Goal: Task Accomplishment & Management: Use online tool/utility

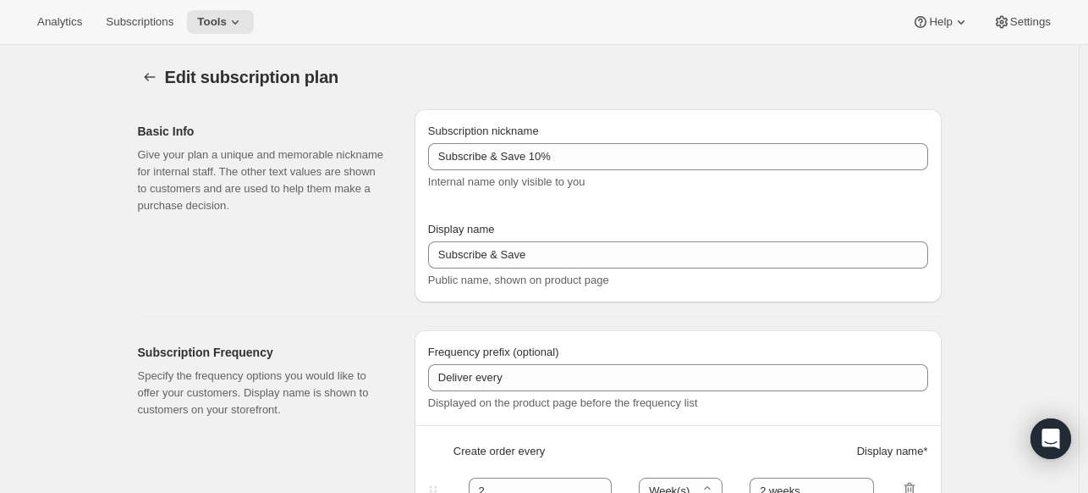
select select "WEEK"
select select "MONTH"
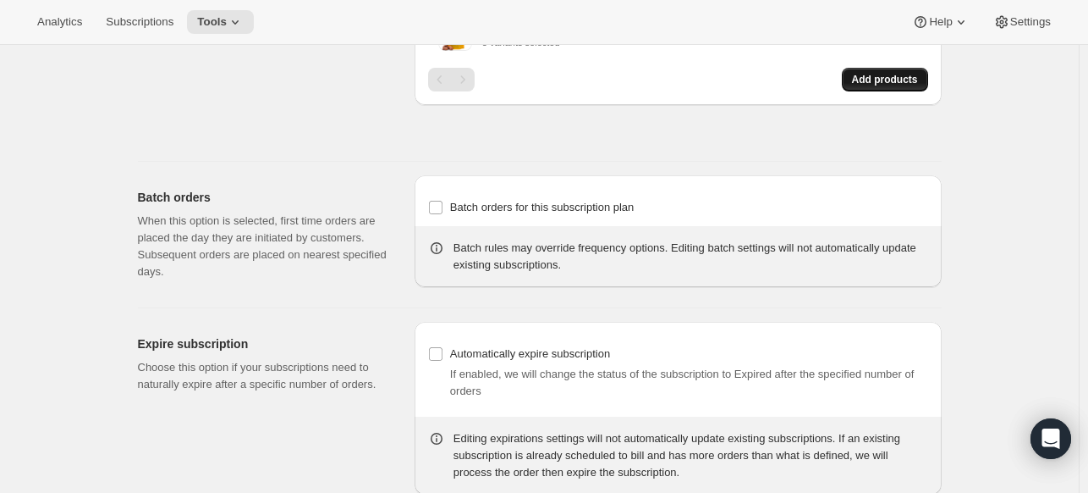
click at [880, 68] on button "Add products" at bounding box center [885, 80] width 86 height 24
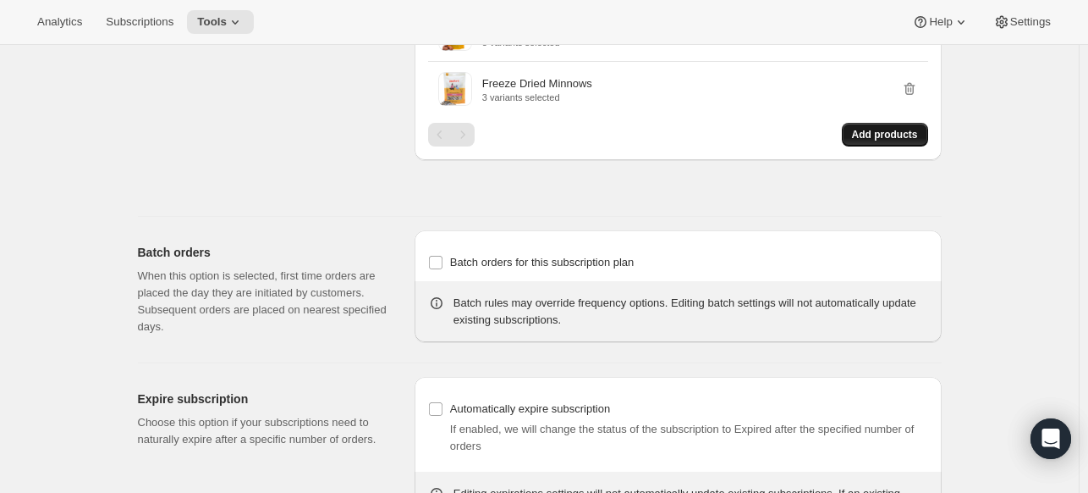
click at [879, 123] on button "Add products" at bounding box center [885, 135] width 86 height 24
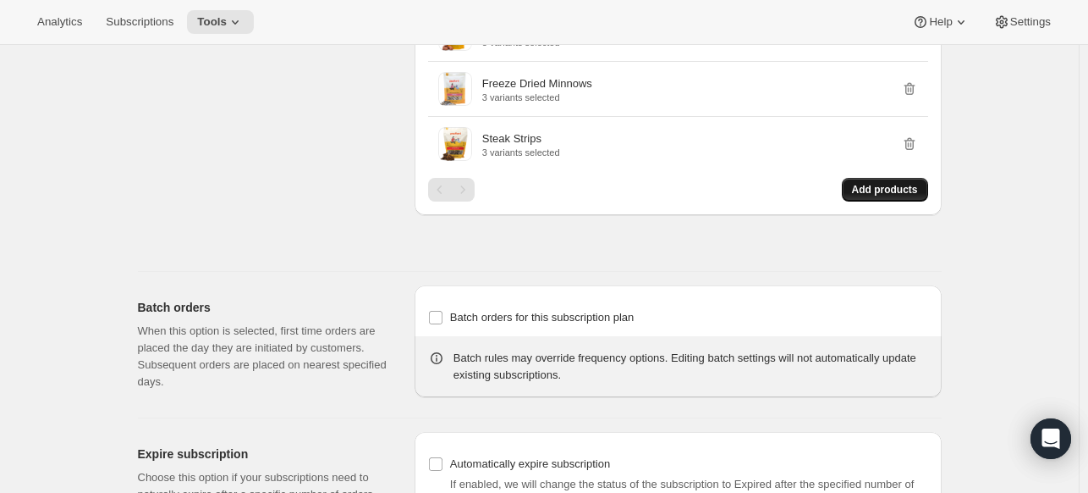
click at [873, 186] on span "Add products" at bounding box center [885, 190] width 66 height 14
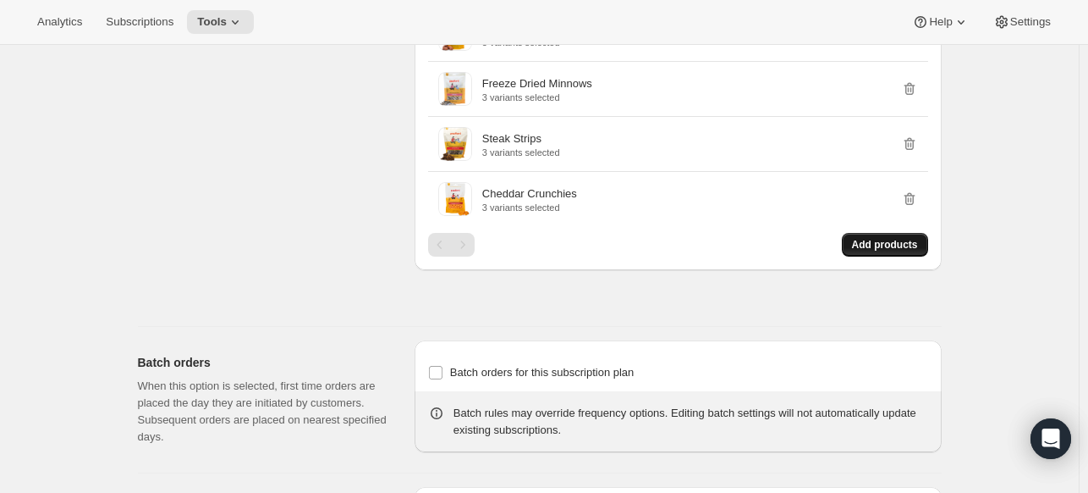
click at [853, 239] on button "Add products" at bounding box center [885, 245] width 86 height 24
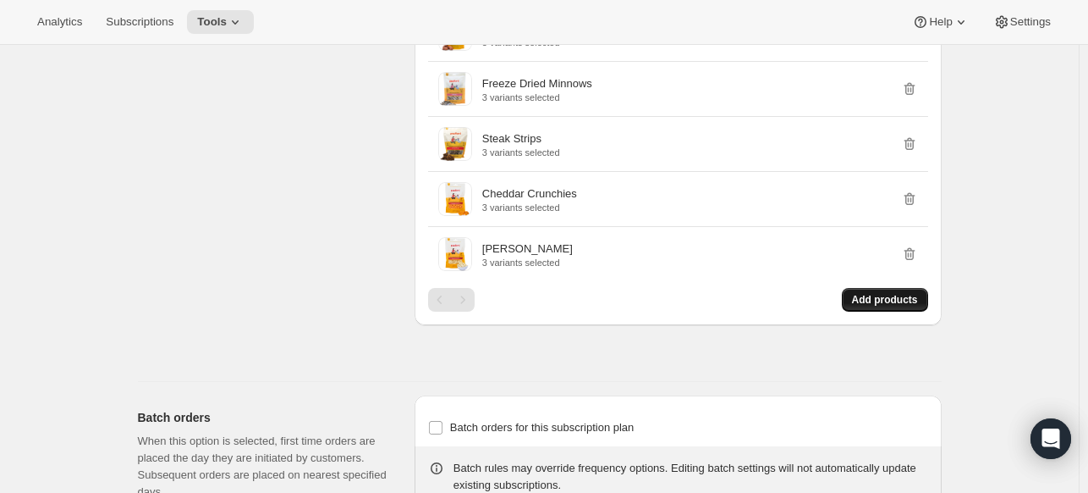
click at [886, 293] on span "Add products" at bounding box center [885, 300] width 66 height 14
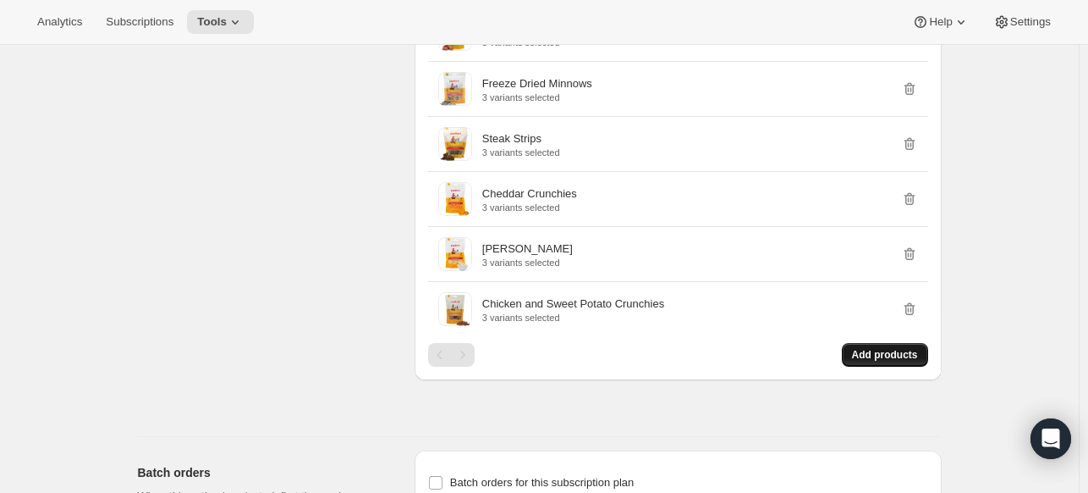
click at [909, 351] on span "Add products" at bounding box center [885, 355] width 66 height 14
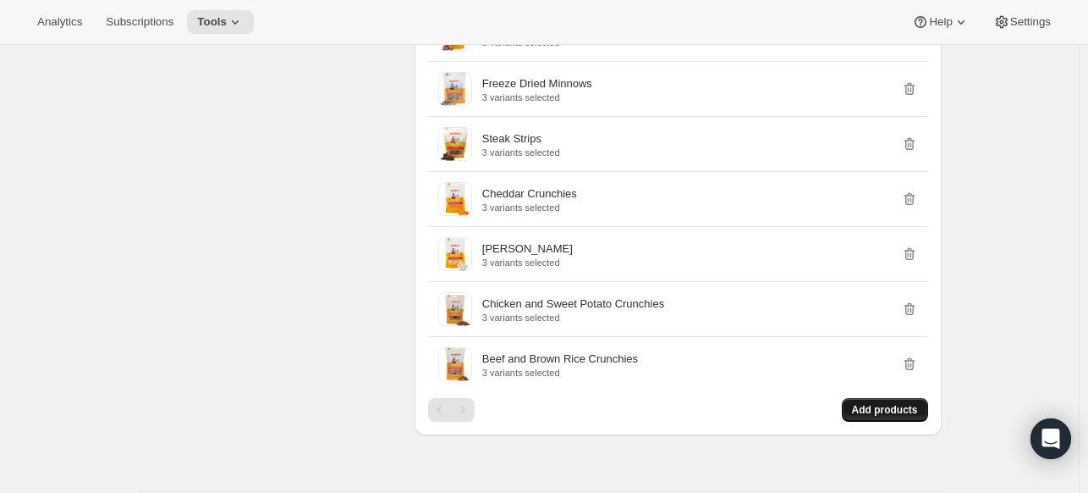
click at [869, 403] on span "Add products" at bounding box center [885, 410] width 66 height 14
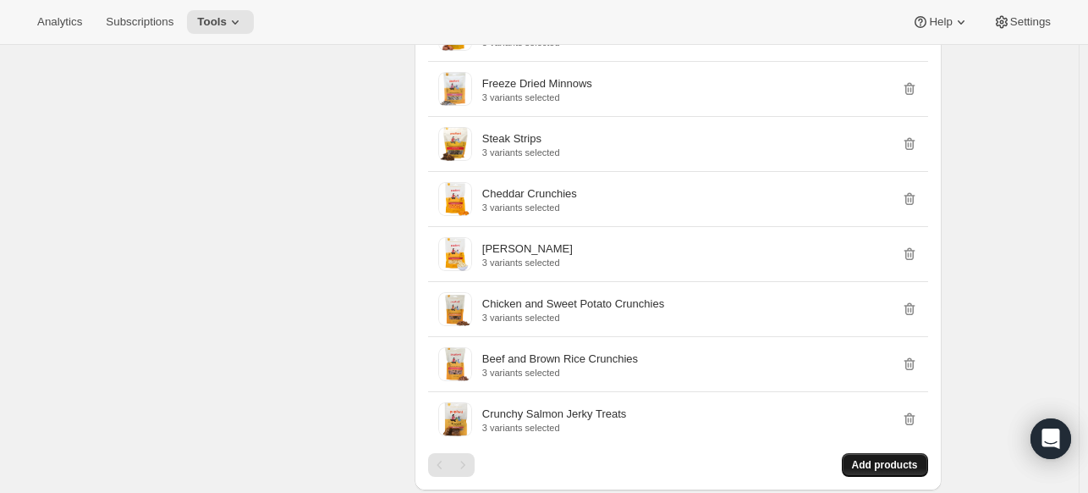
click at [890, 461] on span "Add products" at bounding box center [885, 465] width 66 height 14
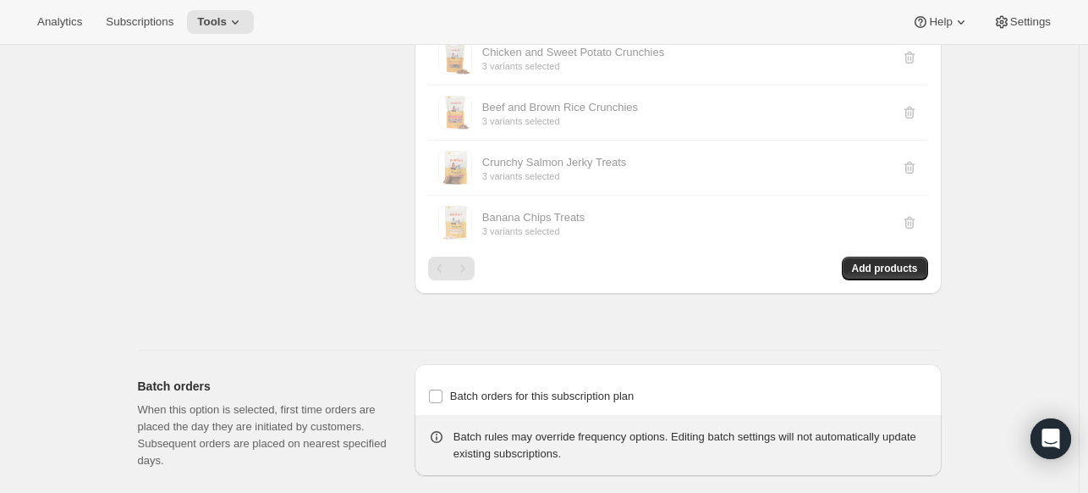
scroll to position [3675, 0]
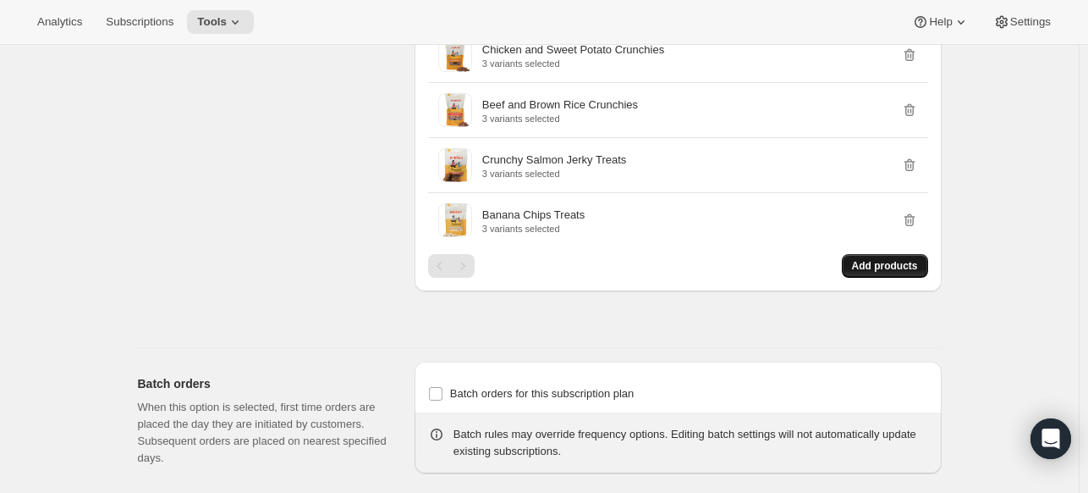
click at [858, 254] on button "Add products" at bounding box center [885, 266] width 86 height 24
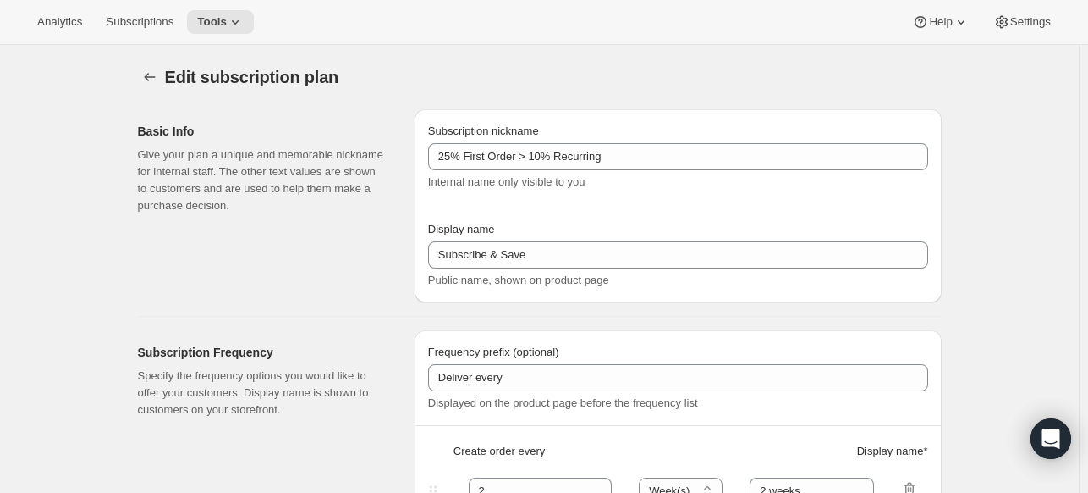
select select "WEEK"
select select "MONTH"
select select "WEEK"
select select "MONTH"
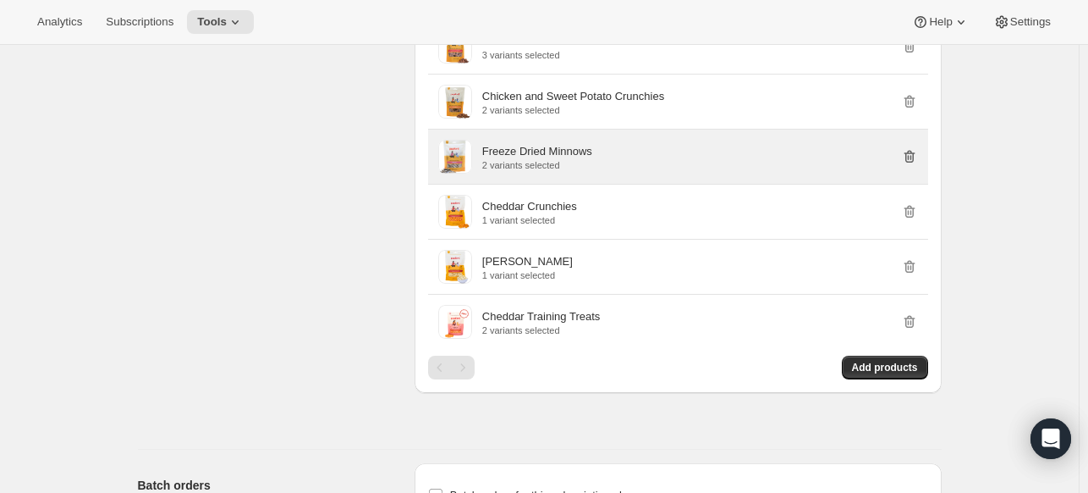
click at [911, 148] on icon "button" at bounding box center [909, 156] width 17 height 17
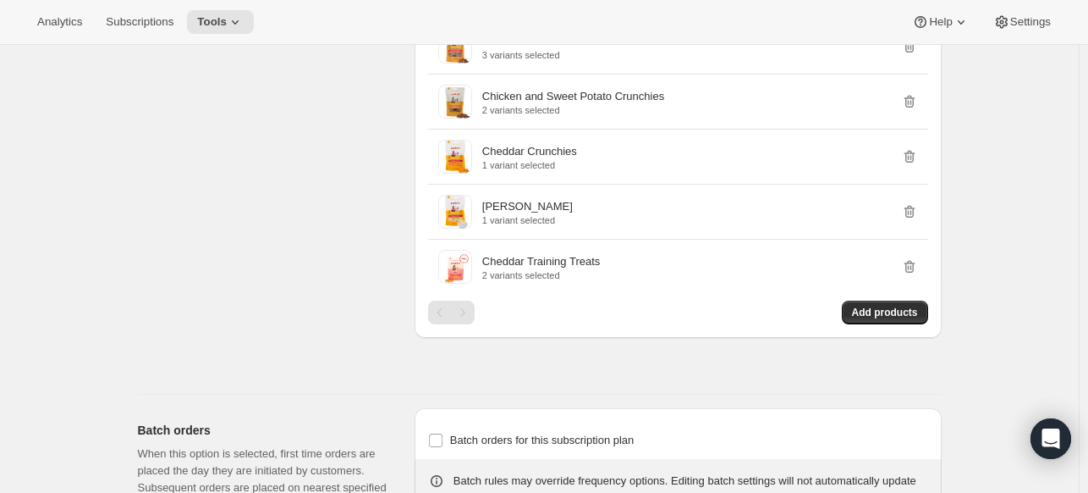
scroll to position [4528, 0]
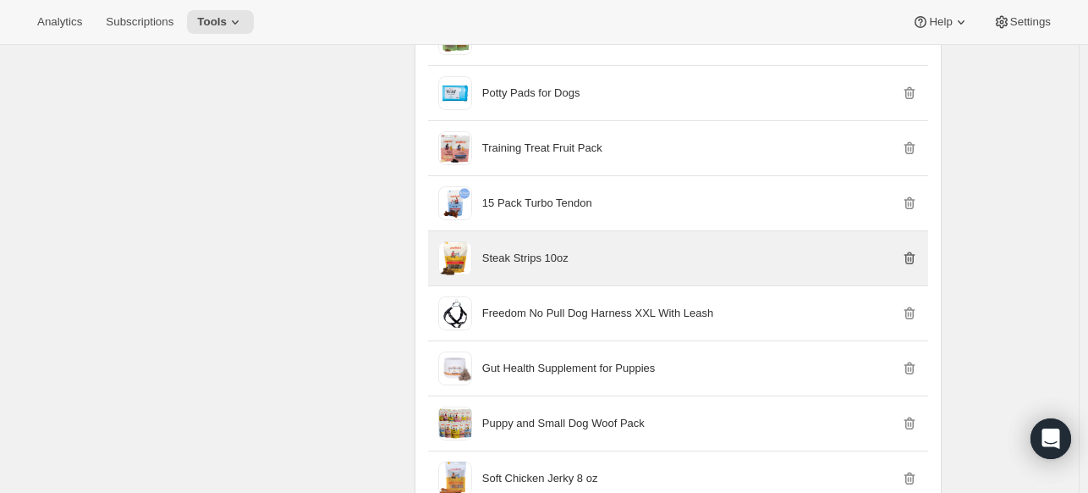
click at [909, 256] on icon "button" at bounding box center [908, 258] width 2 height 5
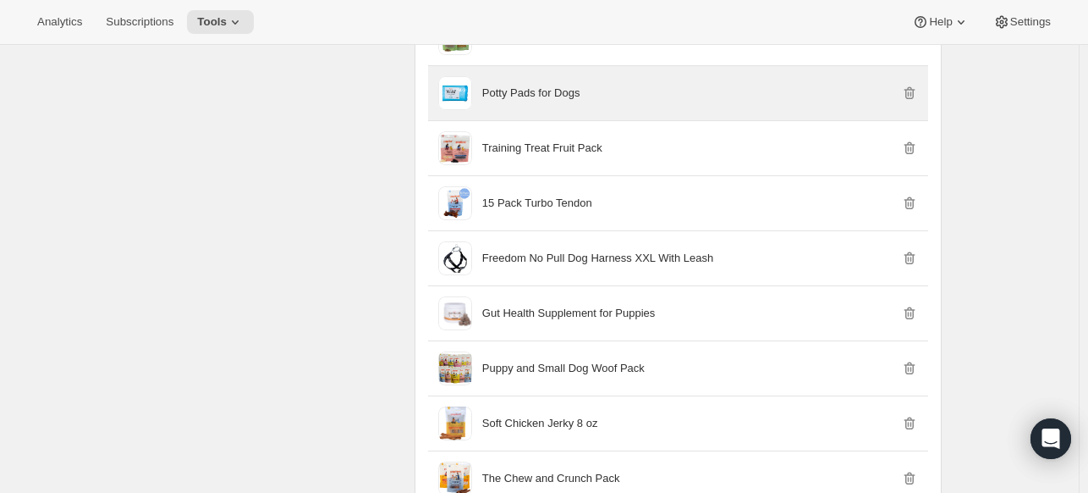
scroll to position [5235, 0]
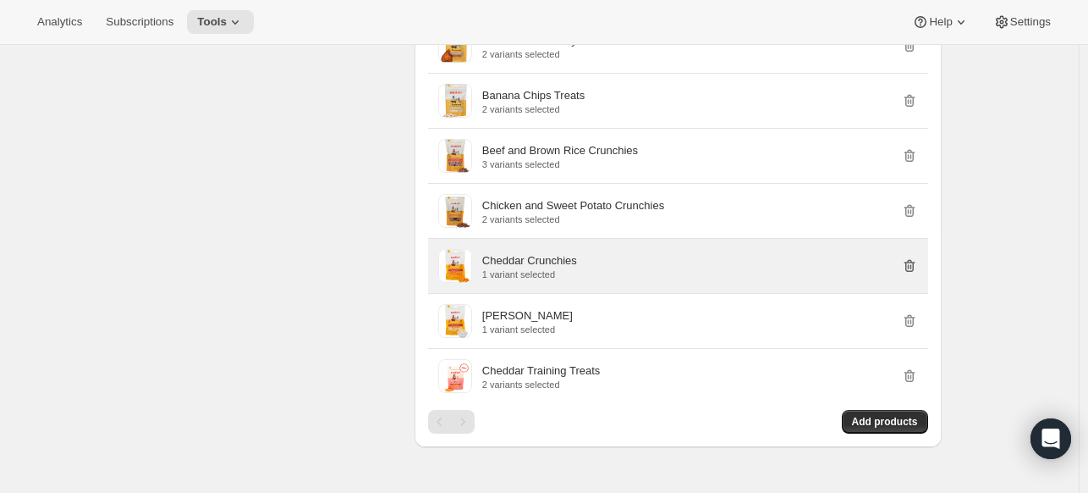
click at [917, 257] on icon "button" at bounding box center [909, 265] width 17 height 17
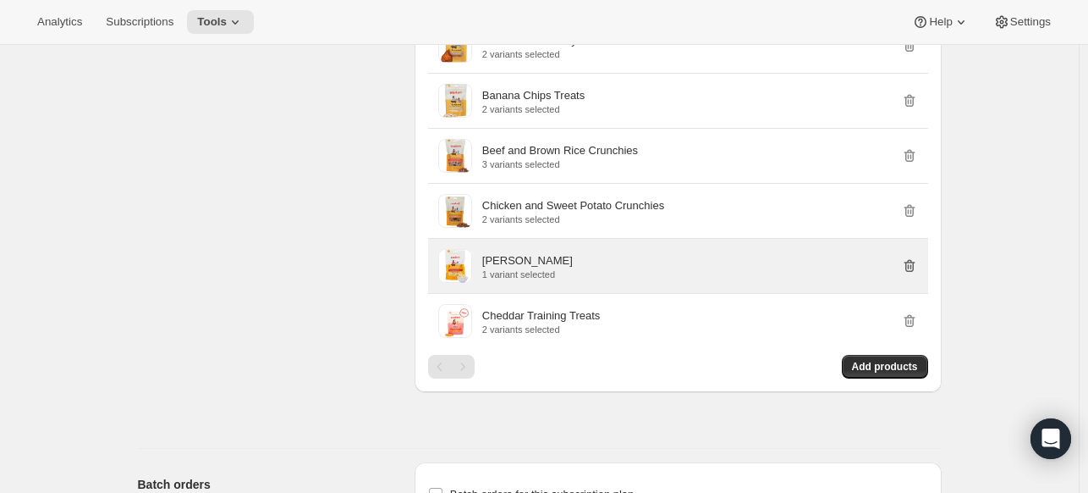
click at [914, 257] on icon "button" at bounding box center [909, 265] width 17 height 17
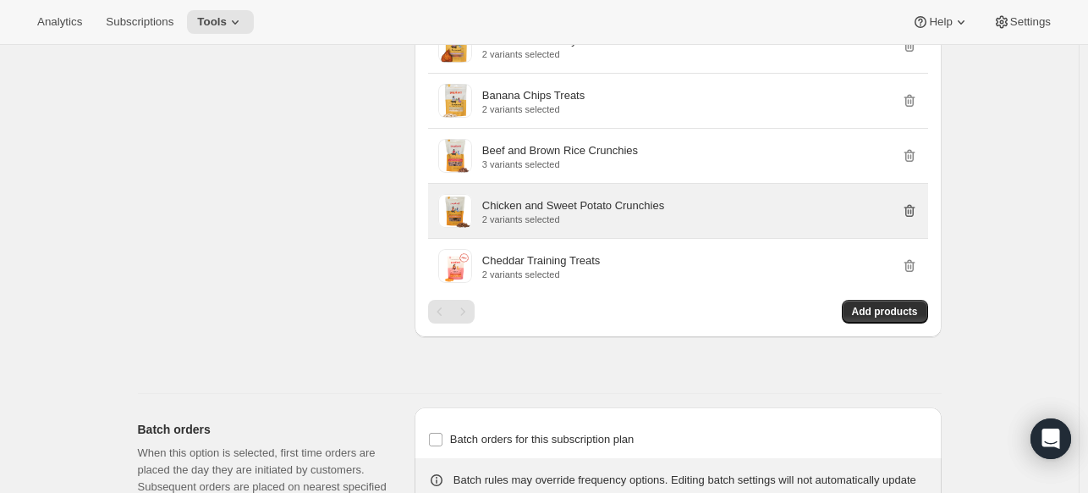
click at [913, 202] on icon "button" at bounding box center [909, 210] width 17 height 17
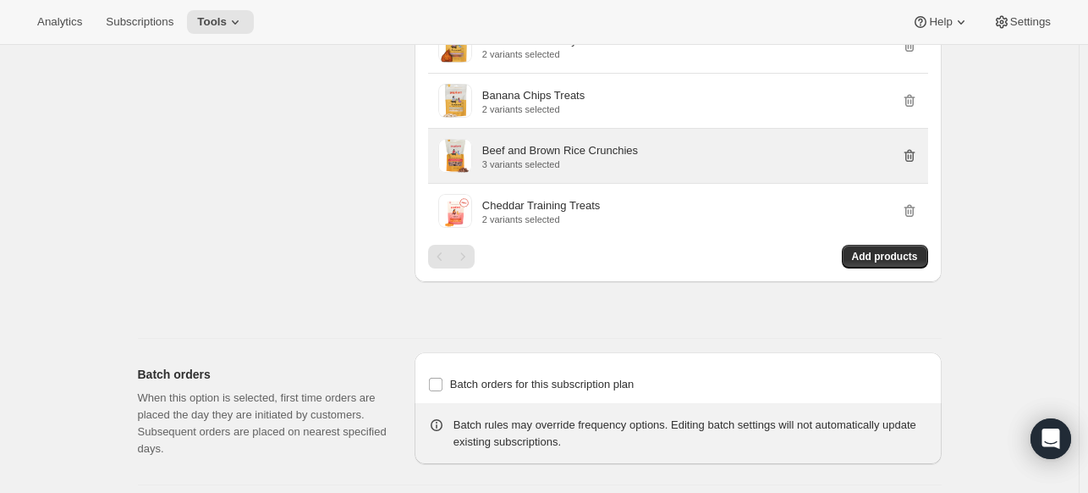
click at [914, 147] on icon "button" at bounding box center [909, 155] width 17 height 17
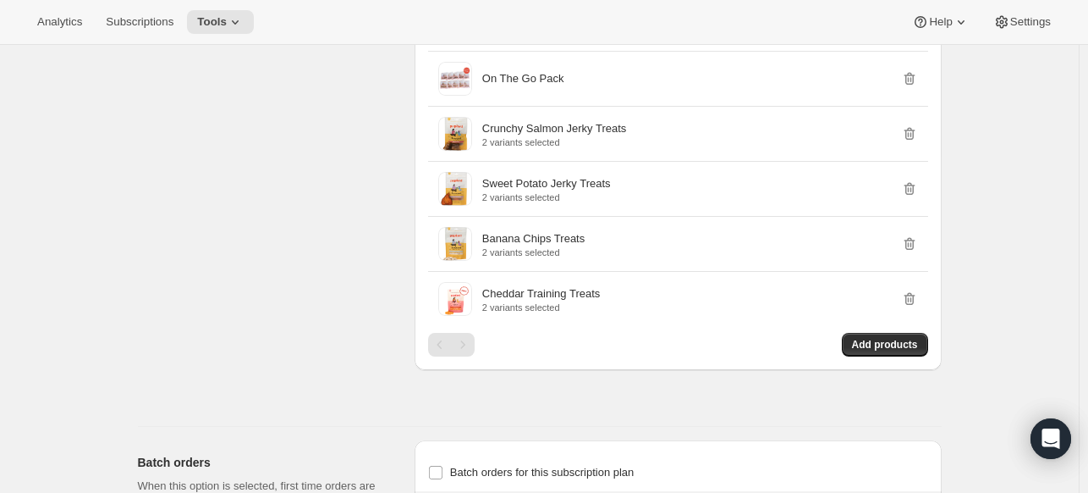
scroll to position [5066, 0]
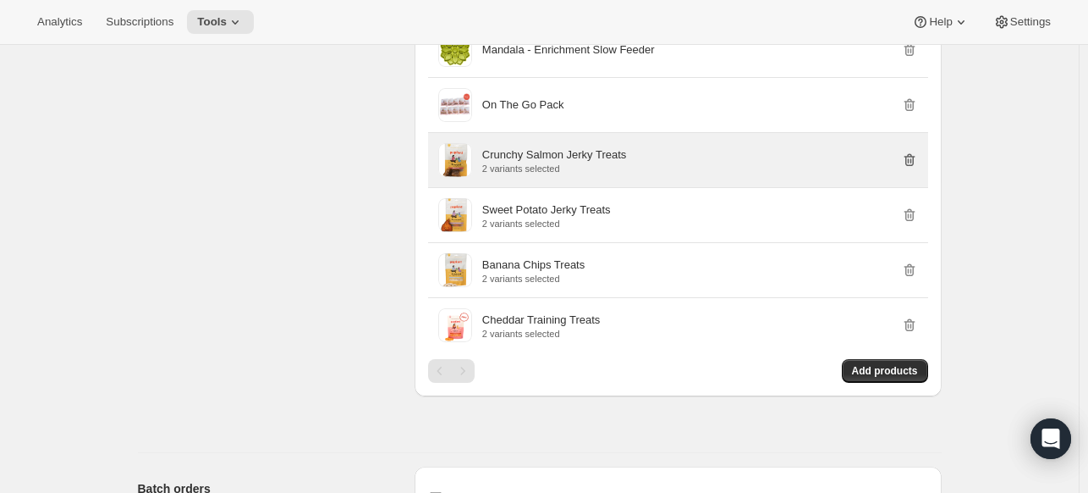
click at [916, 151] on icon "button" at bounding box center [909, 159] width 17 height 17
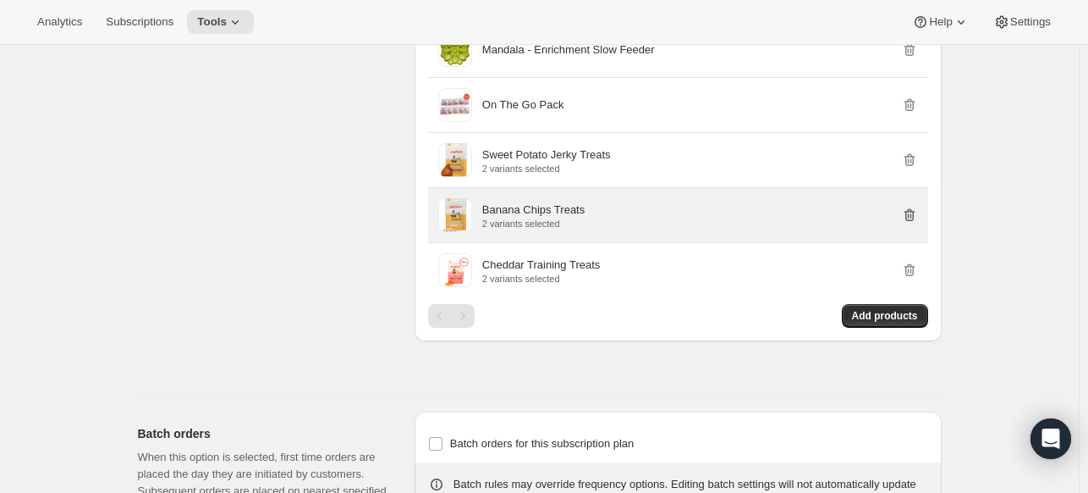
click at [907, 206] on icon "button" at bounding box center [909, 214] width 17 height 17
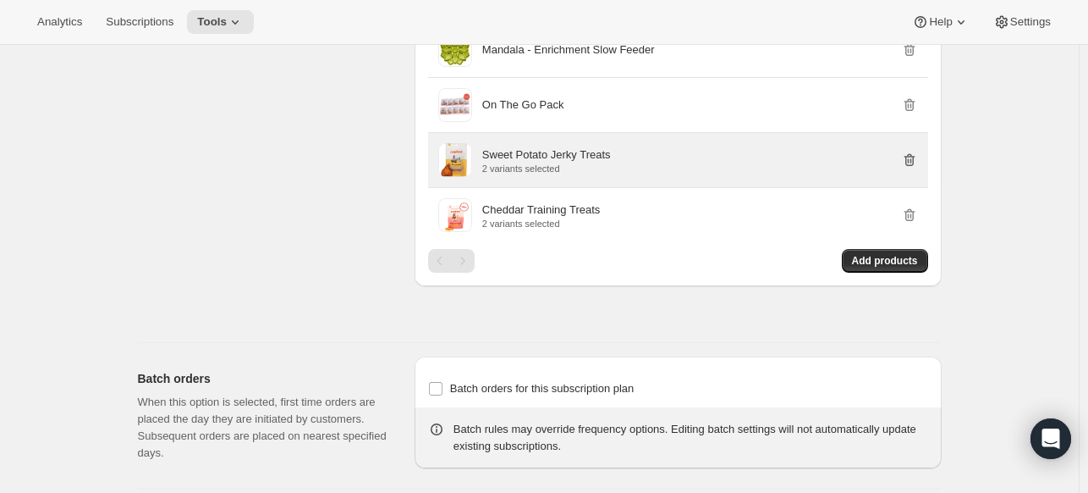
click at [911, 151] on icon "button" at bounding box center [909, 159] width 17 height 17
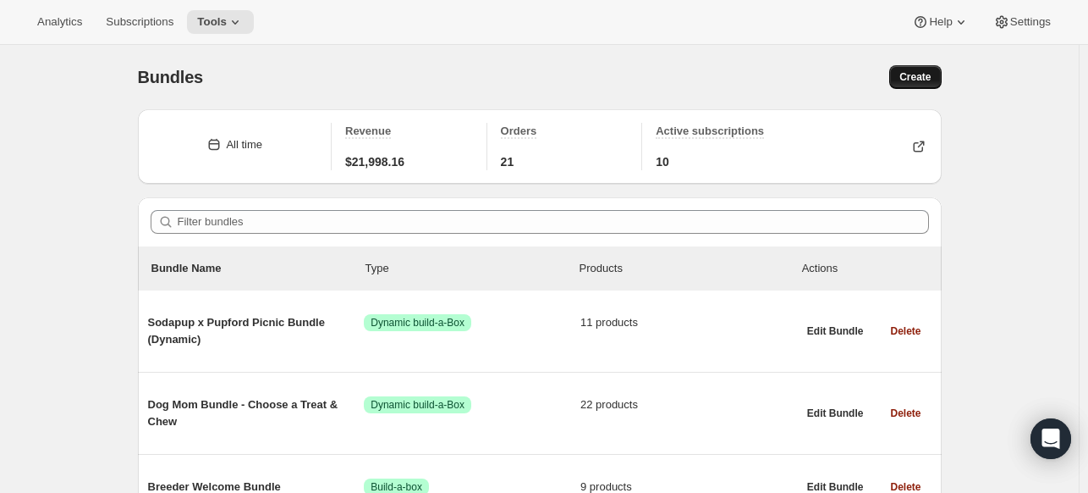
click at [906, 74] on span "Create" at bounding box center [915, 77] width 31 height 14
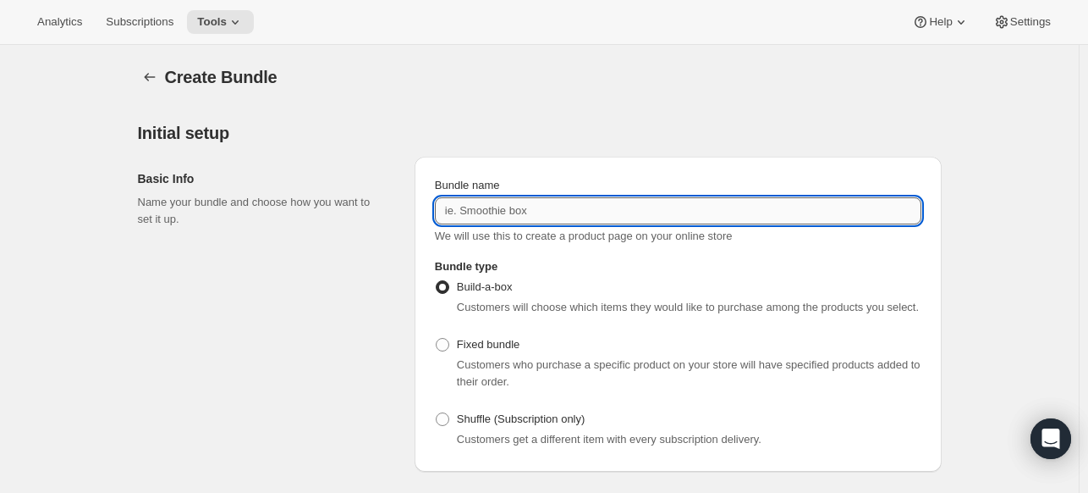
click at [472, 200] on input "Bundle name" at bounding box center [678, 210] width 487 height 27
type input "FDMINNOWS 5.6 OZ"
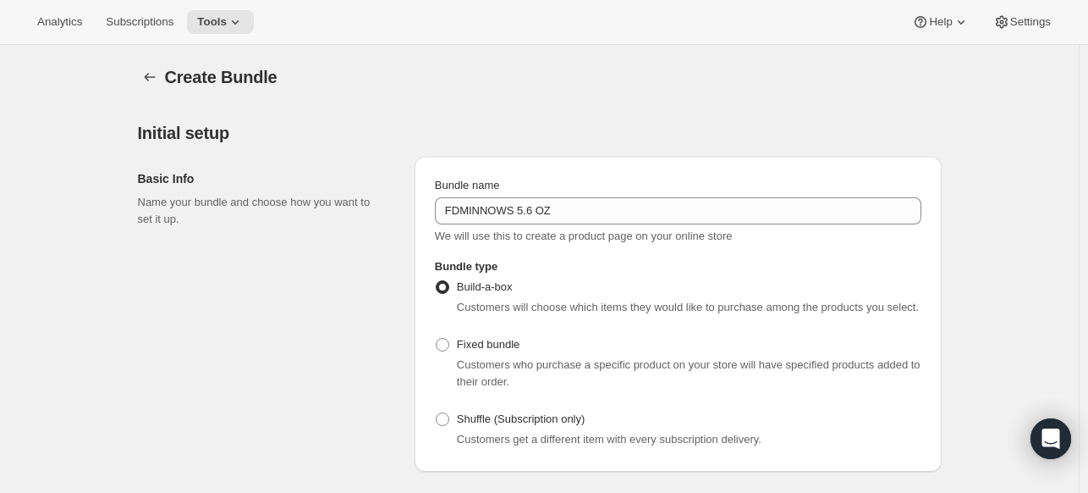
click at [488, 361] on span "Customers who purchase a specific product on your store will have specified pro…" at bounding box center [689, 373] width 464 height 30
click at [482, 338] on span "Fixed bundle" at bounding box center [488, 344] width 63 height 13
click at [437, 338] on input "Fixed bundle" at bounding box center [436, 338] width 1 height 1
radio input "true"
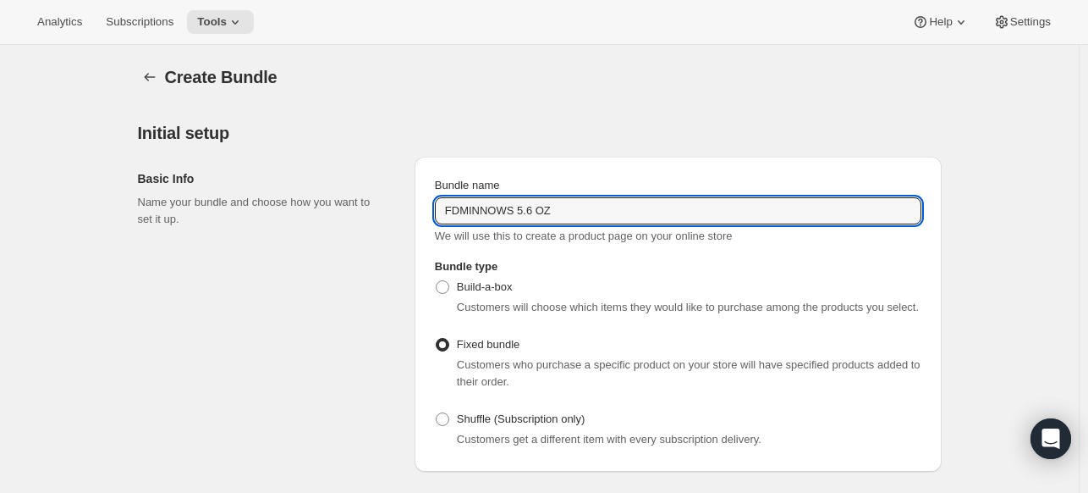
drag, startPoint x: 369, startPoint y: 195, endPoint x: 284, endPoint y: 190, distance: 84.8
click at [284, 192] on div "Basic Info Name your bundle and choose how you want to set it up. Bundle name F…" at bounding box center [540, 307] width 804 height 328
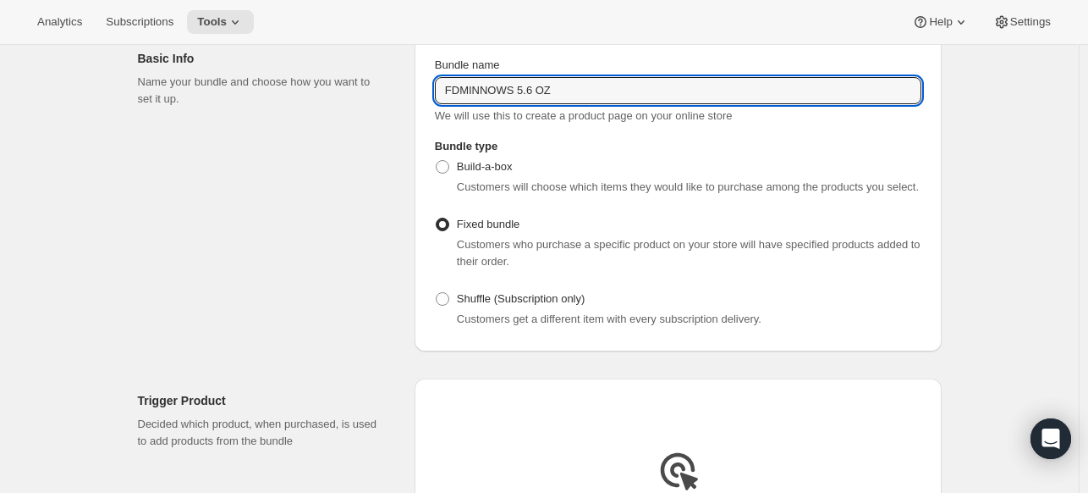
scroll to position [339, 0]
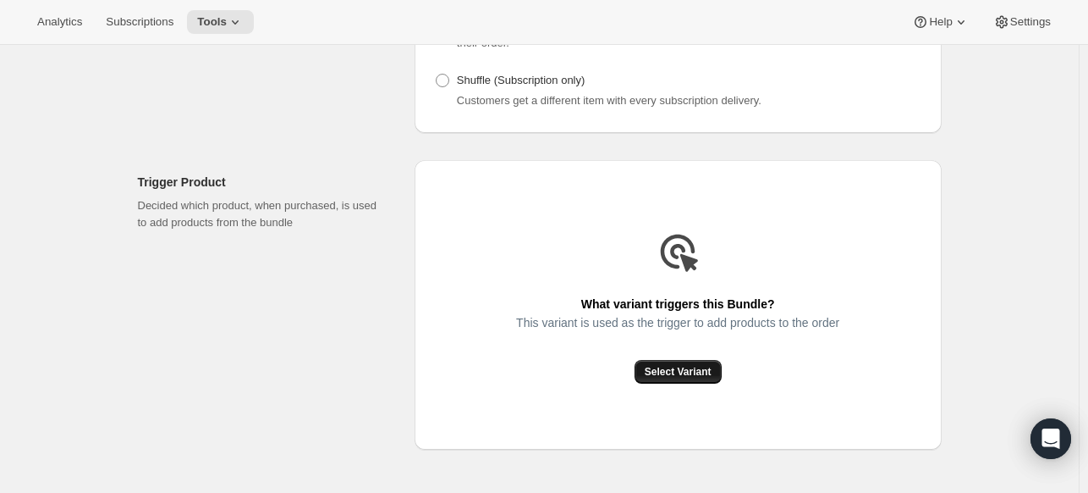
click at [663, 368] on span "Select Variant" at bounding box center [678, 372] width 67 height 14
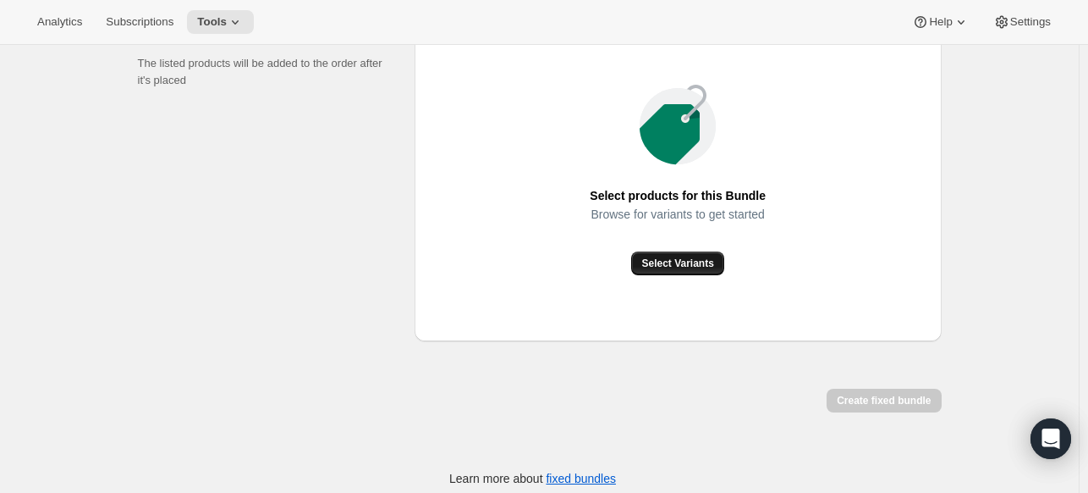
click at [687, 256] on span "Select Variants" at bounding box center [677, 263] width 72 height 14
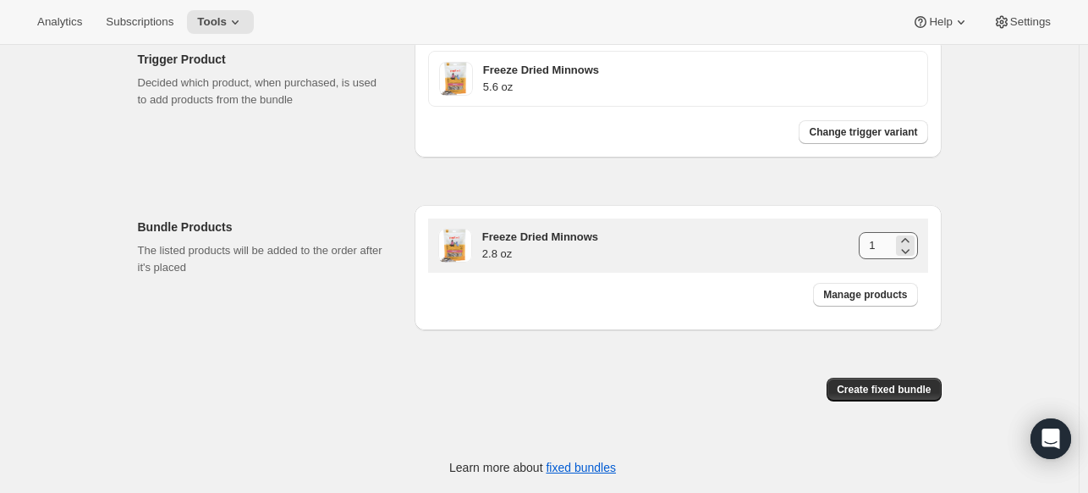
scroll to position [460, 0]
click at [900, 239] on icon at bounding box center [905, 241] width 17 height 17
type input "2"
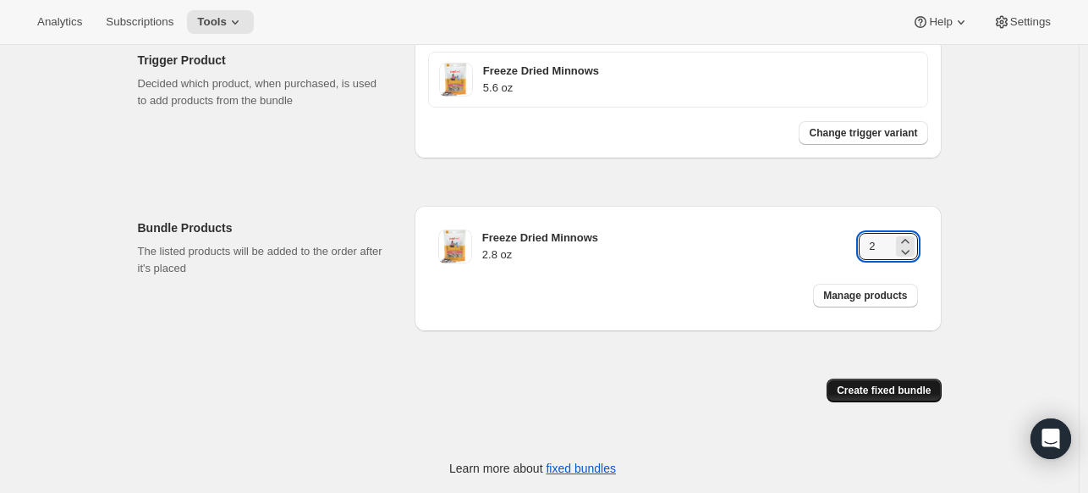
click at [886, 395] on span "Create fixed bundle" at bounding box center [884, 390] width 94 height 14
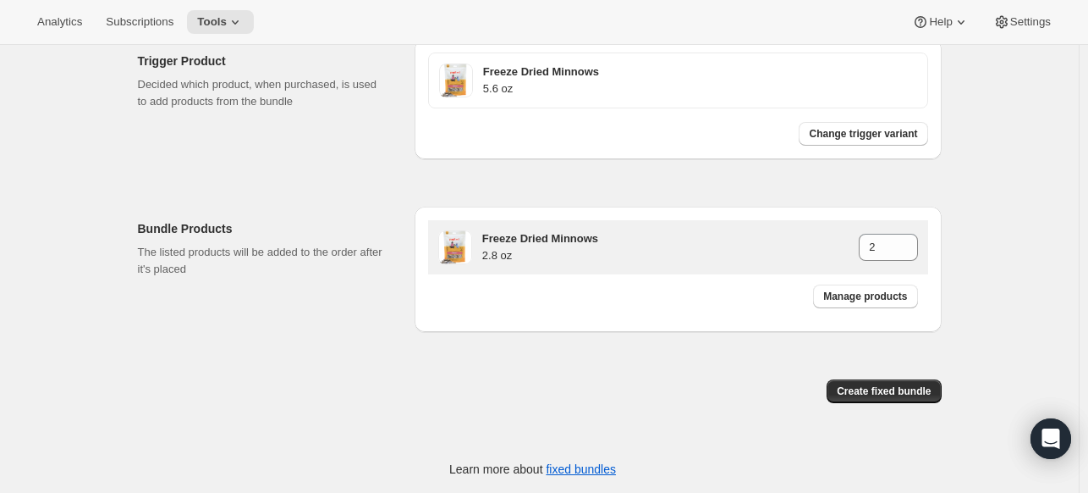
scroll to position [921, 0]
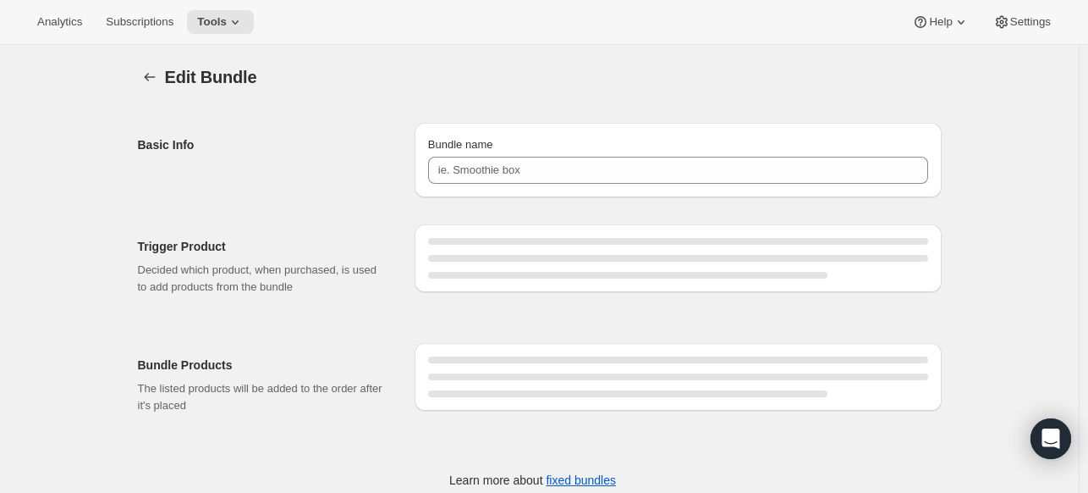
type input "FDMINNOWS 5.6 OZ"
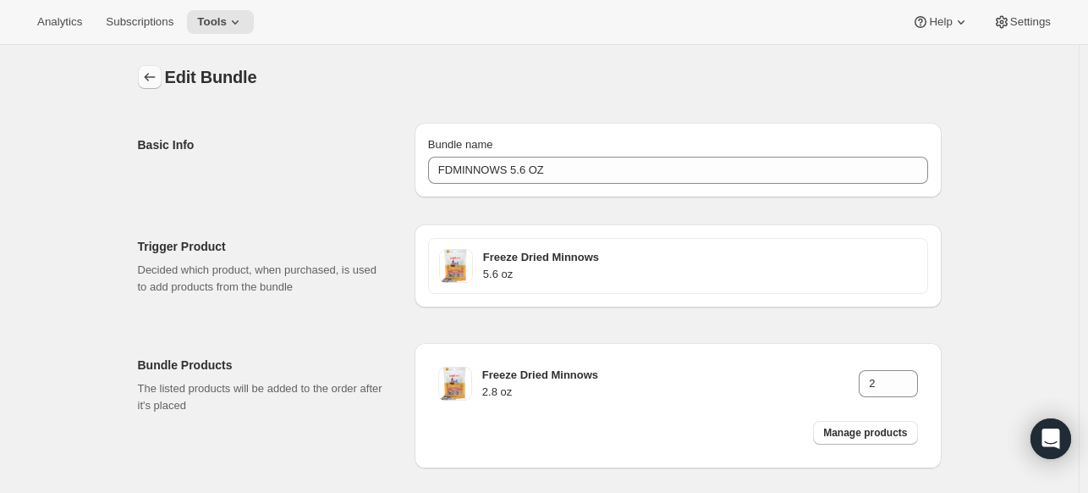
click at [145, 74] on icon "Bundles" at bounding box center [149, 77] width 17 height 17
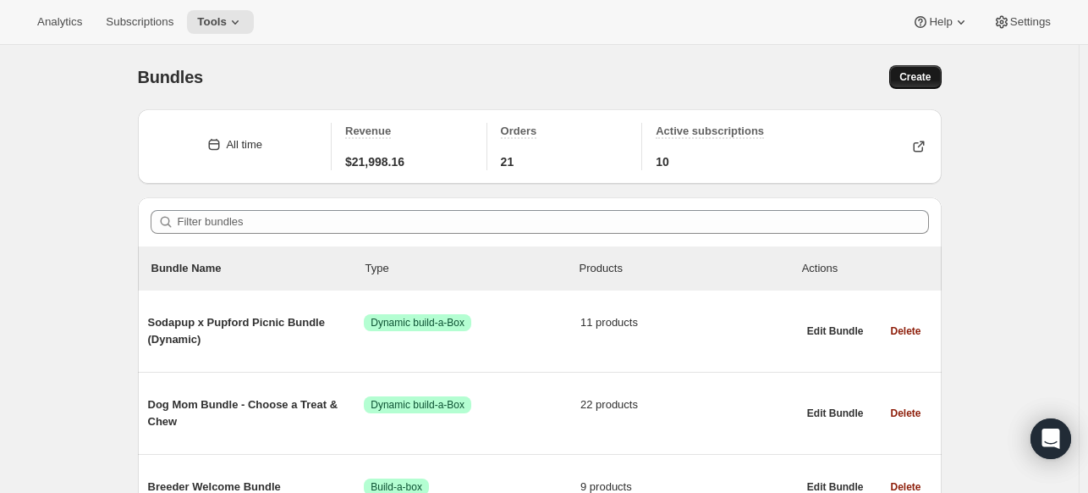
click at [913, 73] on span "Create" at bounding box center [915, 77] width 31 height 14
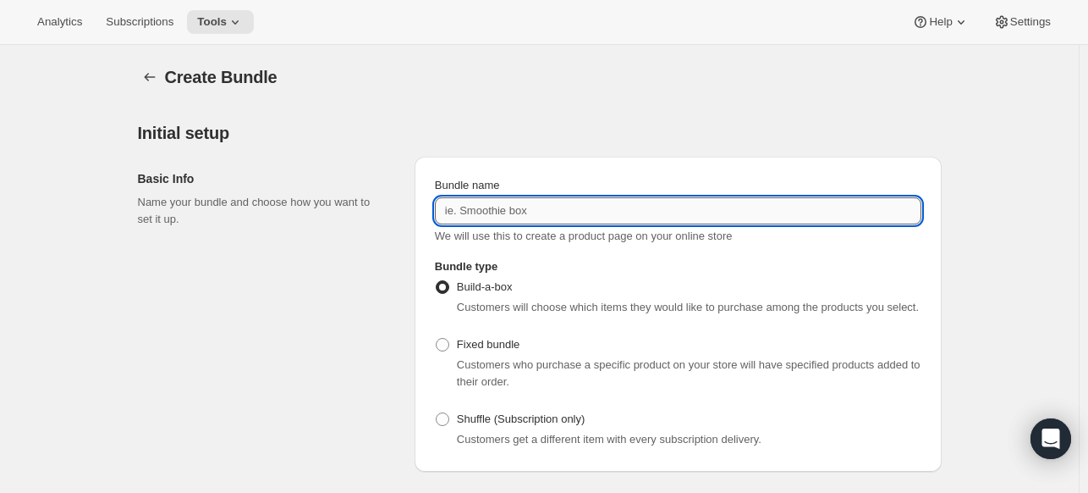
click at [644, 222] on input "Bundle name" at bounding box center [678, 210] width 487 height 27
paste input "FDMINNOWS 5.6 OZ"
drag, startPoint x: 536, startPoint y: 209, endPoint x: 521, endPoint y: 206, distance: 14.6
click at [521, 206] on input "FDMINNOWS 5.6 OZ" at bounding box center [678, 210] width 487 height 27
type input "FDMINNOWS 11.2 OZ"
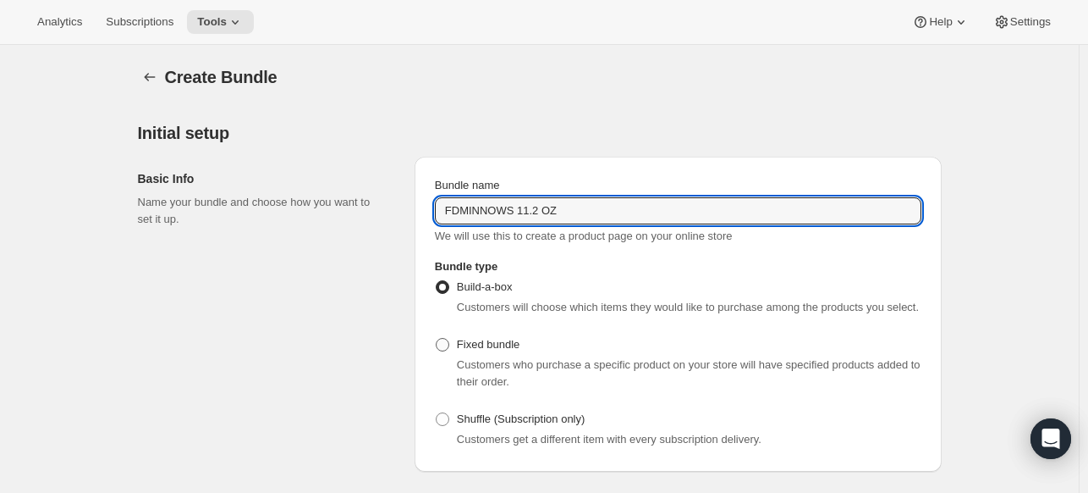
click at [481, 350] on span "Fixed bundle" at bounding box center [488, 344] width 63 height 13
click at [437, 339] on input "Fixed bundle" at bounding box center [436, 338] width 1 height 1
radio input "true"
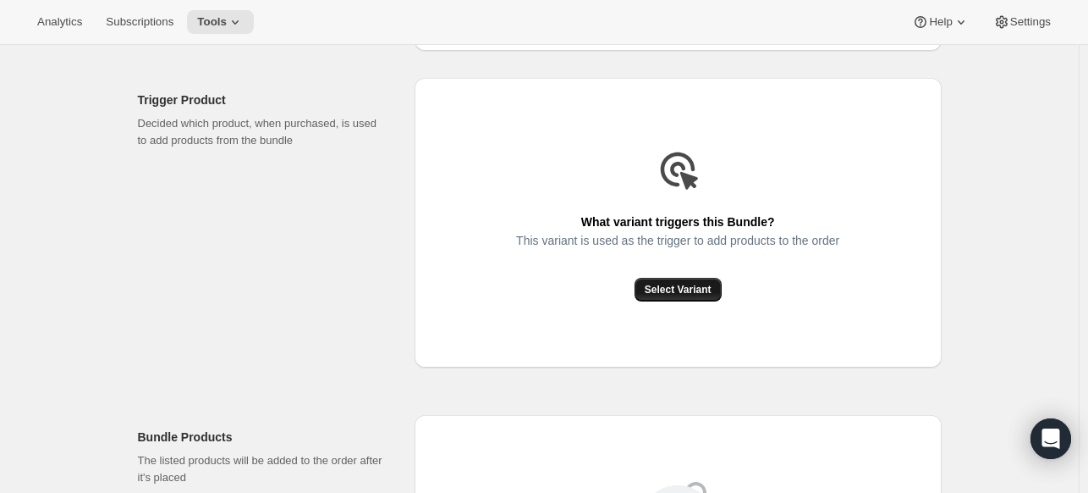
scroll to position [423, 0]
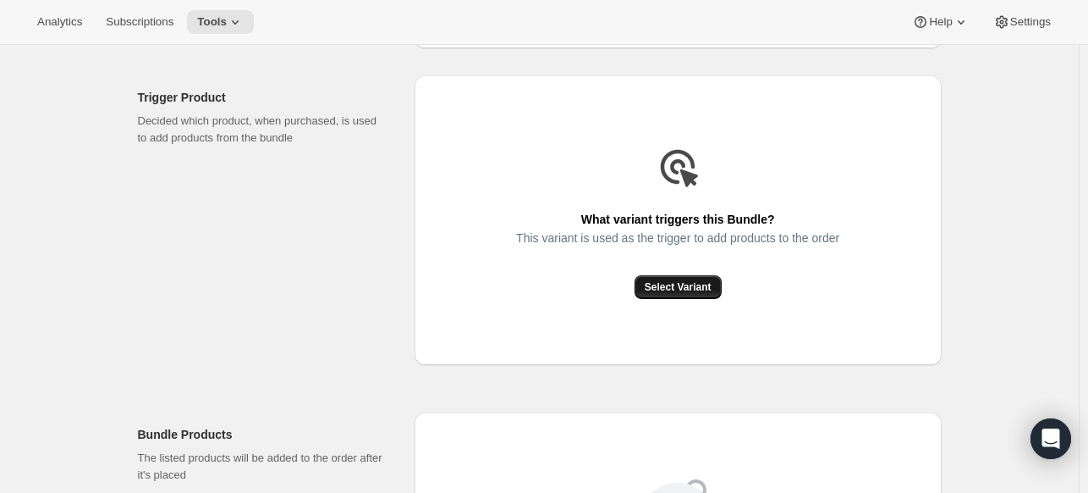
click at [676, 290] on span "Select Variant" at bounding box center [678, 287] width 67 height 14
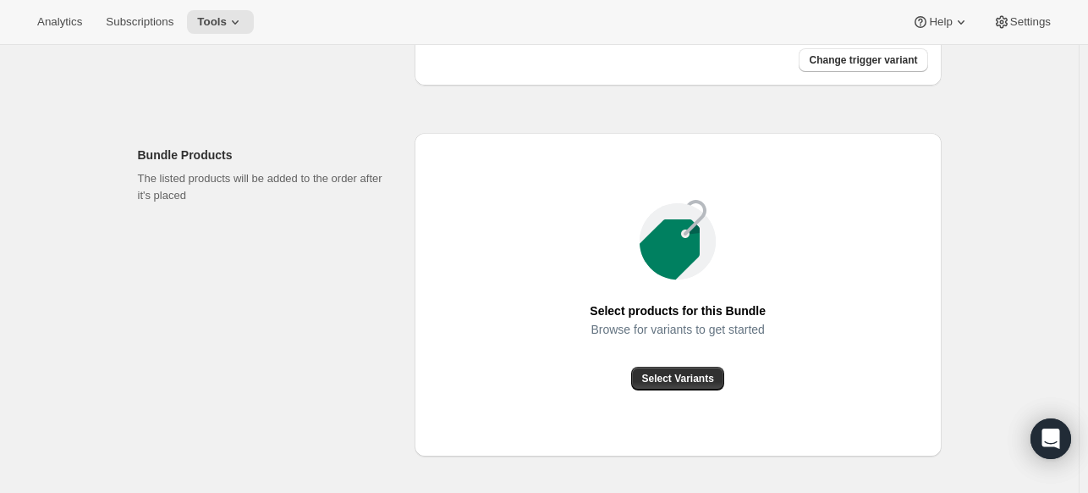
scroll to position [592, 0]
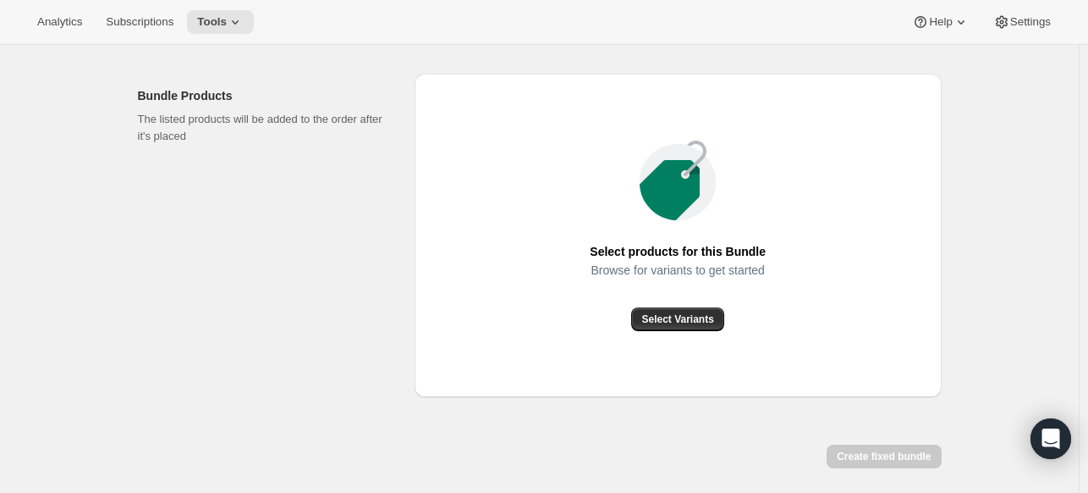
drag, startPoint x: 664, startPoint y: 355, endPoint x: 667, endPoint y: 331, distance: 24.7
click at [665, 355] on div "Select products for this Bundle Browse for variants to get started Select Varia…" at bounding box center [678, 235] width 527 height 323
click at [668, 318] on span "Select Variants" at bounding box center [677, 319] width 72 height 14
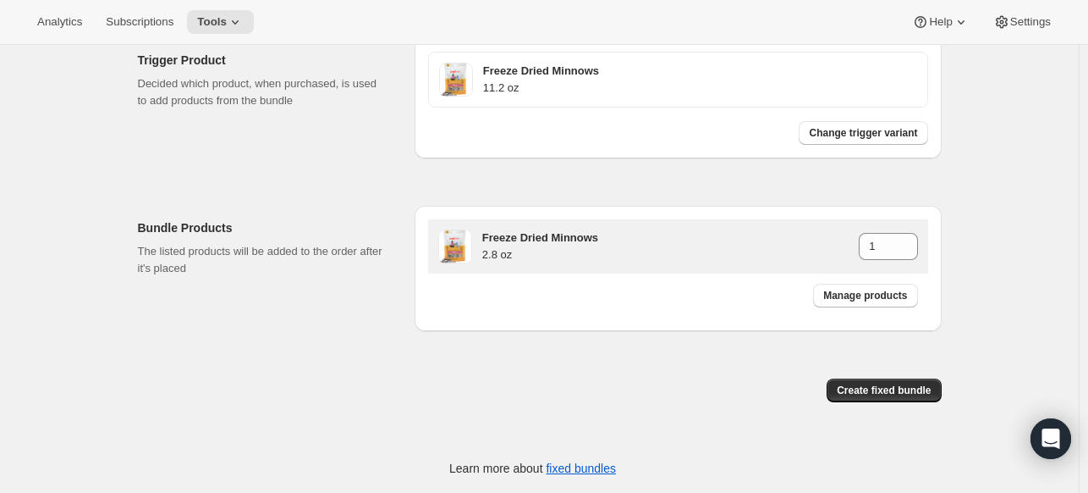
scroll to position [376, 0]
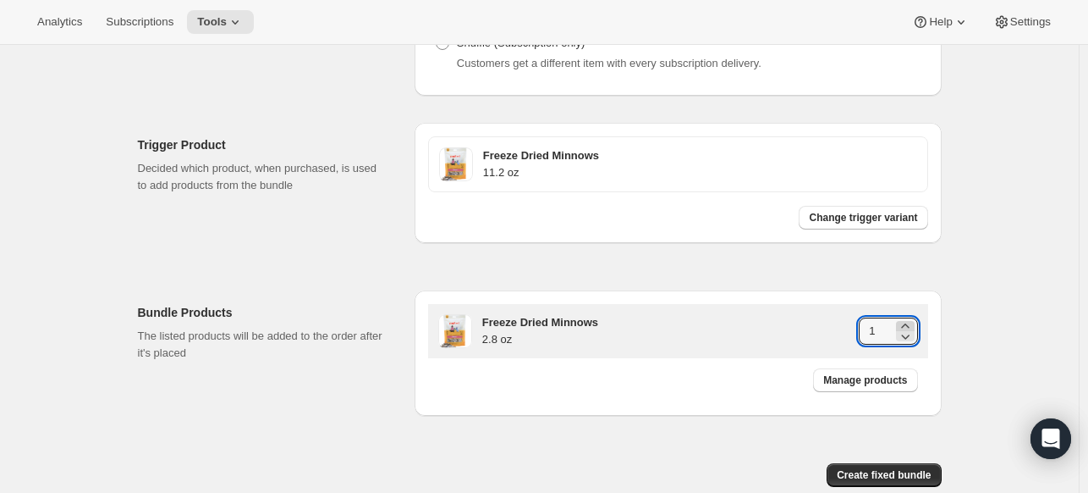
click at [908, 323] on icon at bounding box center [905, 325] width 8 height 4
type input "4"
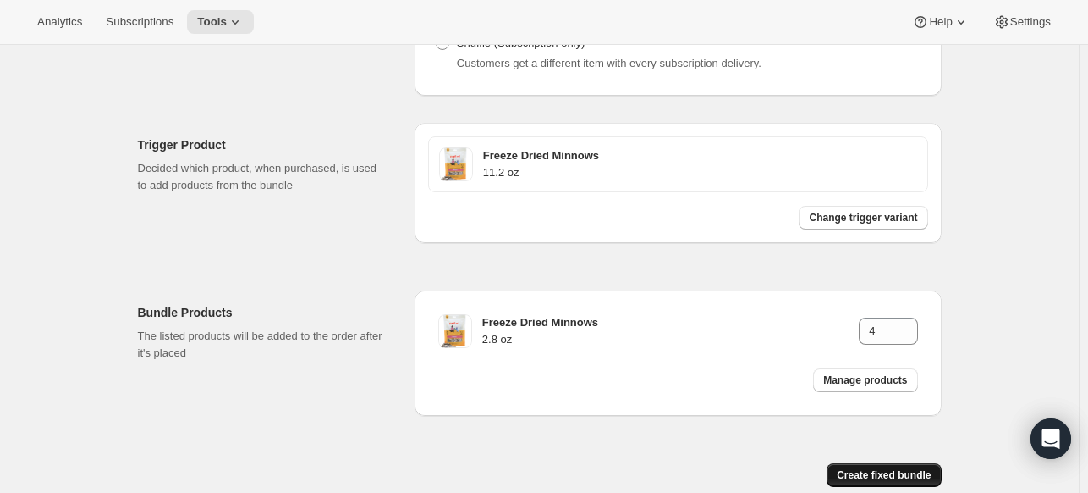
click at [903, 467] on button "Create fixed bundle" at bounding box center [884, 475] width 114 height 24
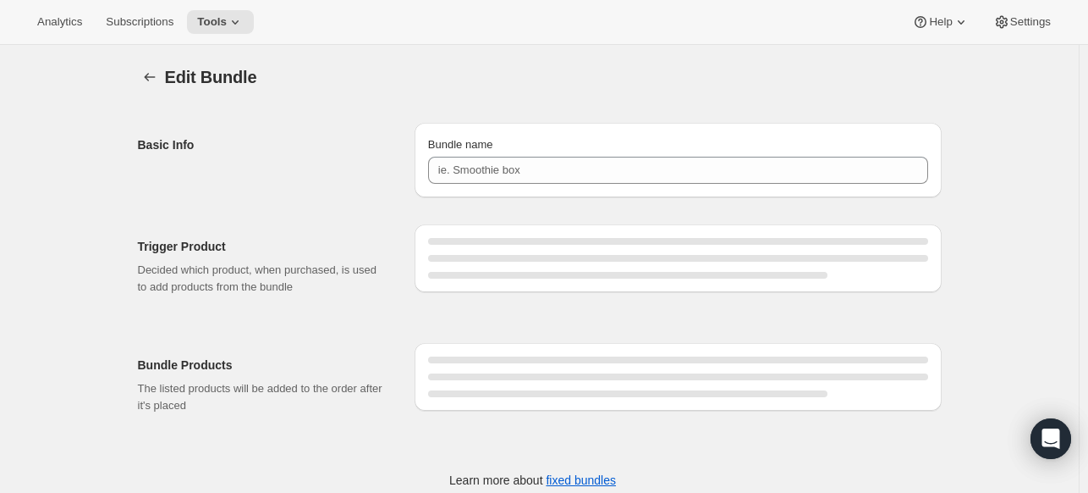
type input "FDMINNOWS 11.2 OZ"
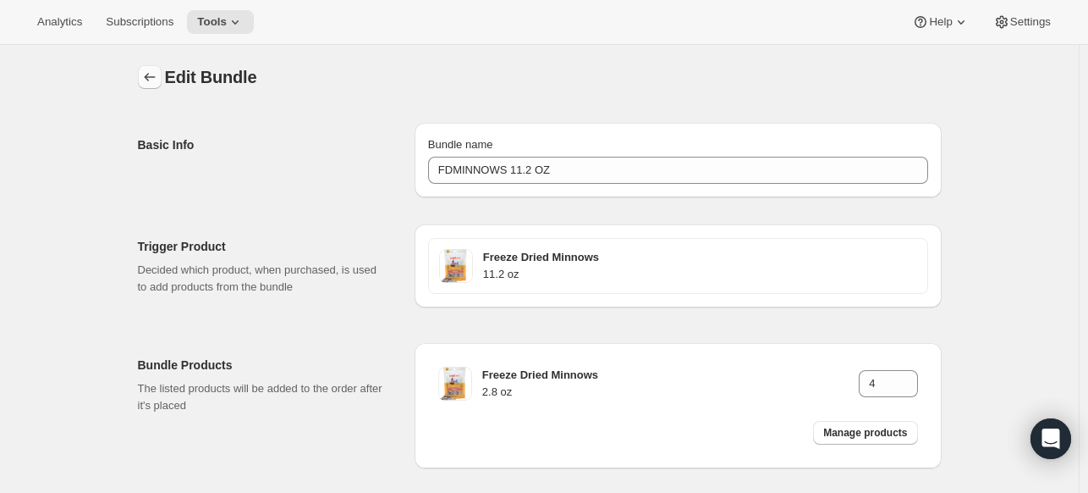
click at [151, 75] on icon "Bundles" at bounding box center [149, 77] width 17 height 17
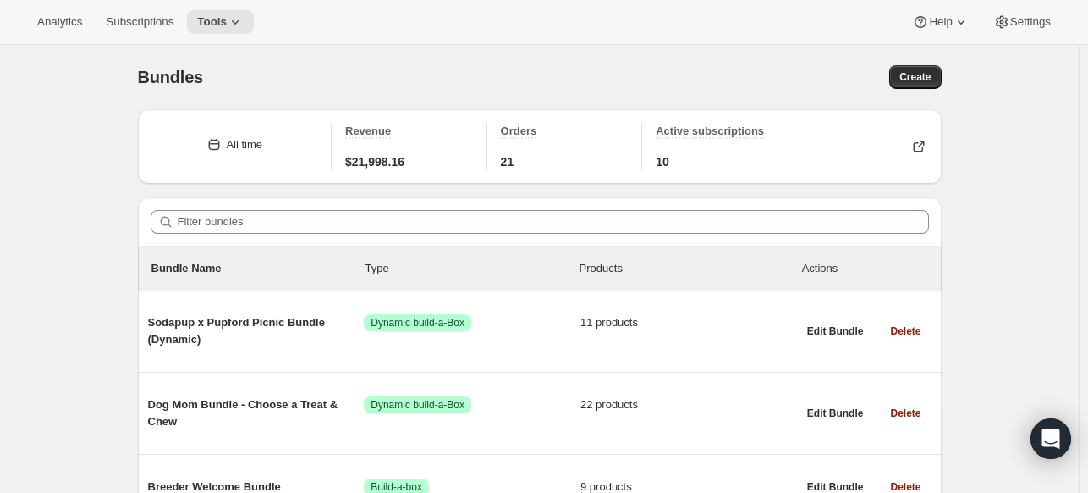
click at [893, 63] on div "Bundles. This page is ready Bundles Create" at bounding box center [540, 77] width 804 height 64
click at [911, 70] on span "Create" at bounding box center [915, 77] width 31 height 14
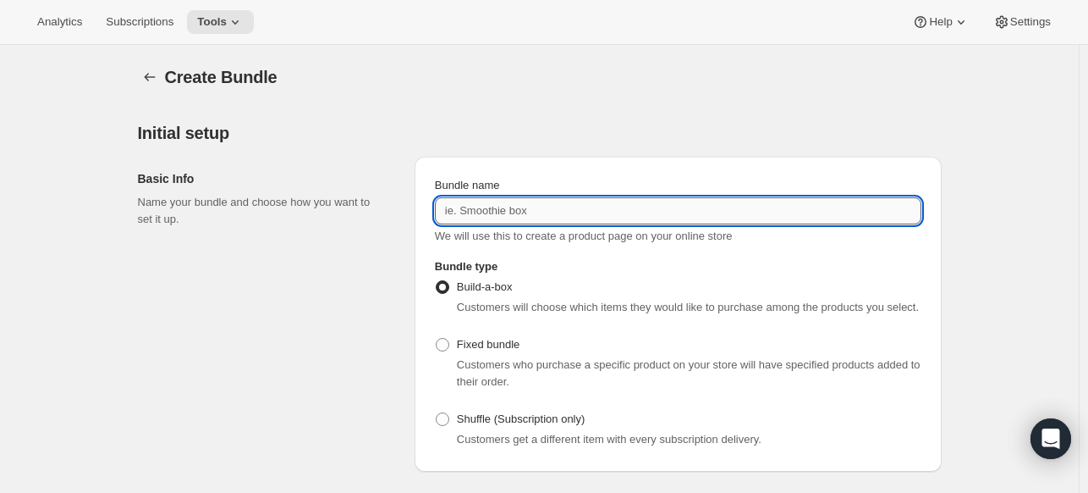
click at [515, 212] on input "Bundle name" at bounding box center [678, 210] width 487 height 27
click at [460, 345] on span "Fixed bundle" at bounding box center [488, 344] width 63 height 13
click at [437, 339] on input "Fixed bundle" at bounding box center [436, 338] width 1 height 1
radio input "true"
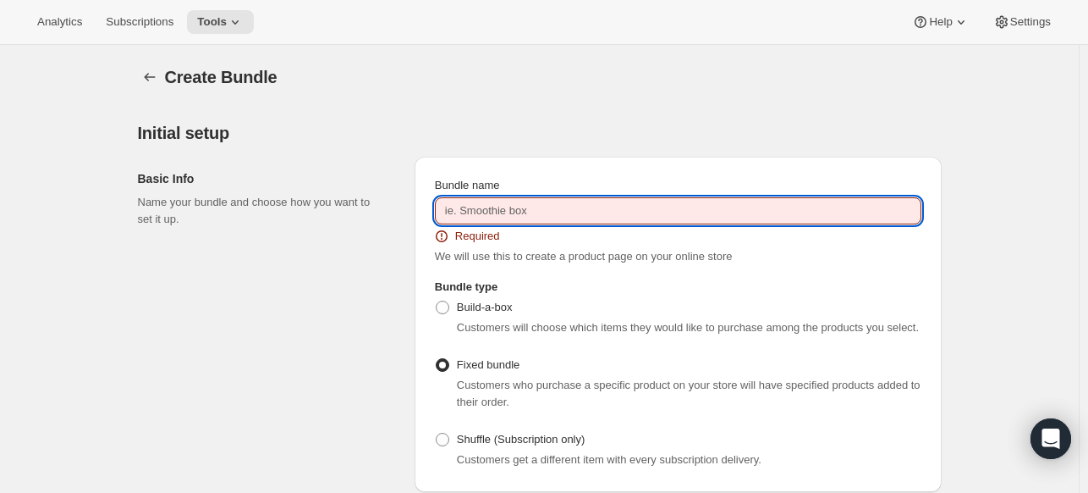
click at [501, 208] on input "Bundle name" at bounding box center [678, 210] width 487 height 27
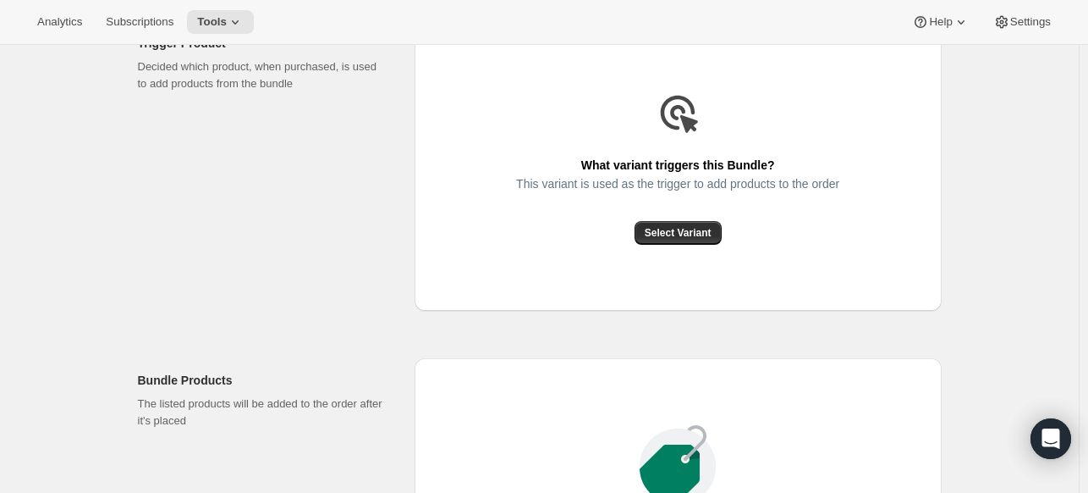
scroll to position [508, 0]
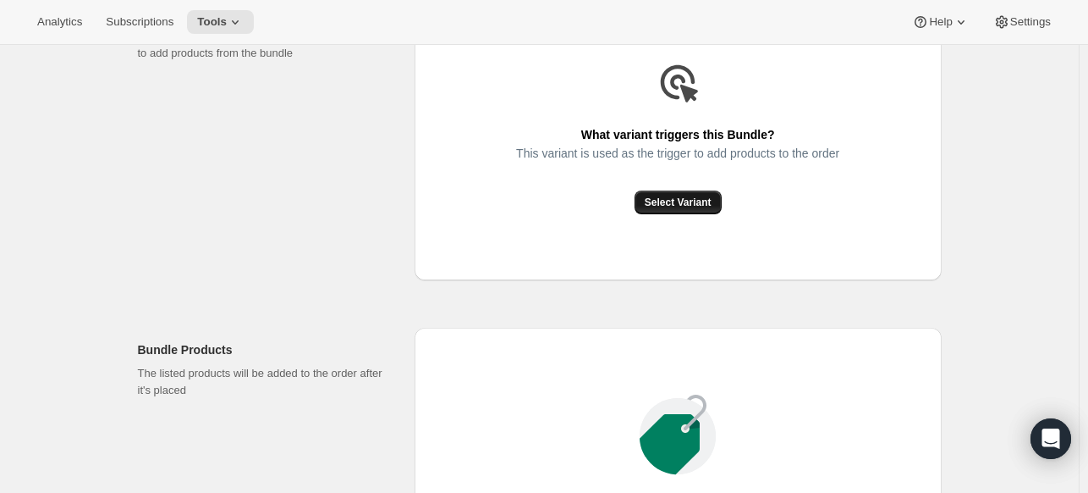
type input "SS 20 OZ"
click at [680, 210] on button "Select Variant" at bounding box center [678, 202] width 87 height 24
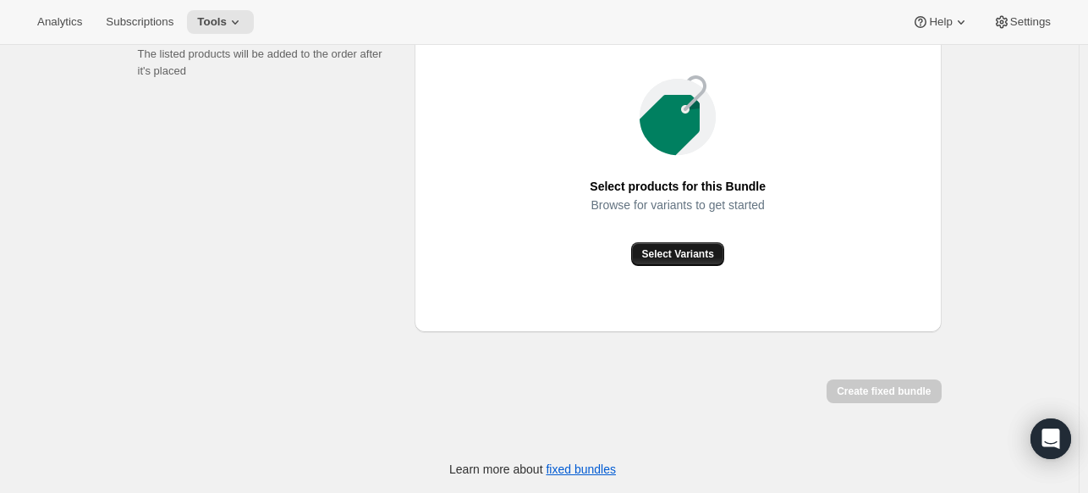
click at [687, 257] on span "Select Variants" at bounding box center [677, 254] width 72 height 14
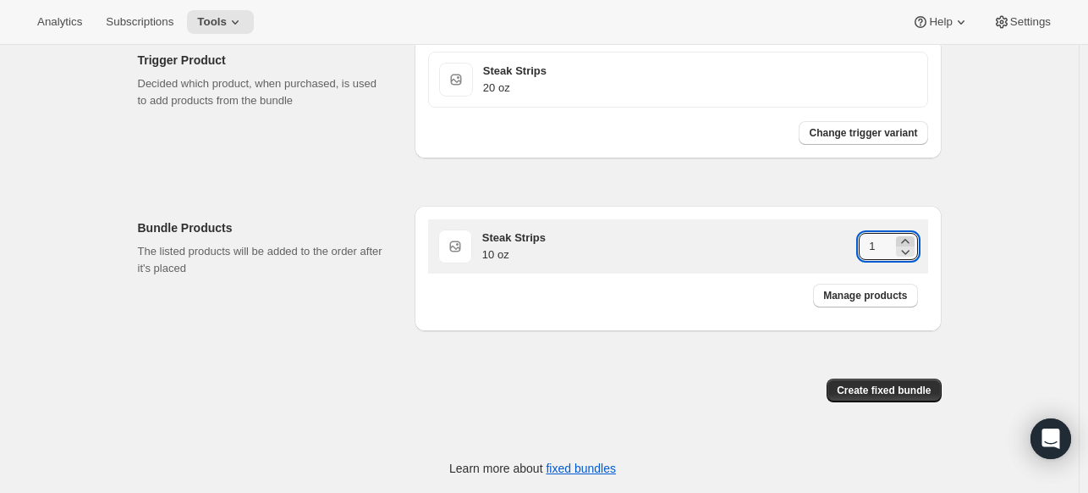
click at [903, 241] on icon at bounding box center [905, 241] width 17 height 17
type input "2"
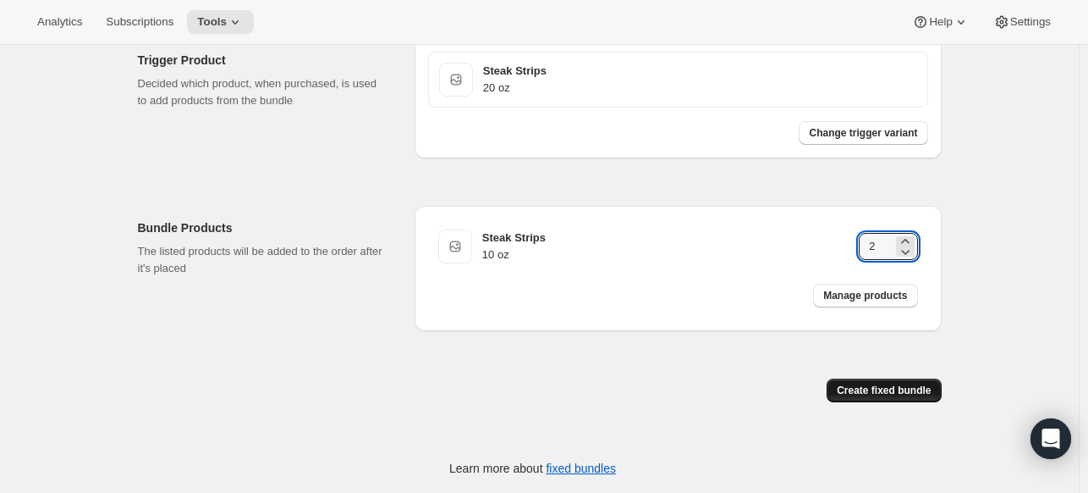
click at [889, 391] on span "Create fixed bundle" at bounding box center [884, 390] width 94 height 14
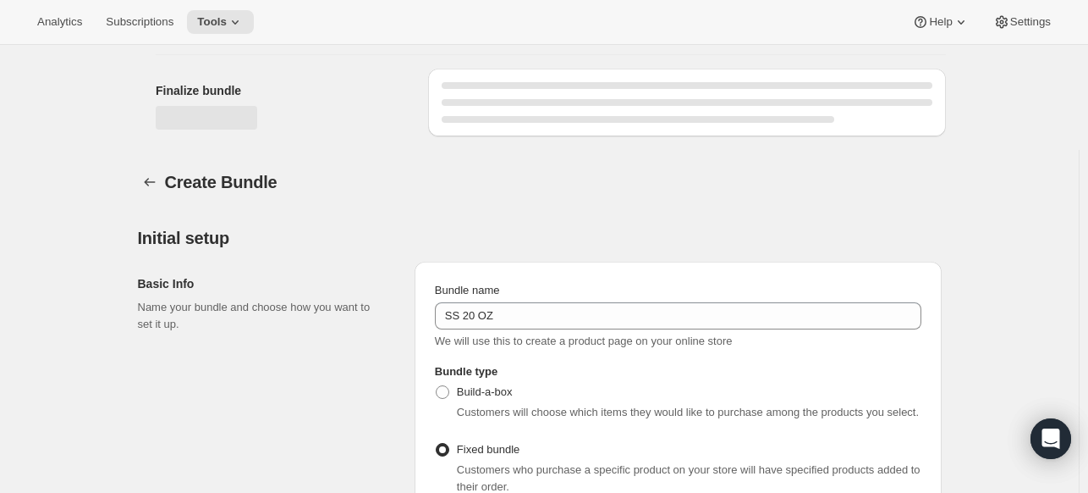
scroll to position [1025, 0]
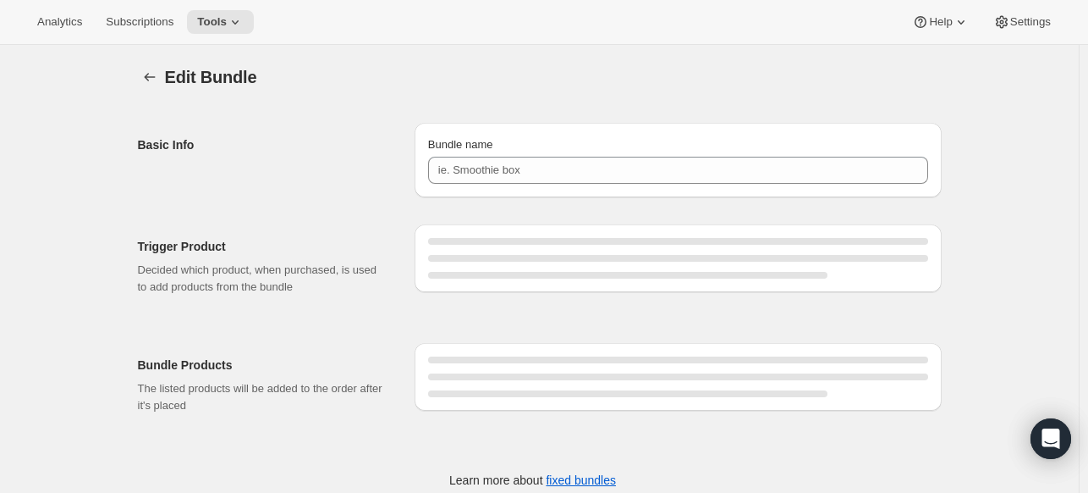
type input "SS 20 OZ"
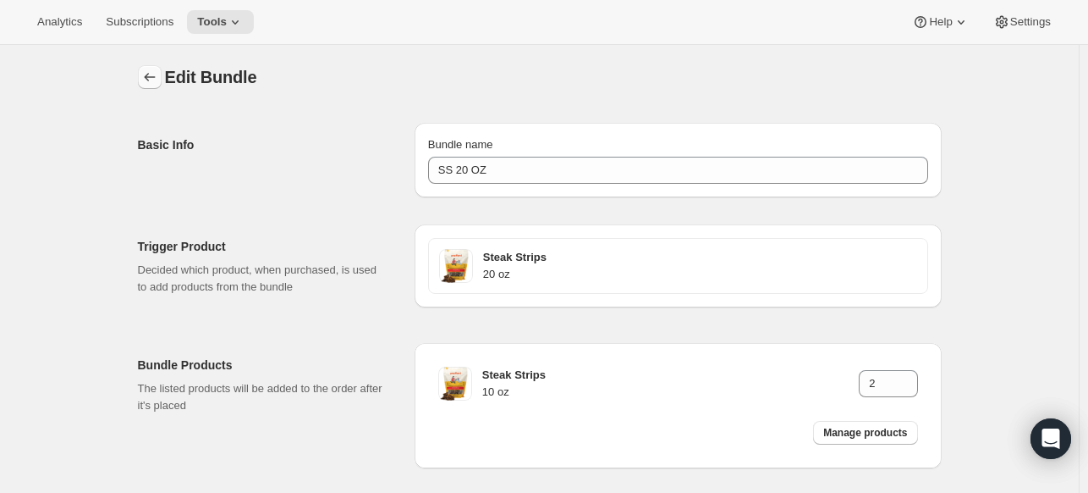
click at [149, 80] on icon "Bundles" at bounding box center [149, 77] width 17 height 17
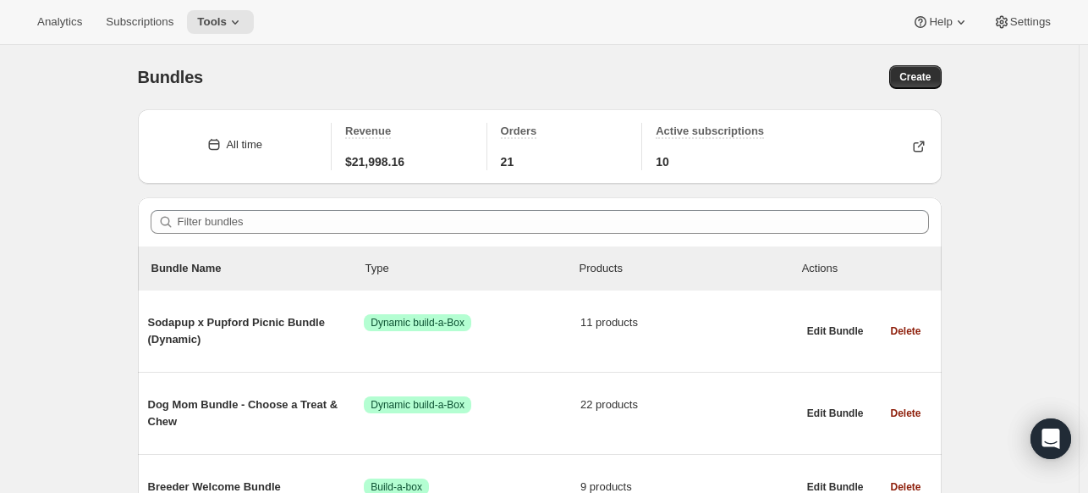
click at [917, 89] on div "Bundles. This page is ready Bundles Create" at bounding box center [540, 77] width 804 height 64
click at [917, 79] on span "Create" at bounding box center [915, 77] width 31 height 14
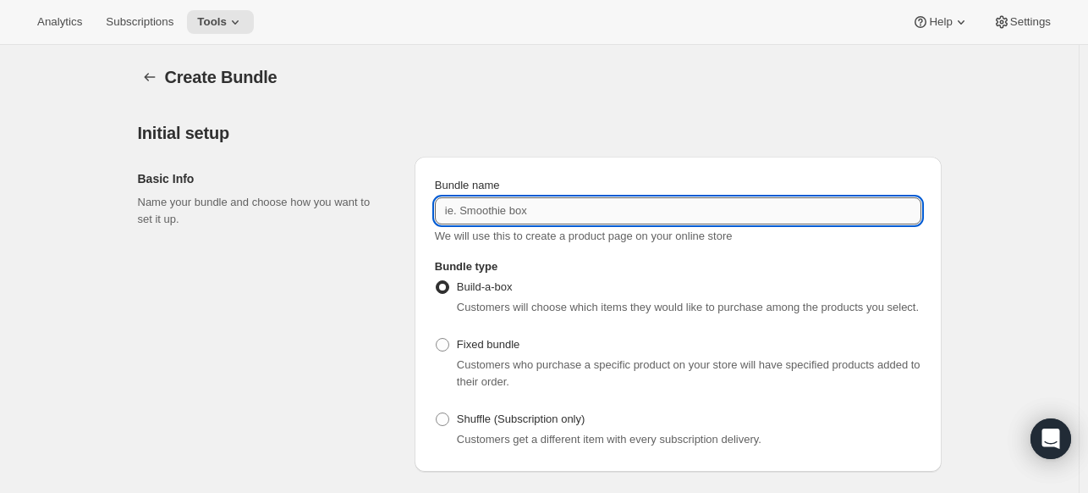
click at [490, 210] on input "Bundle name" at bounding box center [678, 210] width 487 height 27
paste input "BND-SS-040"
click at [491, 210] on input "BND-SS-040" at bounding box center [678, 210] width 487 height 27
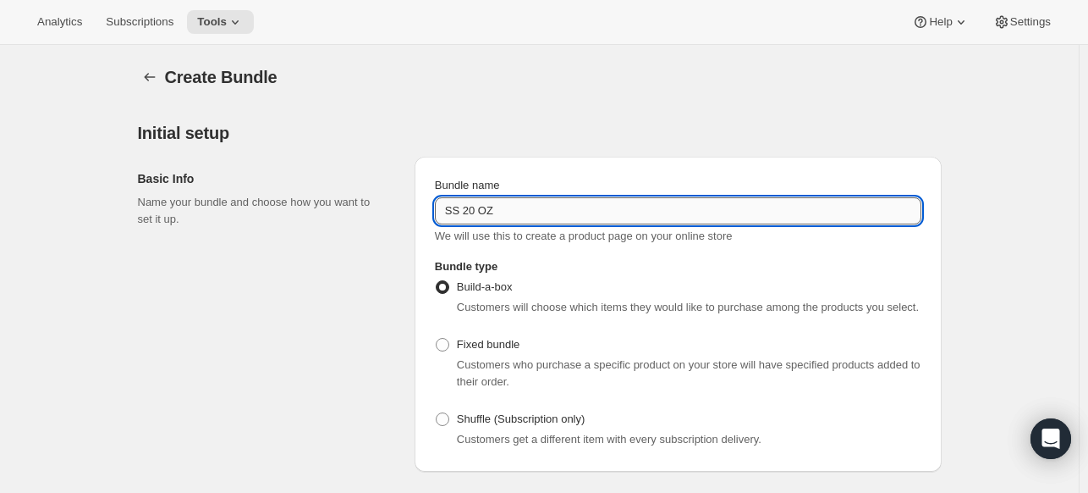
click at [472, 206] on input "SS 20 OZ" at bounding box center [678, 210] width 487 height 27
type input "SS 40 OZ"
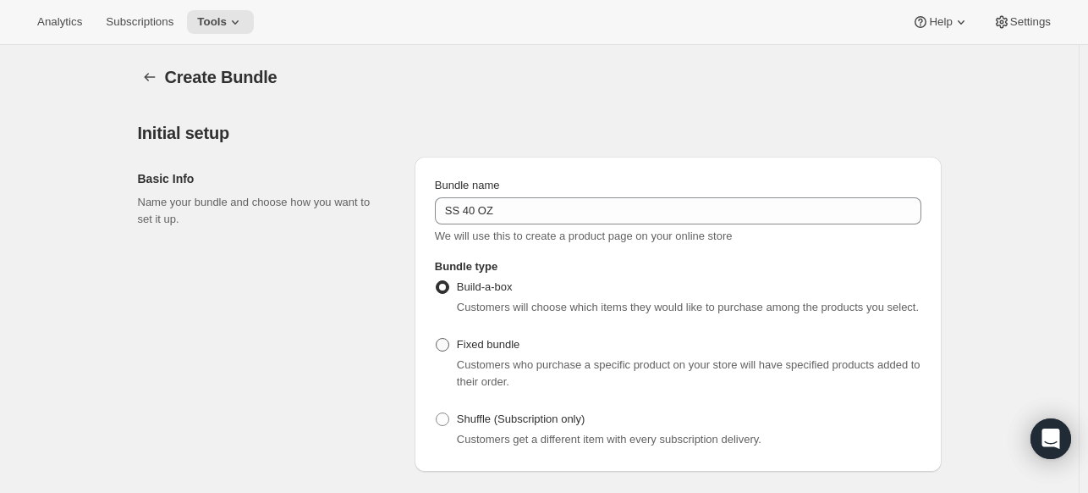
click at [471, 339] on span "Fixed bundle" at bounding box center [488, 344] width 63 height 13
click at [437, 339] on input "Fixed bundle" at bounding box center [436, 338] width 1 height 1
radio input "true"
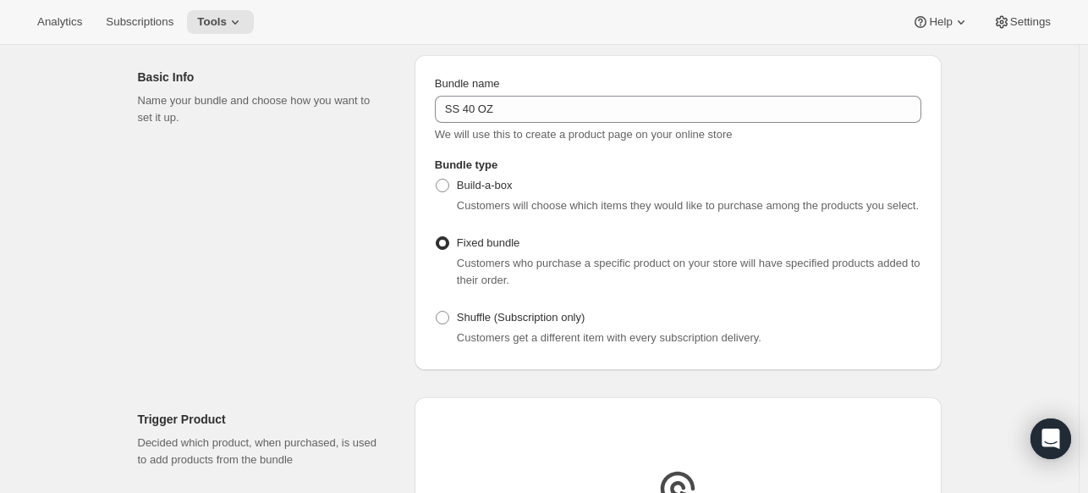
scroll to position [339, 0]
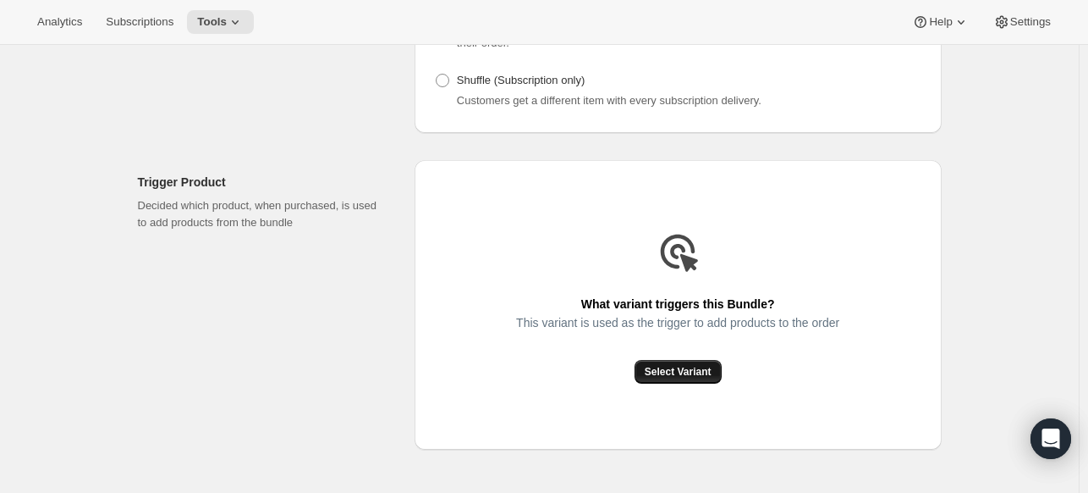
click at [718, 377] on button "Select Variant" at bounding box center [678, 372] width 87 height 24
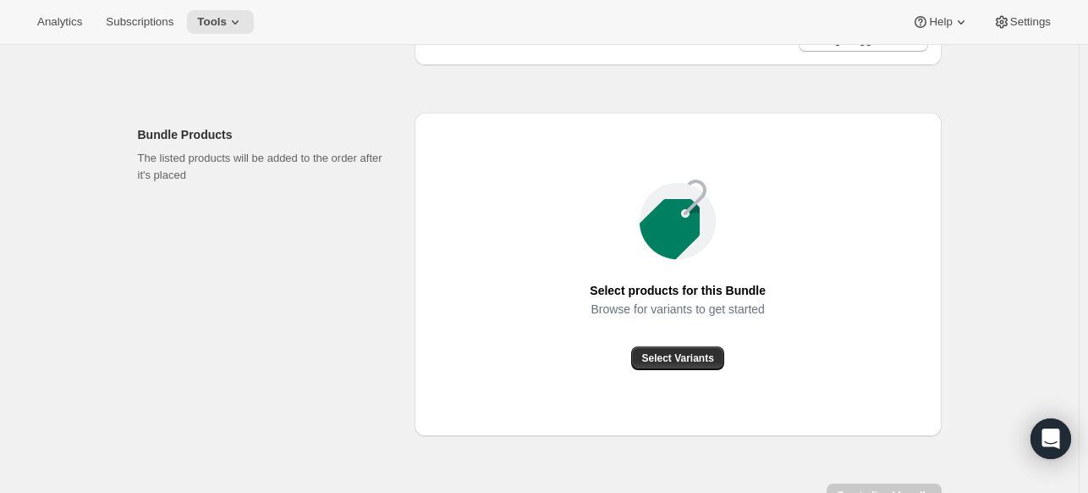
scroll to position [658, 0]
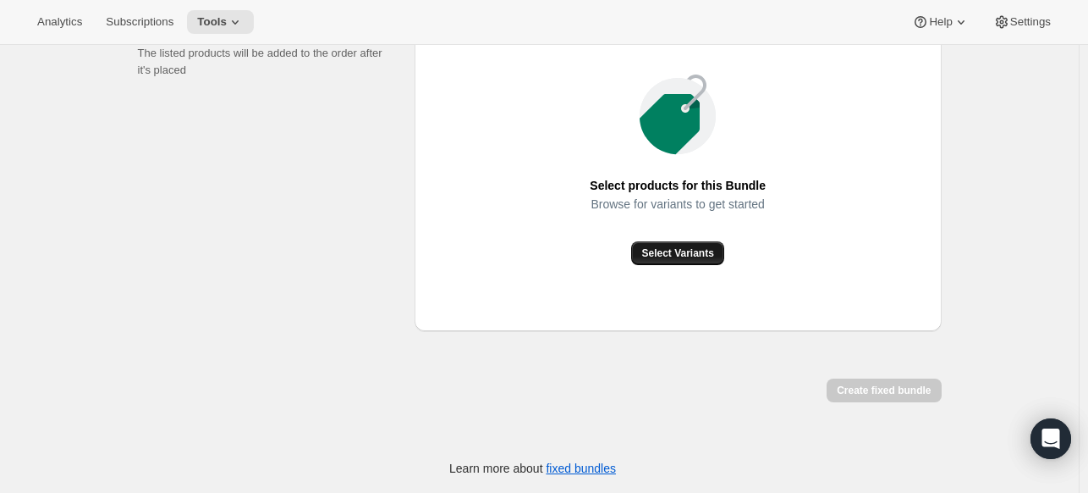
click at [703, 243] on button "Select Variants" at bounding box center [677, 253] width 92 height 24
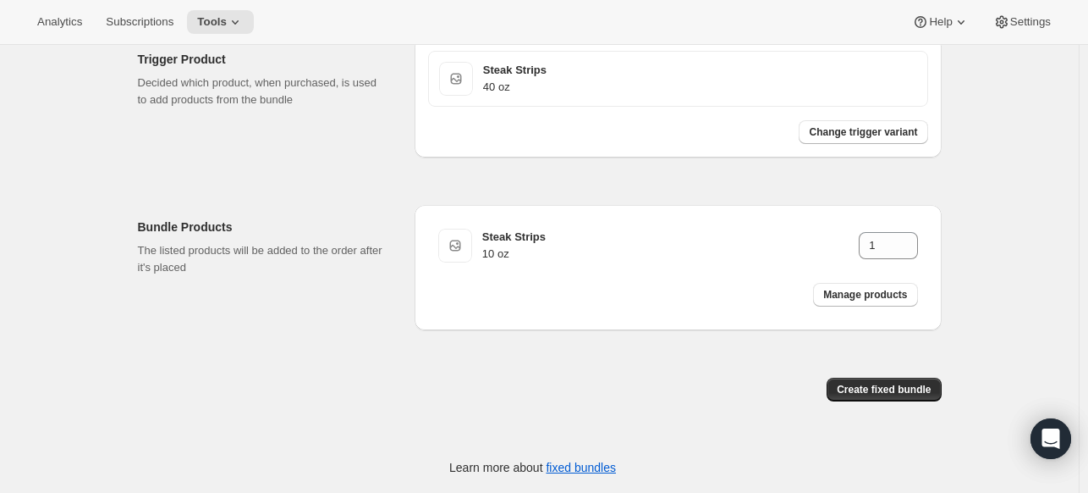
scroll to position [460, 0]
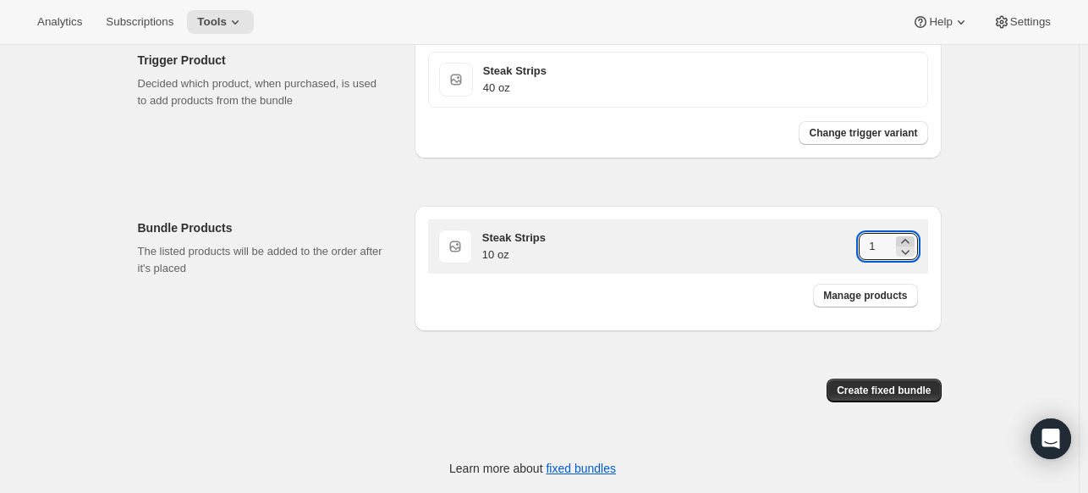
click at [907, 240] on icon at bounding box center [905, 241] width 8 height 4
type input "4"
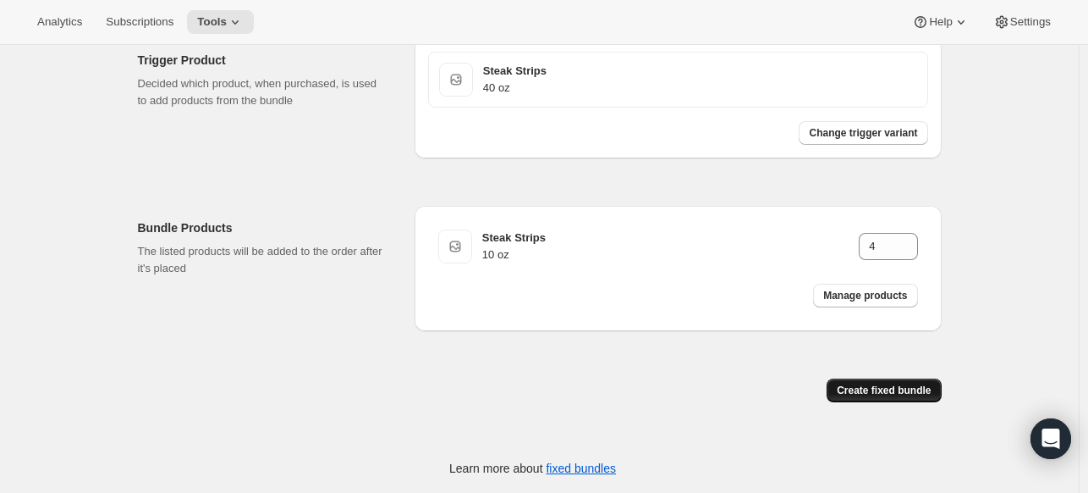
click at [910, 380] on button "Create fixed bundle" at bounding box center [884, 390] width 114 height 24
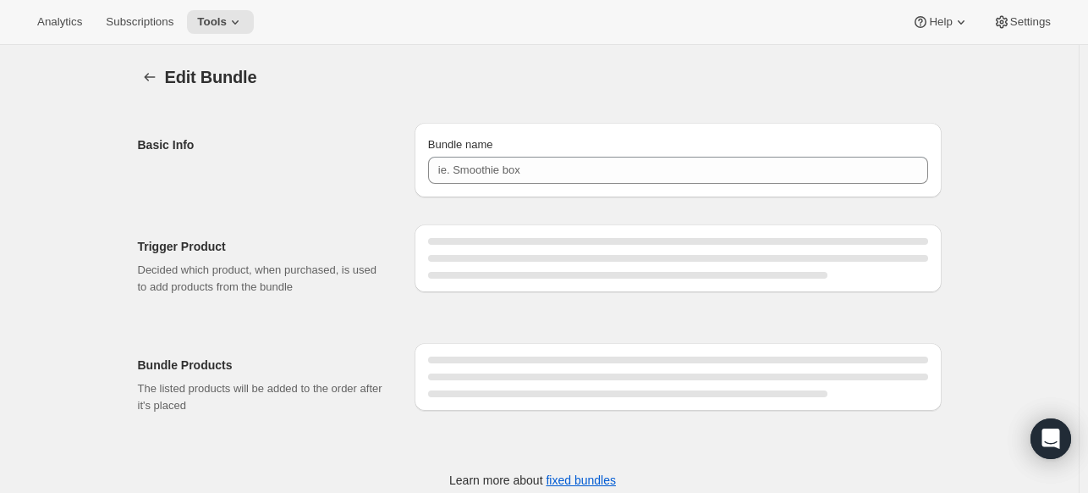
type input "SS 40 OZ"
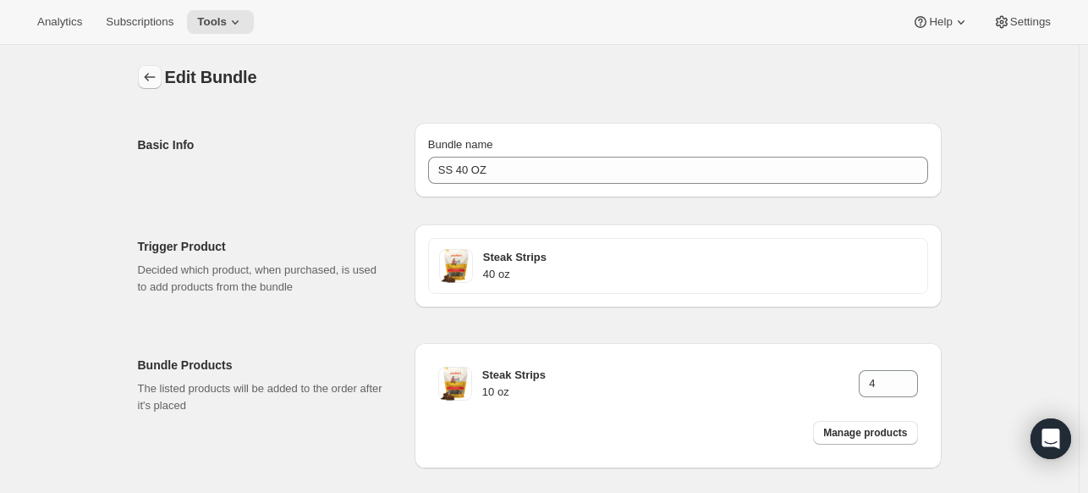
click at [152, 80] on icon "Bundles" at bounding box center [149, 77] width 17 height 17
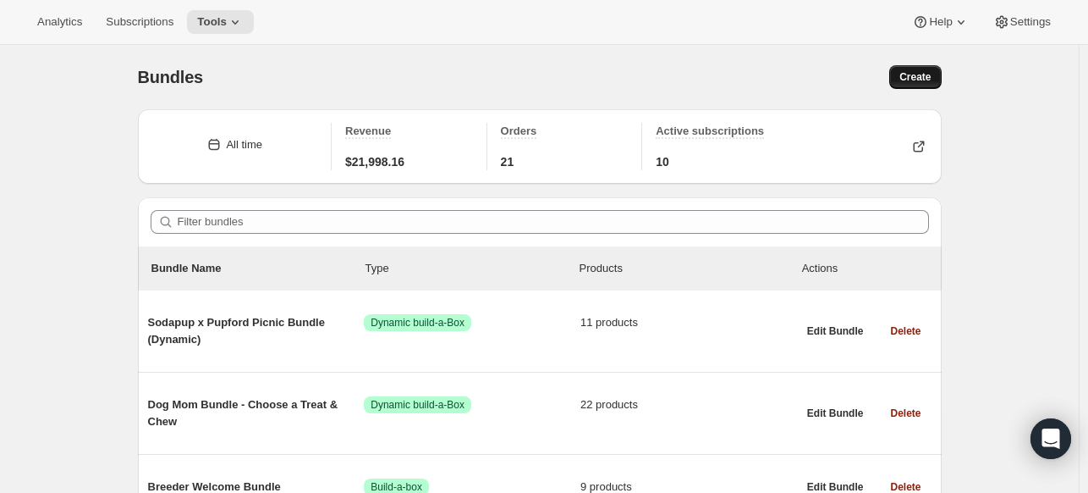
click at [928, 84] on button "Create" at bounding box center [915, 77] width 52 height 24
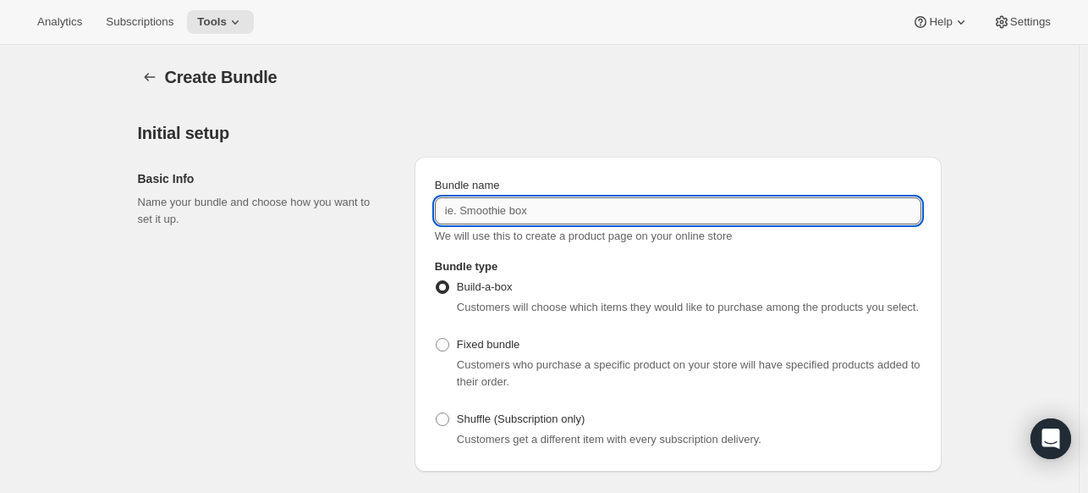
click at [614, 204] on input "Bundle name" at bounding box center [678, 210] width 487 height 27
type input "CC 15 OZ"
click at [507, 355] on label "Fixed bundle" at bounding box center [477, 345] width 85 height 24
click at [437, 339] on input "Fixed bundle" at bounding box center [436, 338] width 1 height 1
radio input "true"
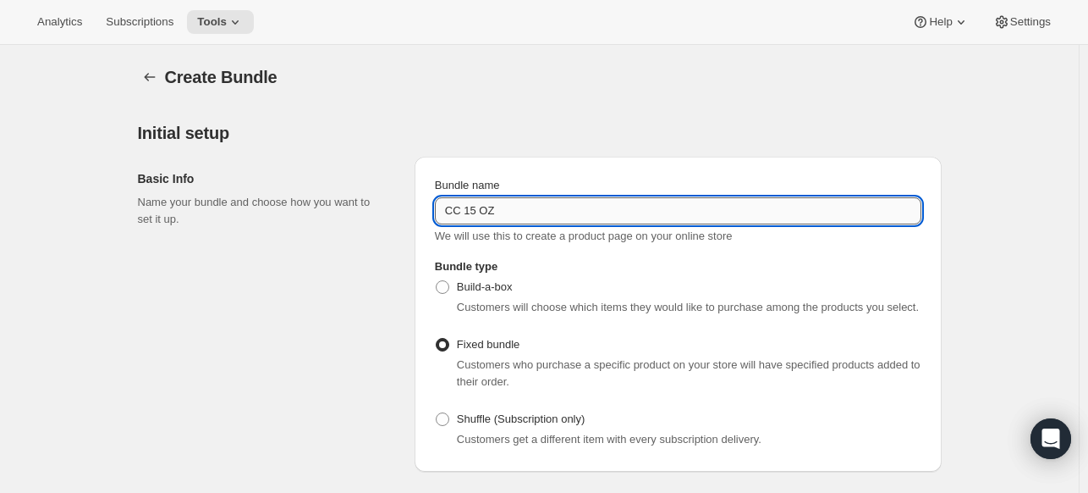
click at [521, 209] on input "CC 15 OZ" at bounding box center [678, 210] width 487 height 27
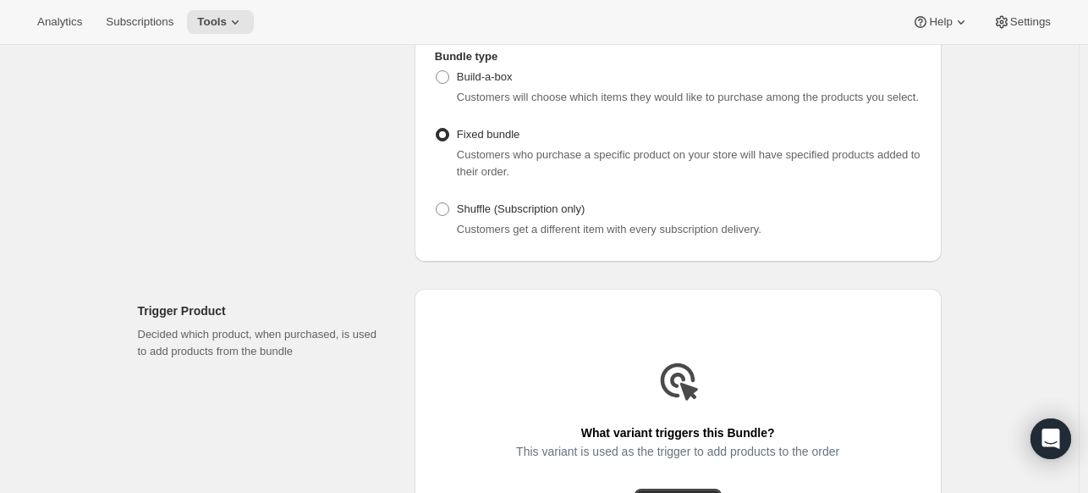
scroll to position [339, 0]
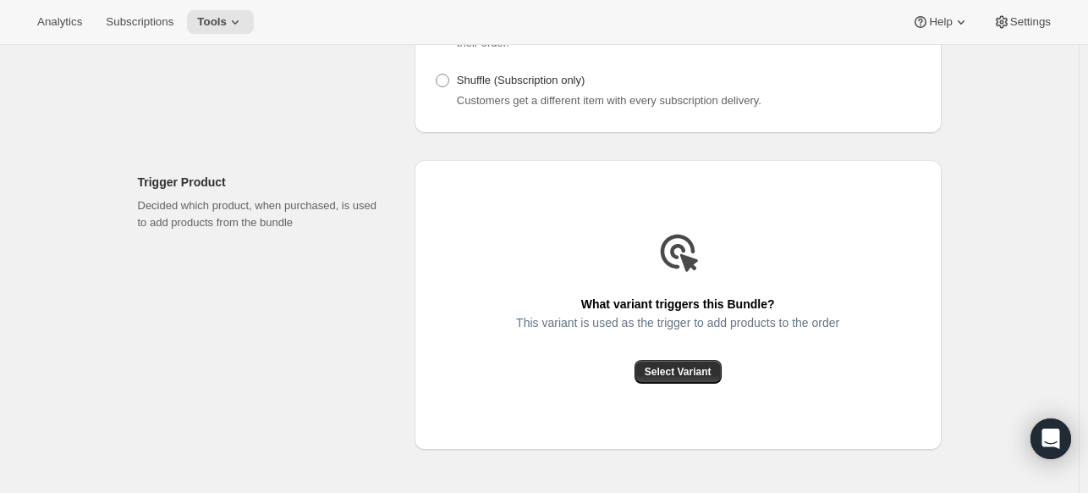
click at [707, 390] on div "What variant triggers this Bundle? This variant is used as the trigger to add p…" at bounding box center [678, 304] width 527 height 289
click at [701, 384] on div "What variant triggers this Bundle? This variant is used as the trigger to add p…" at bounding box center [678, 304] width 527 height 289
click at [689, 368] on span "Select Variant" at bounding box center [678, 372] width 67 height 14
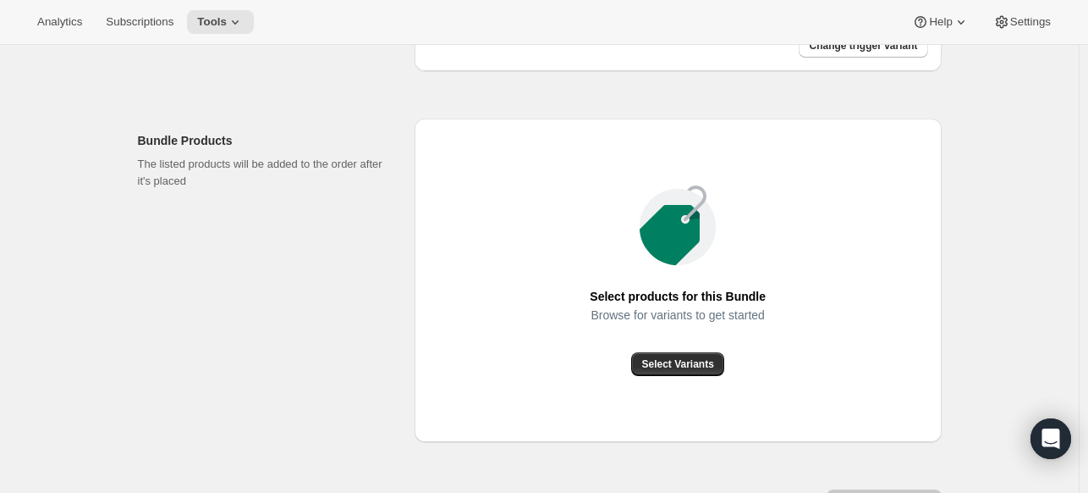
scroll to position [592, 0]
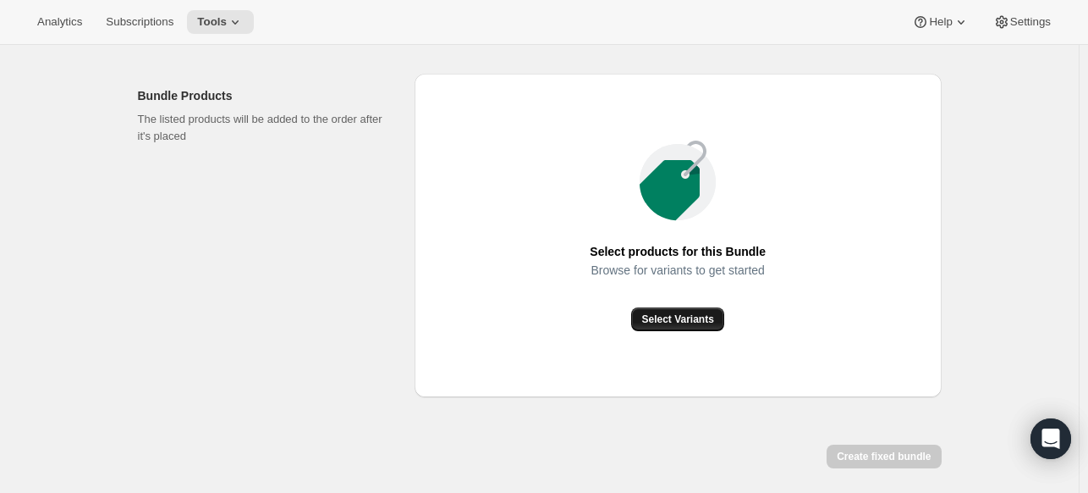
click at [680, 321] on span "Select Variants" at bounding box center [677, 319] width 72 height 14
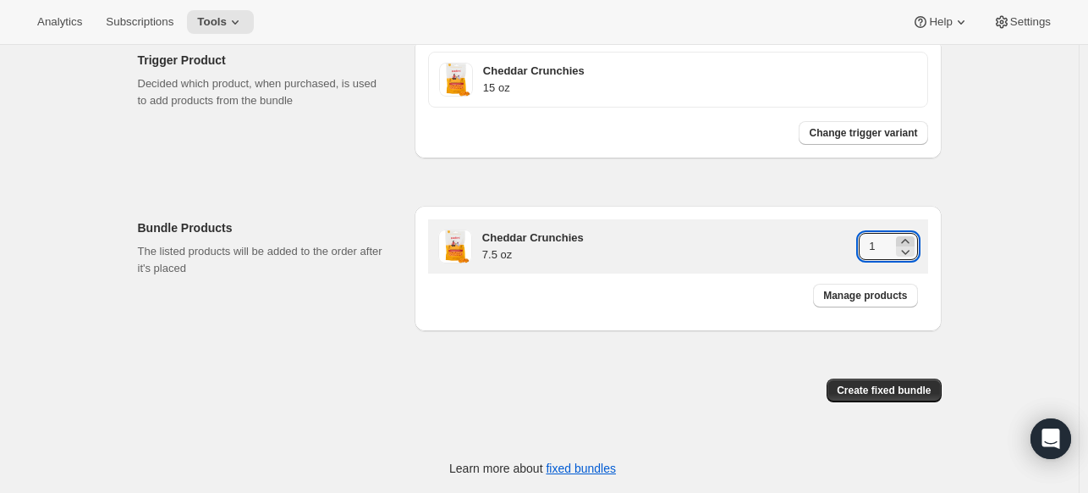
click at [911, 236] on icon at bounding box center [905, 241] width 17 height 17
type input "2"
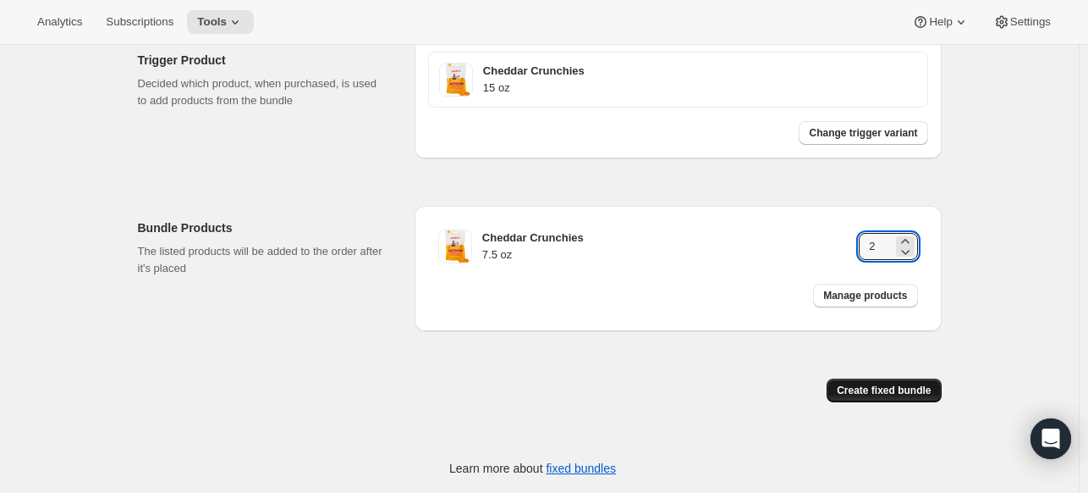
click at [904, 388] on span "Create fixed bundle" at bounding box center [884, 390] width 94 height 14
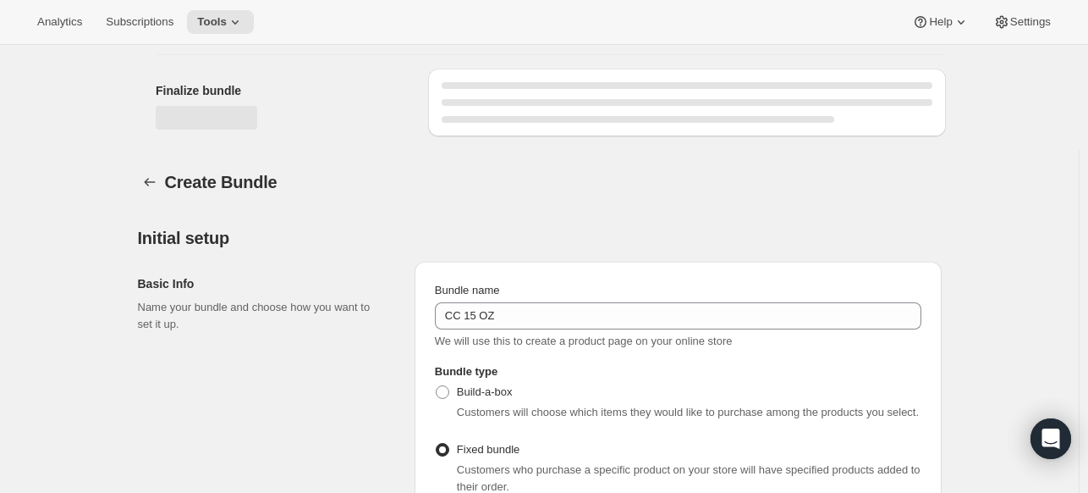
scroll to position [1025, 0]
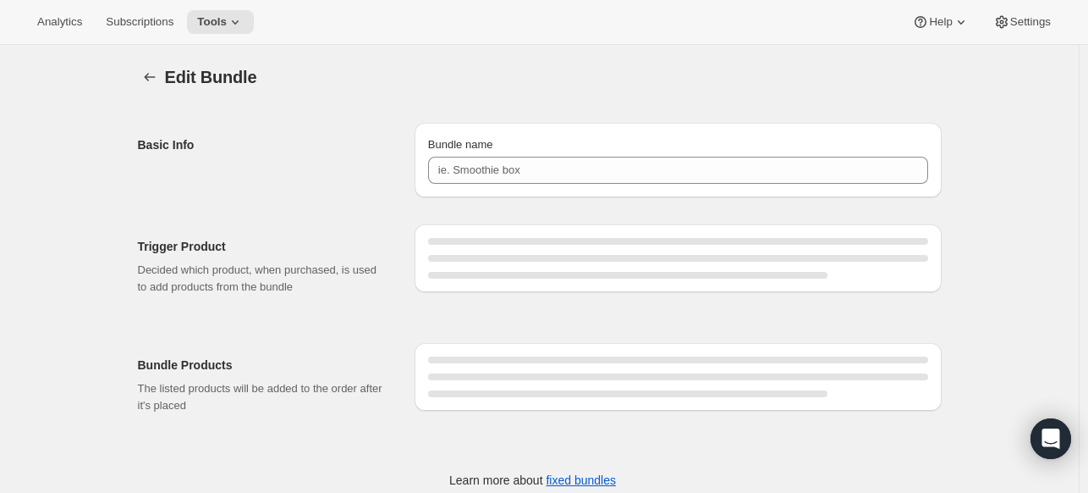
type input "CC 15 OZ"
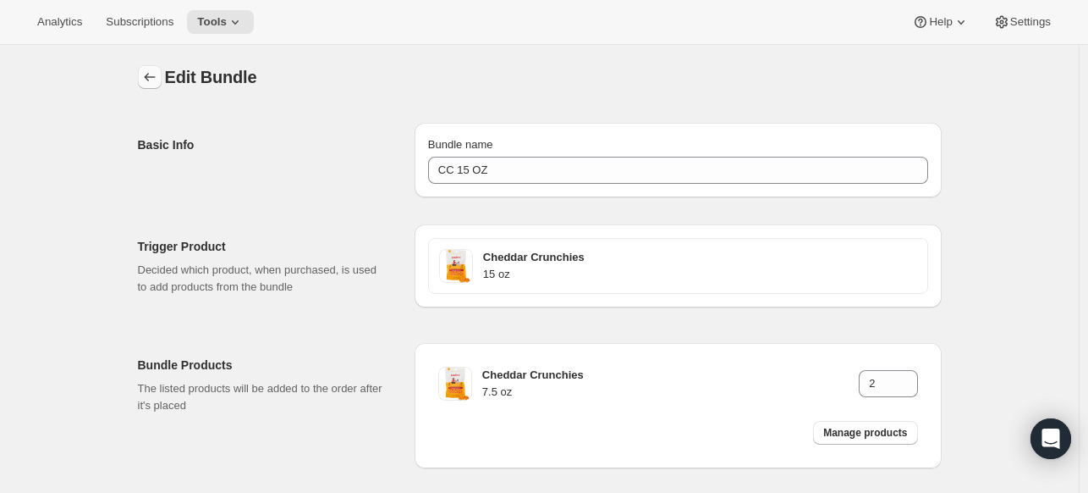
click at [153, 73] on icon "Bundles" at bounding box center [149, 77] width 17 height 17
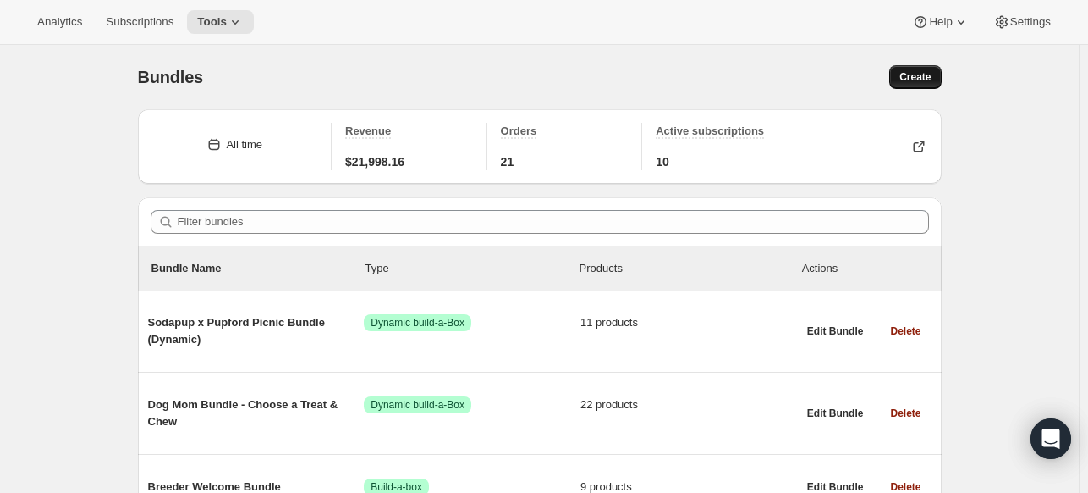
click at [919, 77] on span "Create" at bounding box center [915, 77] width 31 height 14
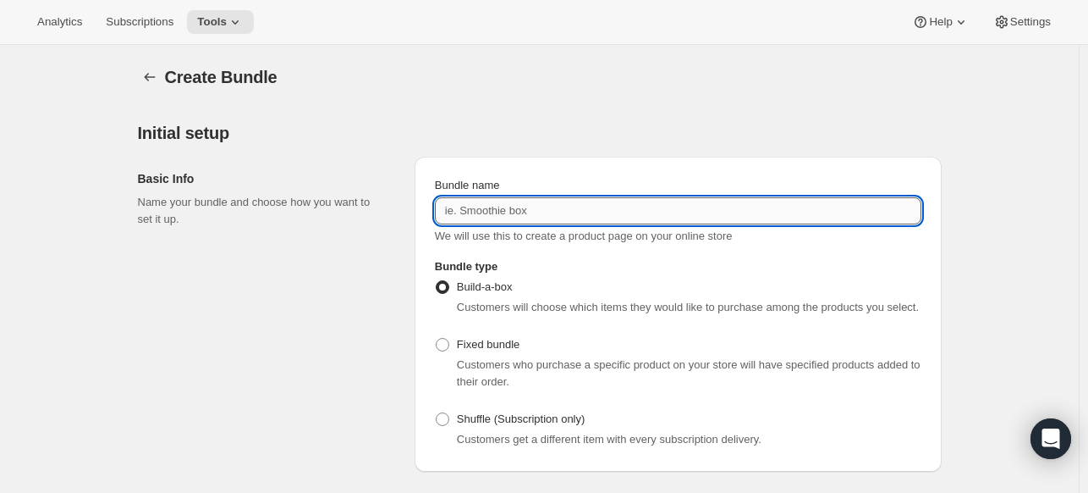
click at [542, 201] on input "Bundle name" at bounding box center [678, 210] width 487 height 27
paste input "CC 15 OZ"
type input "CC 30 OZ"
click at [520, 348] on span "Fixed bundle" at bounding box center [488, 344] width 63 height 13
click at [437, 339] on input "Fixed bundle" at bounding box center [436, 338] width 1 height 1
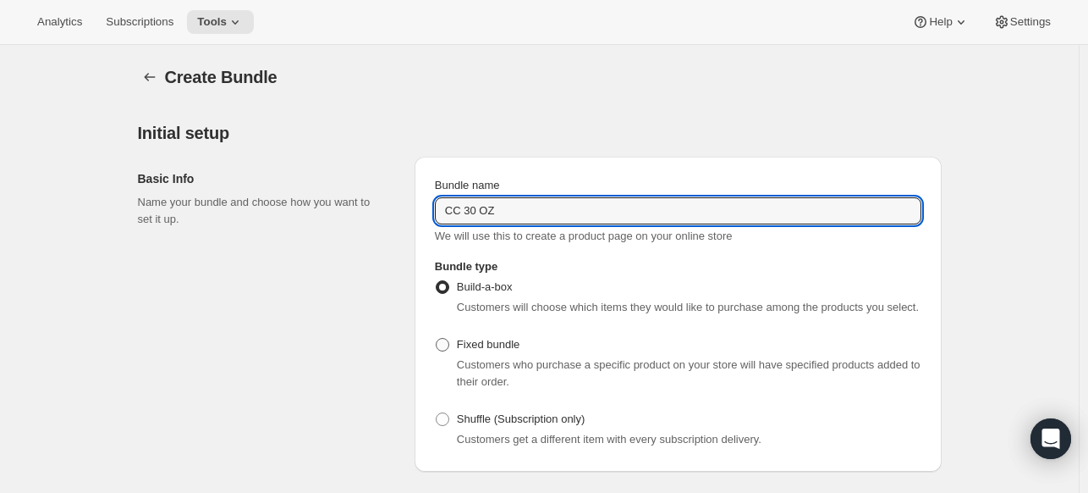
radio input "true"
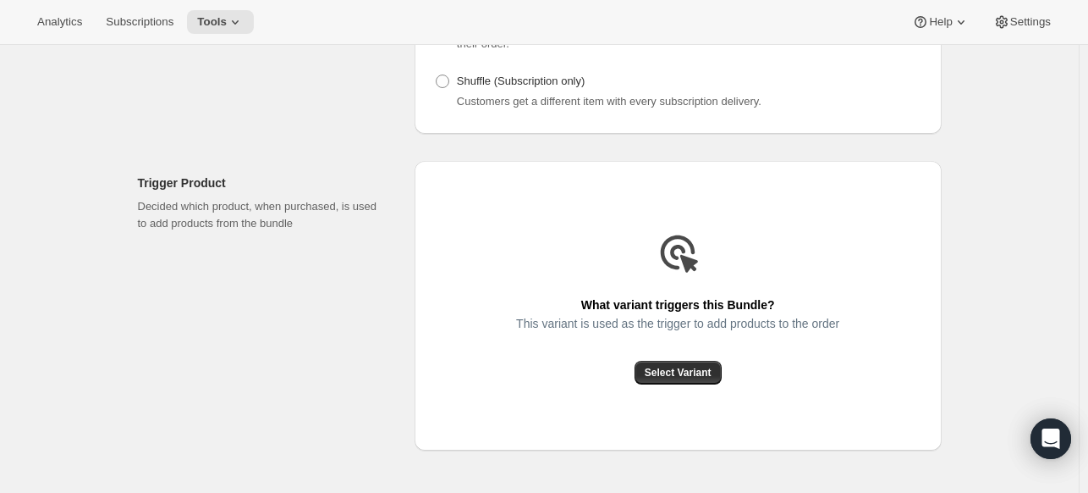
scroll to position [339, 0]
click at [659, 363] on button "Select Variant" at bounding box center [678, 372] width 87 height 24
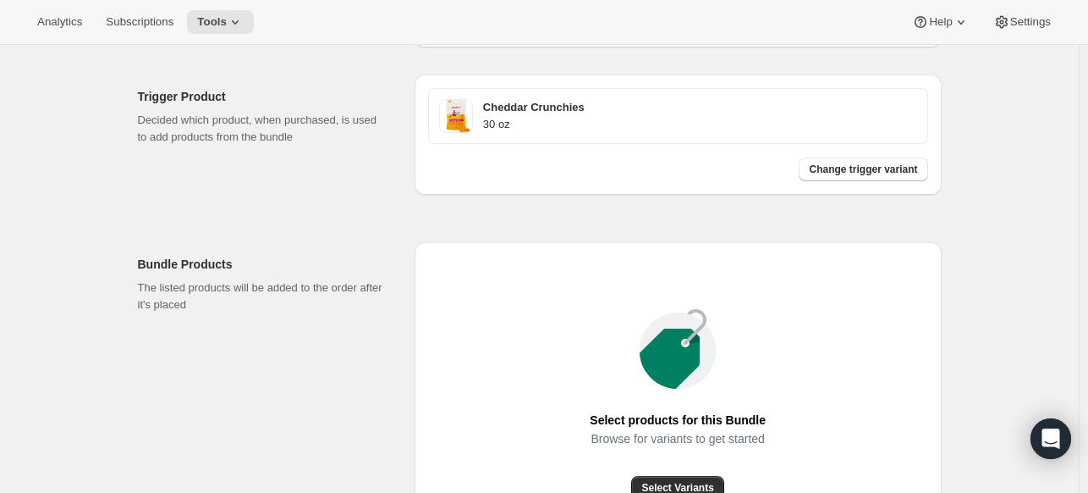
scroll to position [592, 0]
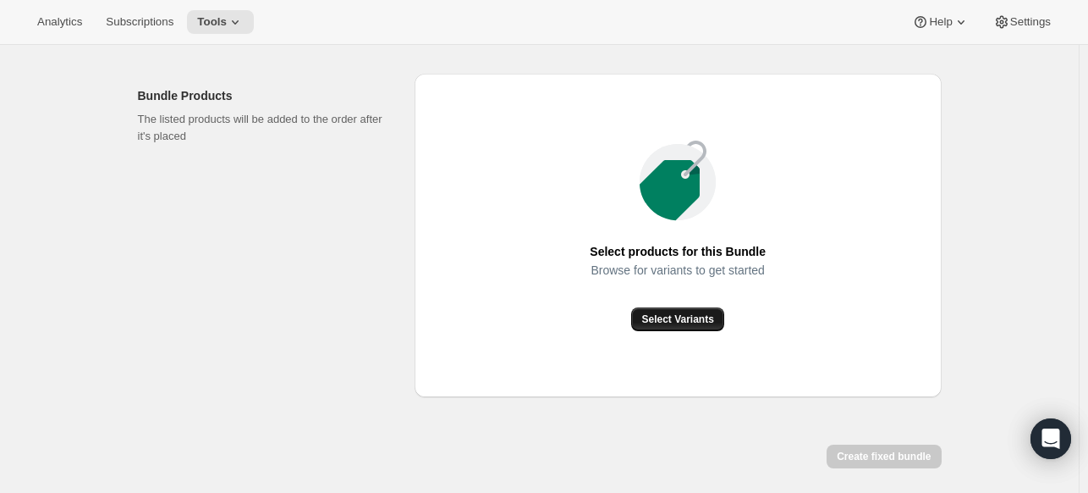
click at [658, 317] on span "Select Variants" at bounding box center [677, 319] width 72 height 14
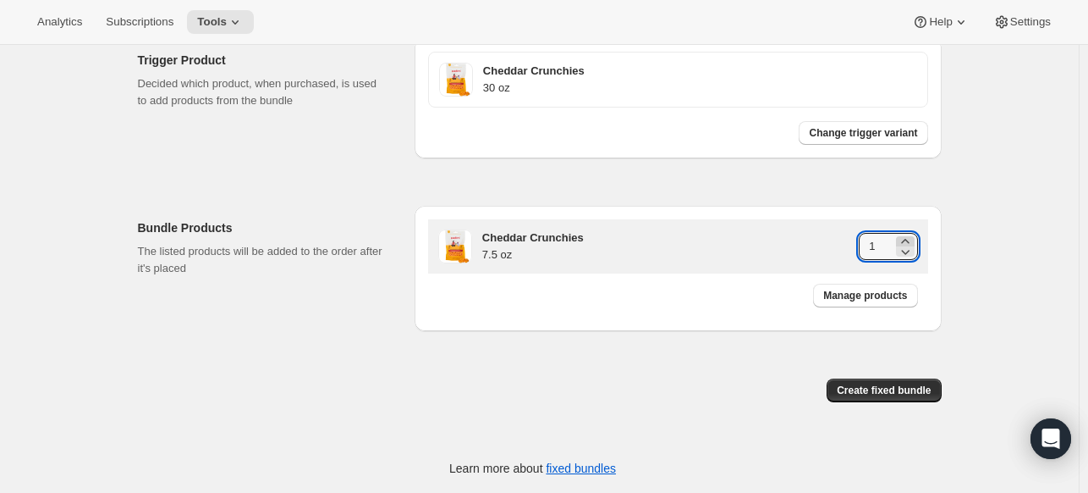
click at [900, 240] on icon at bounding box center [905, 241] width 17 height 17
type input "4"
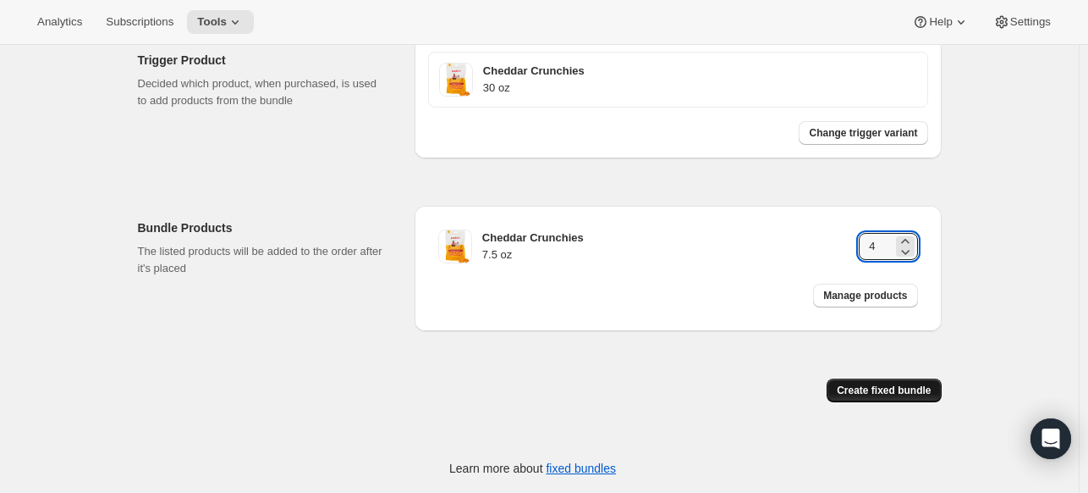
click at [914, 390] on span "Create fixed bundle" at bounding box center [884, 390] width 94 height 14
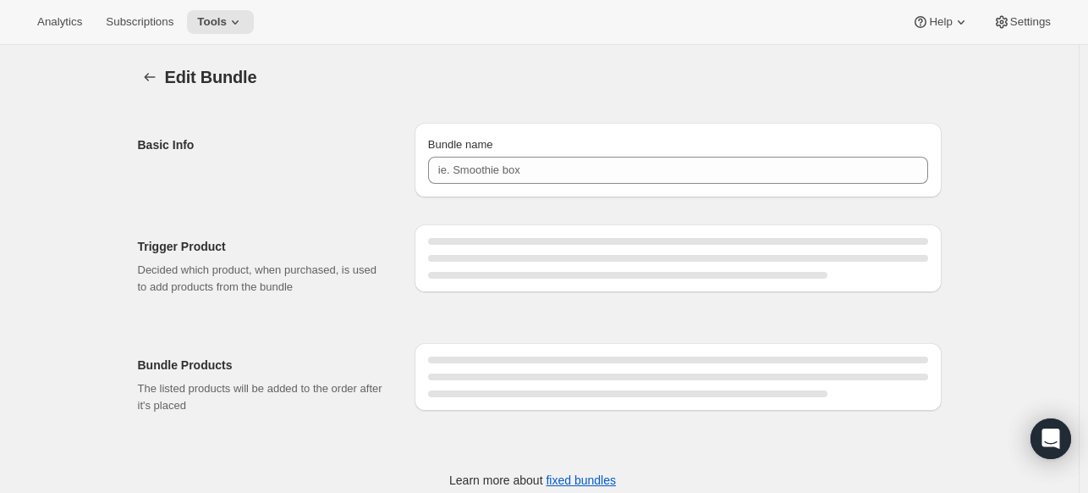
type input "CC 30 OZ"
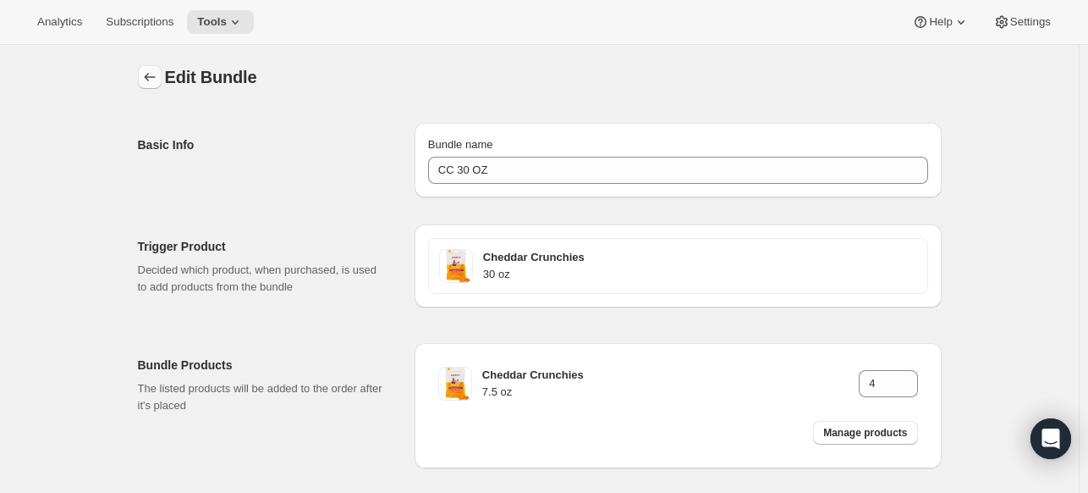
click at [158, 74] on icon "Bundles" at bounding box center [149, 77] width 17 height 17
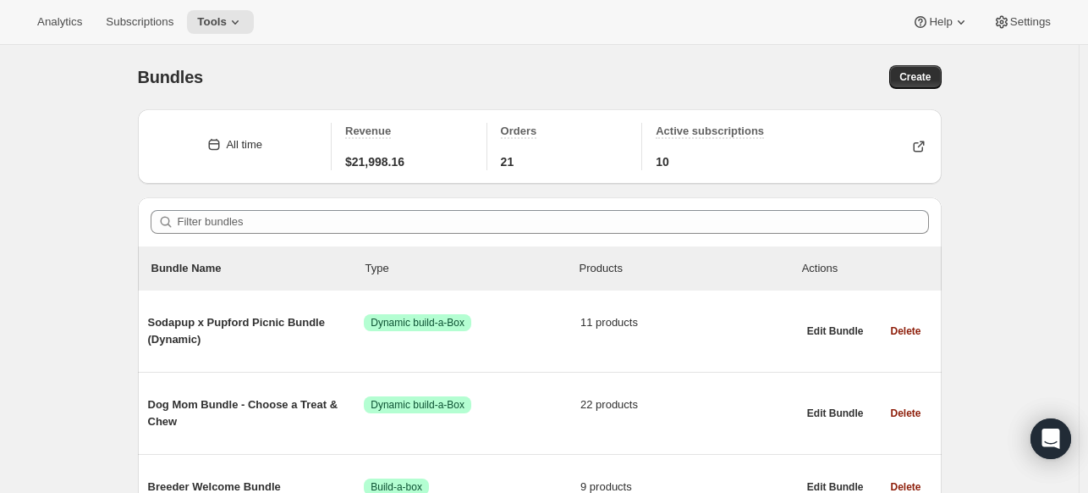
click at [908, 58] on div "Bundles. This page is ready Bundles Create" at bounding box center [540, 77] width 804 height 64
click at [911, 70] on button "Create" at bounding box center [915, 77] width 52 height 24
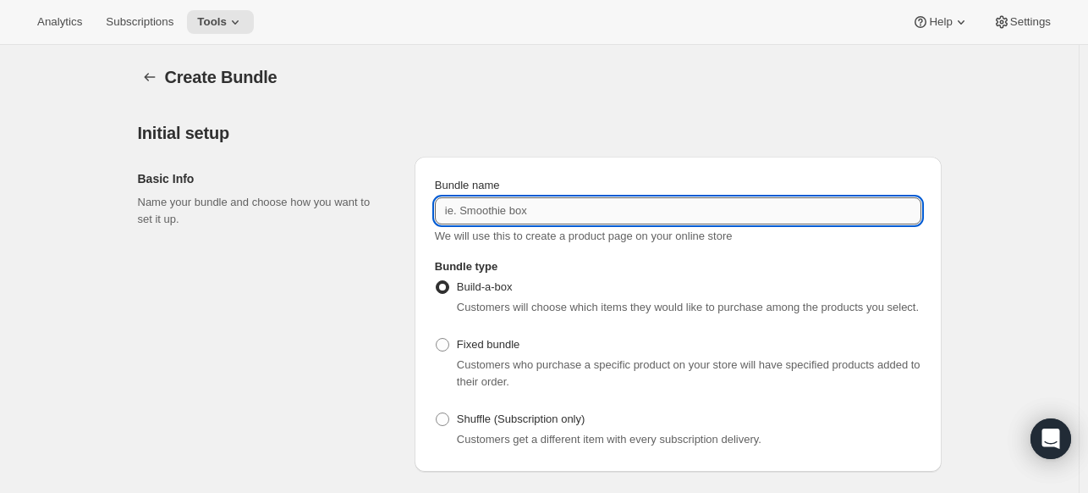
click at [484, 218] on input "Bundle name" at bounding box center [678, 210] width 487 height 27
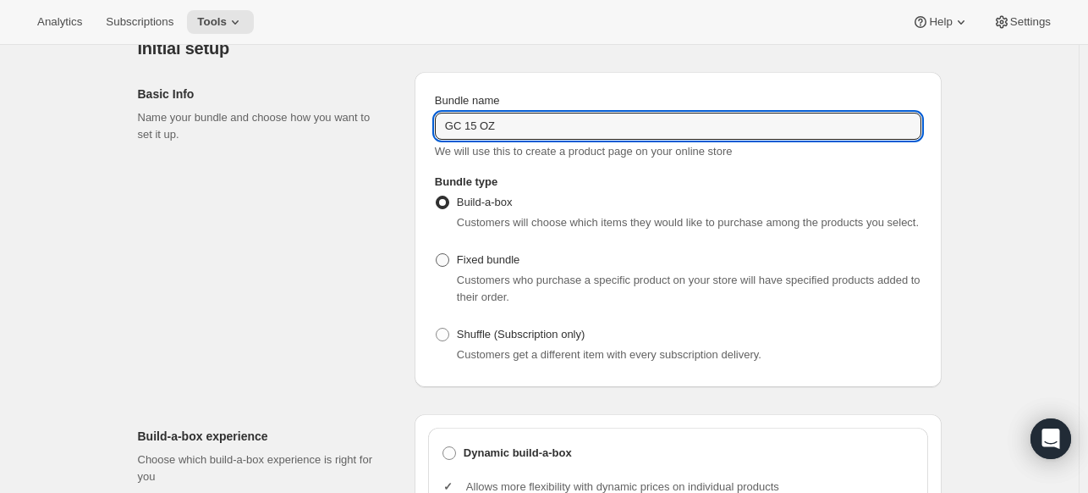
type input "GC 15 OZ"
click at [465, 267] on span "Fixed bundle" at bounding box center [488, 259] width 63 height 17
click at [437, 254] on input "Fixed bundle" at bounding box center [436, 253] width 1 height 1
radio input "true"
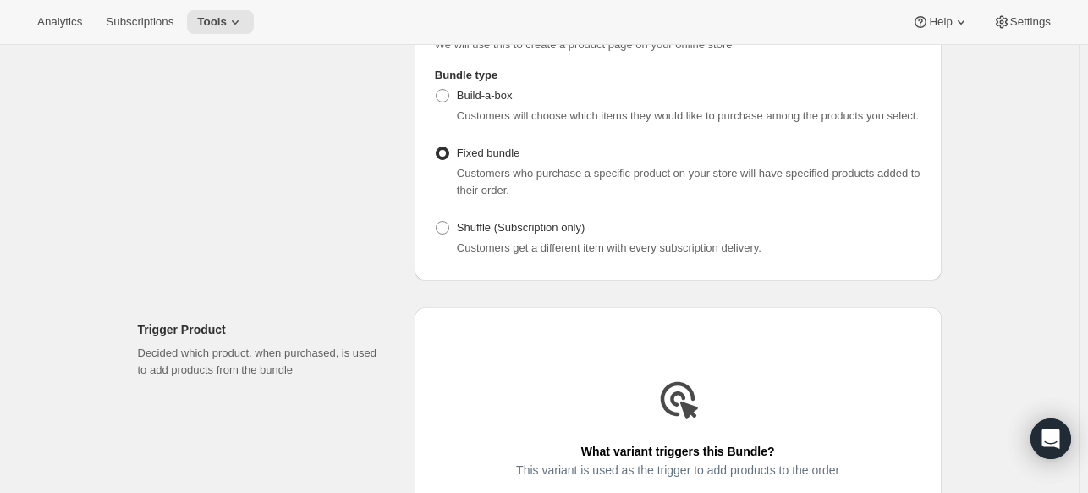
scroll to position [423, 0]
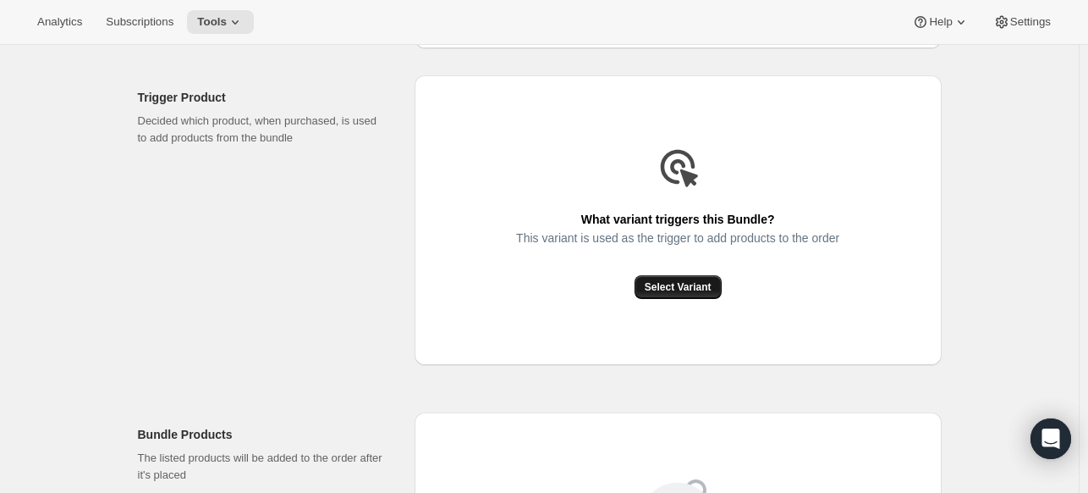
click at [685, 294] on span "Select Variant" at bounding box center [678, 287] width 67 height 14
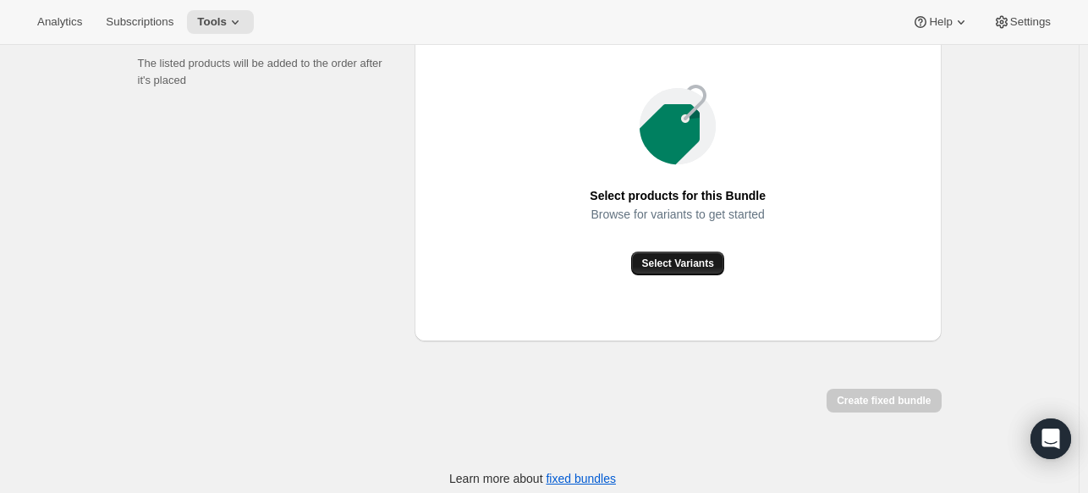
click at [673, 271] on button "Select Variants" at bounding box center [677, 263] width 92 height 24
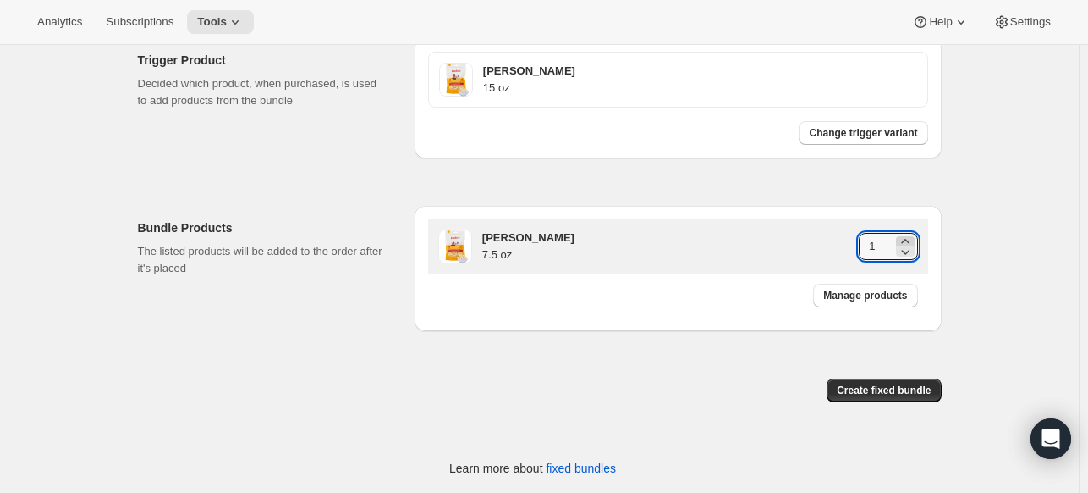
click at [909, 233] on icon at bounding box center [905, 241] width 17 height 17
type input "2"
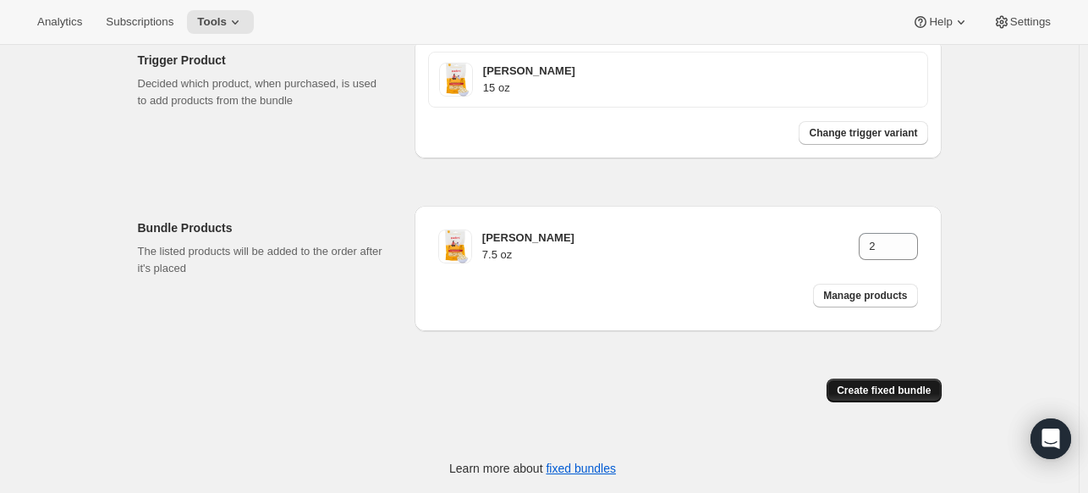
click at [907, 392] on span "Create fixed bundle" at bounding box center [884, 390] width 94 height 14
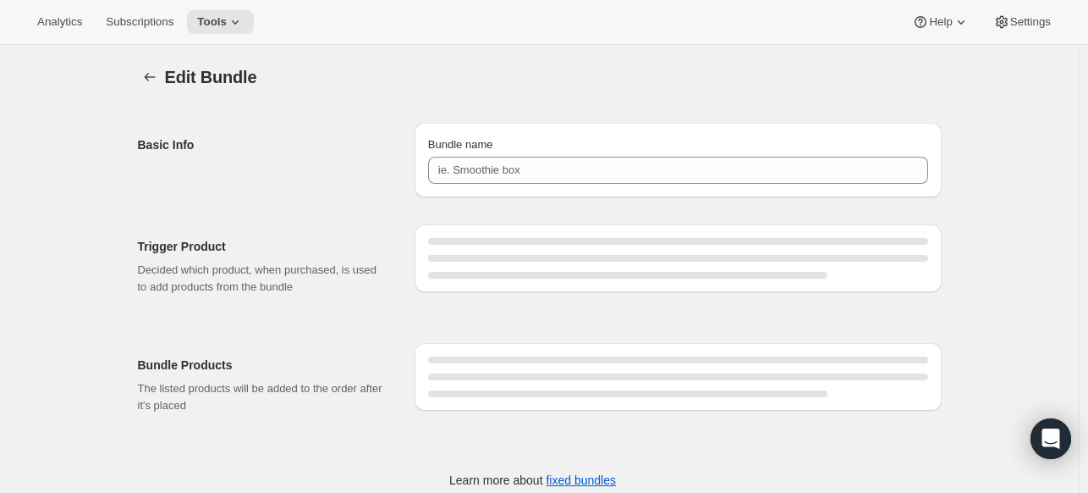
type input "GC 15 OZ"
click at [566, 188] on div "Bundle name GC 15 OZ" at bounding box center [678, 160] width 527 height 74
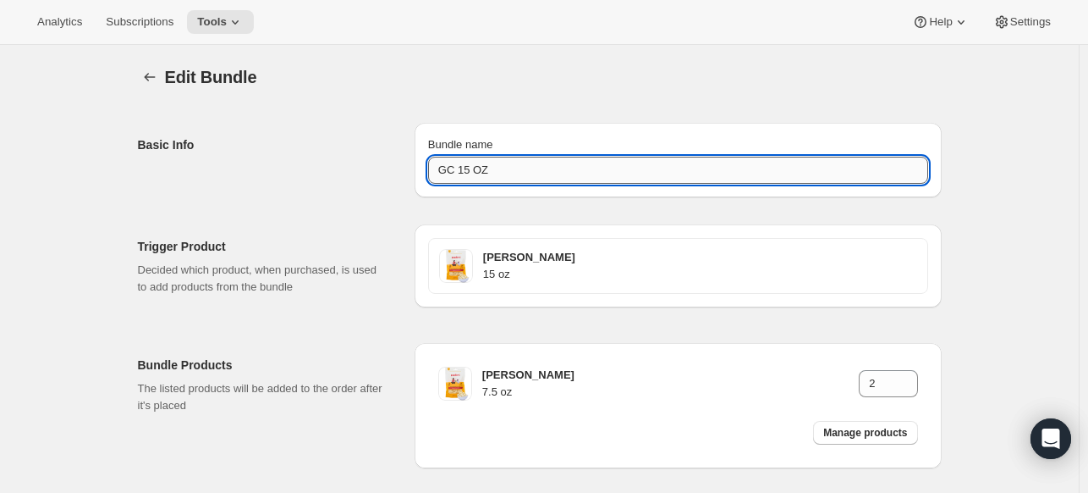
drag, startPoint x: 559, startPoint y: 182, endPoint x: 546, endPoint y: 175, distance: 15.1
click at [555, 179] on input "GC 15 OZ" at bounding box center [678, 170] width 500 height 27
drag, startPoint x: 546, startPoint y: 175, endPoint x: 384, endPoint y: 173, distance: 161.6
click at [384, 173] on div "Basic Info Bundle name GC 15 OZ" at bounding box center [540, 153] width 804 height 88
click at [149, 74] on icon "Bundles" at bounding box center [149, 77] width 17 height 17
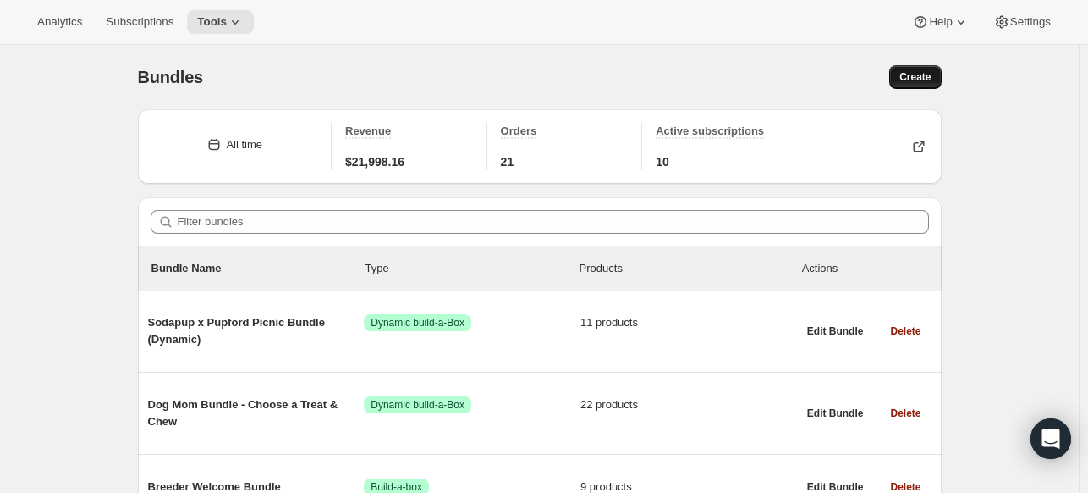
click at [925, 78] on span "Create" at bounding box center [915, 77] width 31 height 14
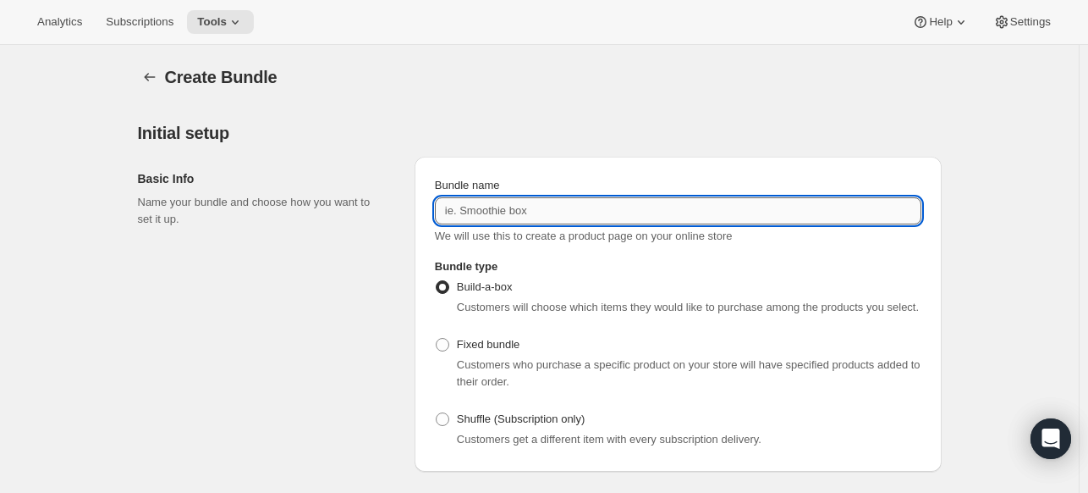
click at [623, 200] on input "Bundle name" at bounding box center [678, 210] width 487 height 27
paste input "GC 15 OZ"
click at [475, 212] on input "GC 15 OZ" at bounding box center [678, 210] width 487 height 27
click at [476, 212] on input "GC 15 OZ" at bounding box center [678, 210] width 487 height 27
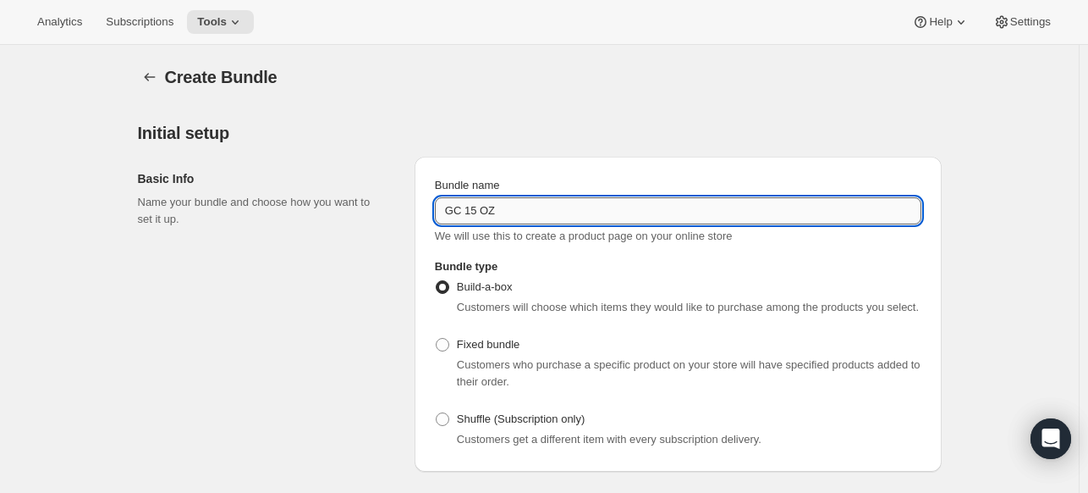
click at [471, 211] on input "GC 15 OZ" at bounding box center [678, 210] width 487 height 27
type input "GC 30 OZ"
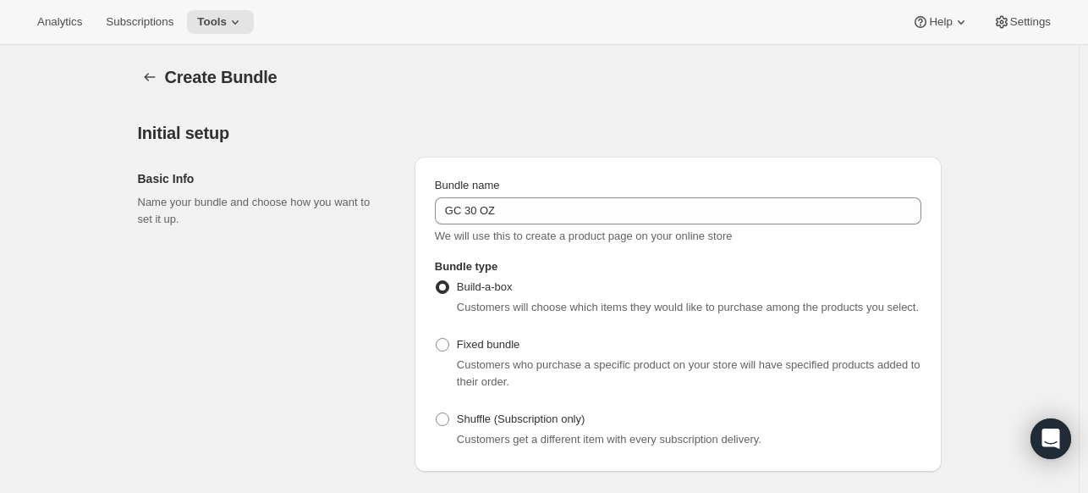
click at [484, 358] on span "Customers who purchase a specific product on your store will have specified pro…" at bounding box center [689, 373] width 464 height 30
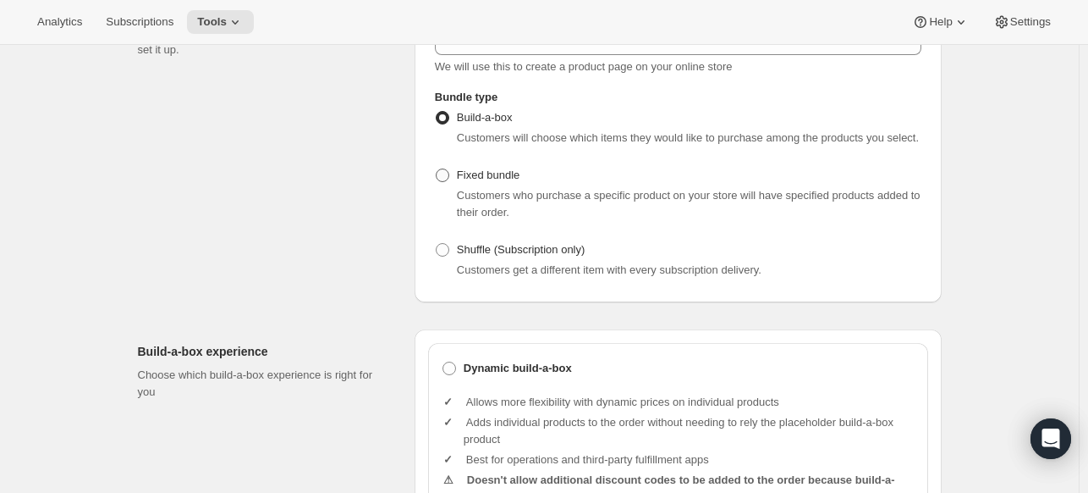
click at [473, 174] on span "Fixed bundle" at bounding box center [488, 174] width 63 height 13
click at [437, 169] on input "Fixed bundle" at bounding box center [436, 168] width 1 height 1
radio input "true"
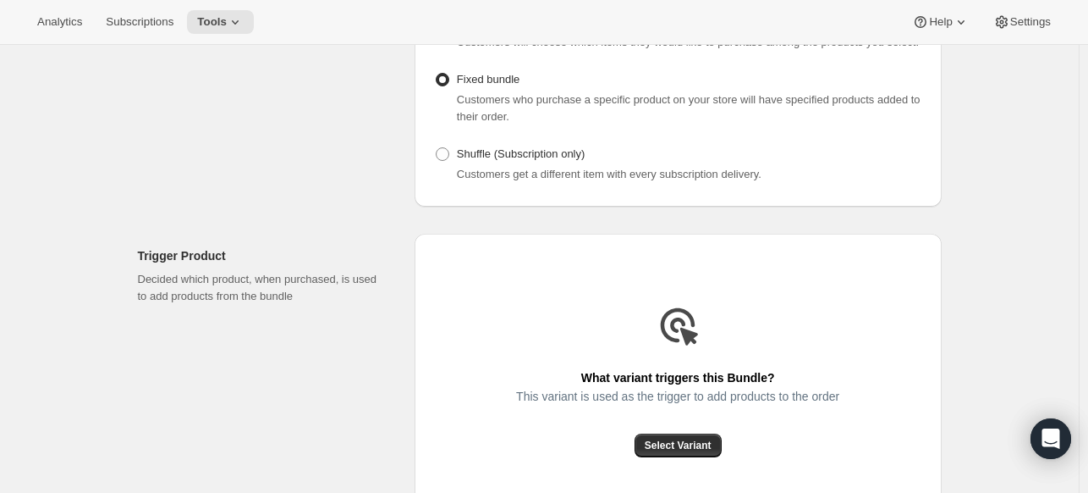
scroll to position [339, 0]
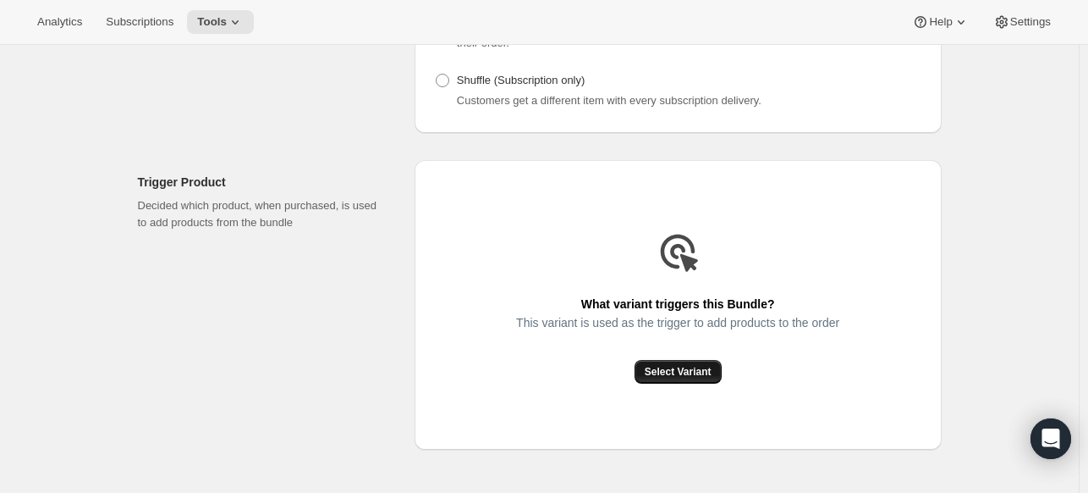
click at [665, 365] on button "Select Variant" at bounding box center [678, 372] width 87 height 24
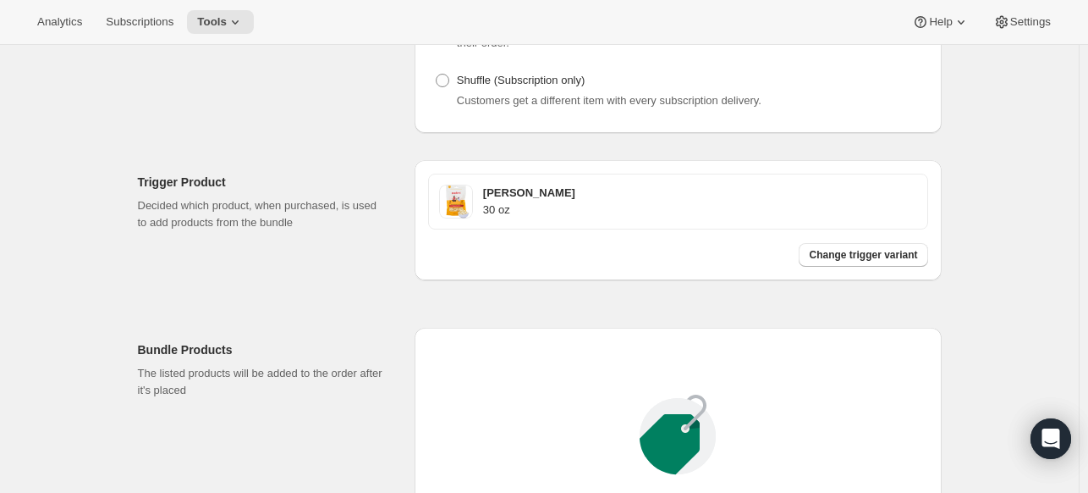
scroll to position [658, 0]
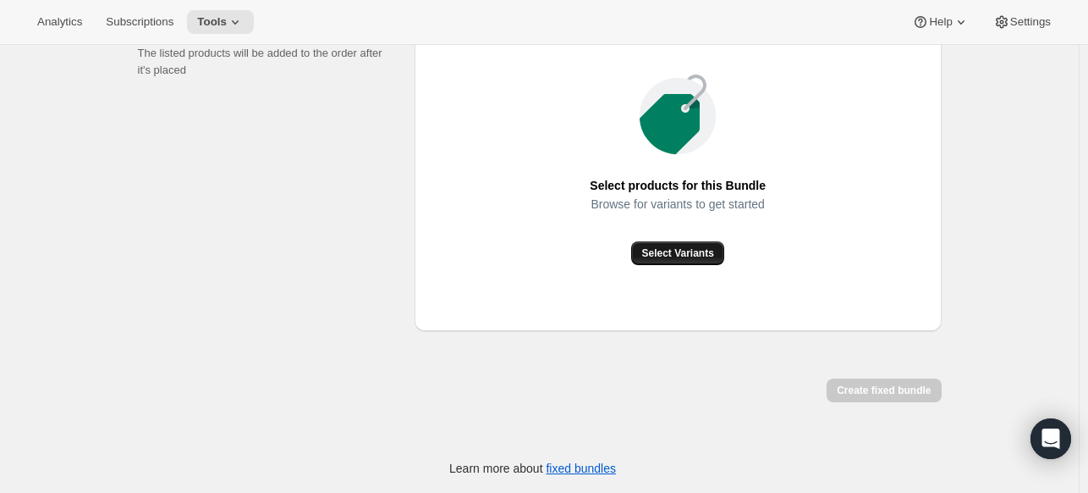
click at [667, 260] on button "Select Variants" at bounding box center [677, 253] width 92 height 24
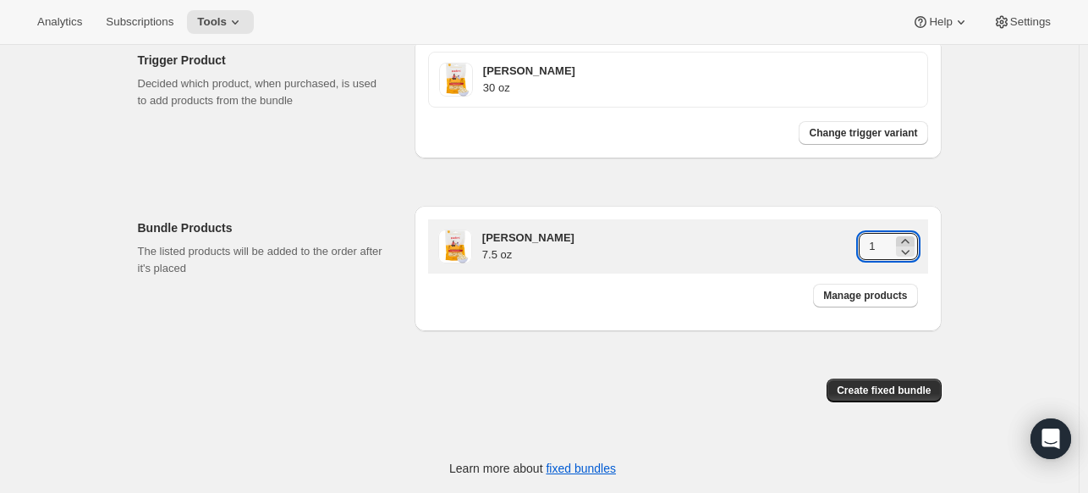
click at [911, 236] on icon at bounding box center [905, 241] width 17 height 17
click at [912, 236] on icon at bounding box center [905, 241] width 17 height 17
type input "4"
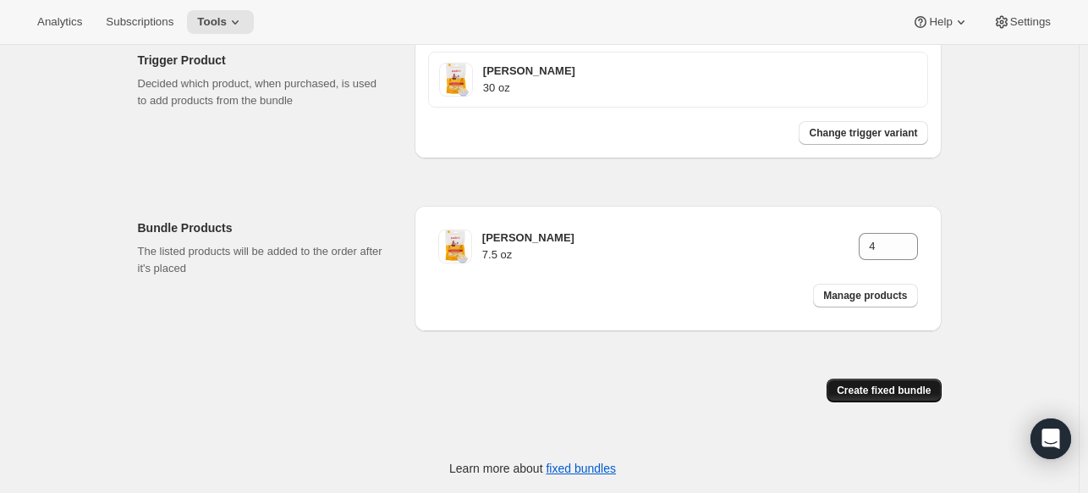
click at [897, 395] on span "Create fixed bundle" at bounding box center [884, 390] width 94 height 14
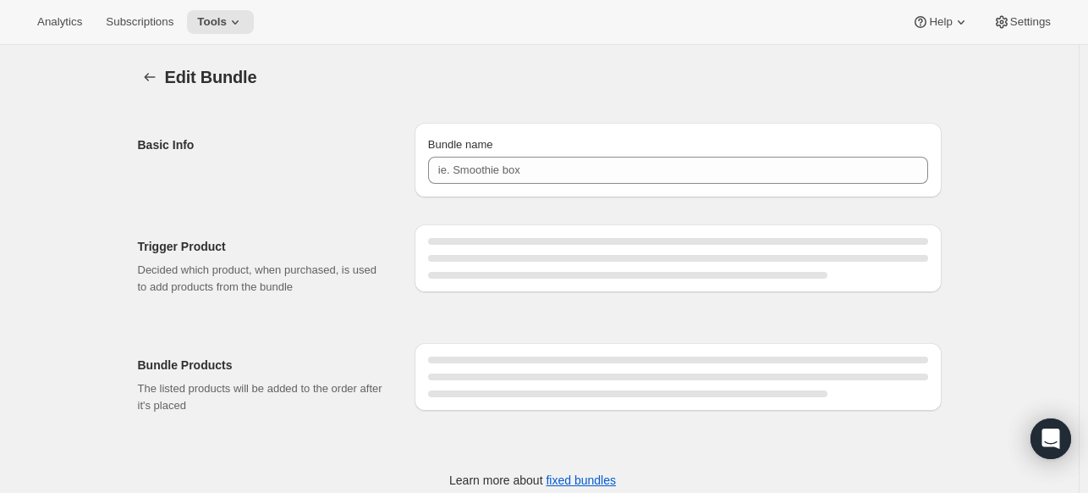
type input "GC 30 OZ"
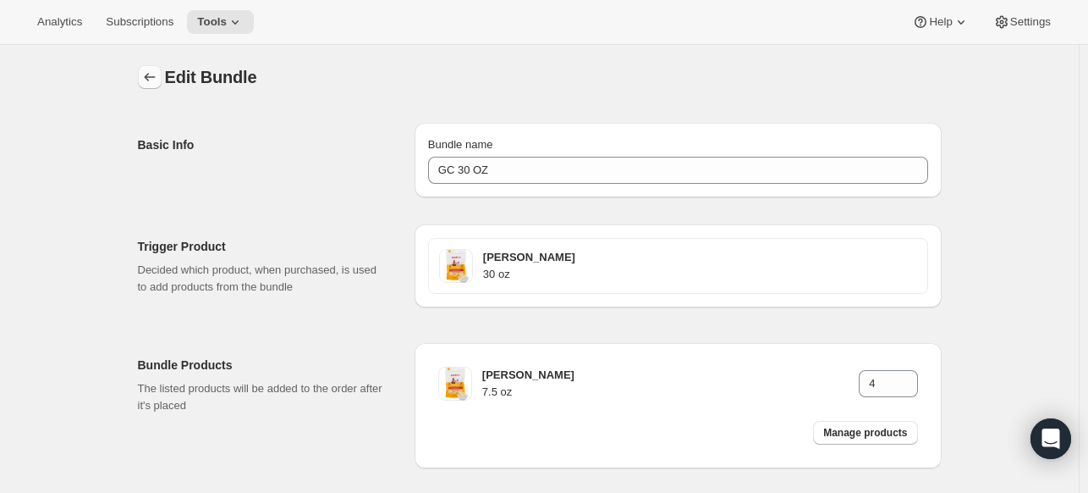
click at [154, 80] on icon "Bundles" at bounding box center [149, 77] width 17 height 17
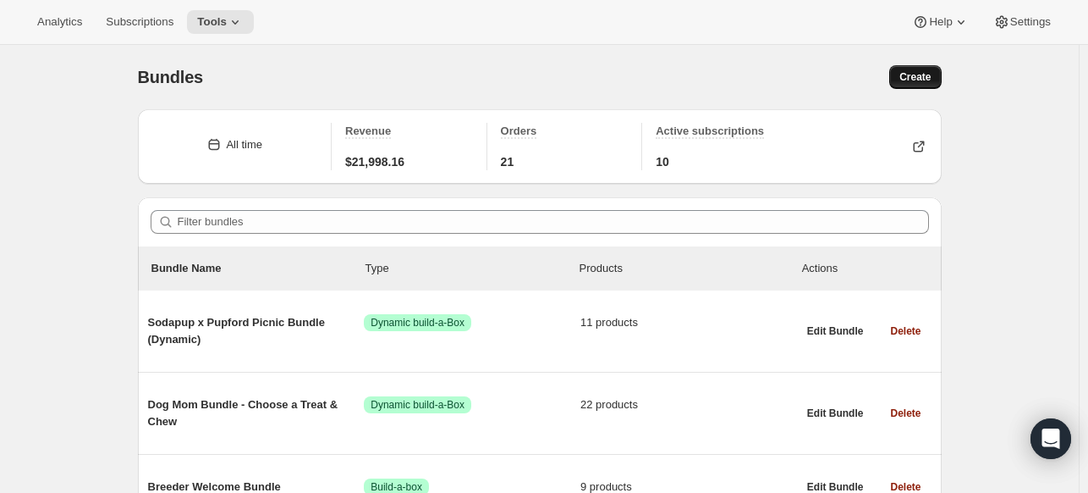
click at [916, 85] on button "Create" at bounding box center [915, 77] width 52 height 24
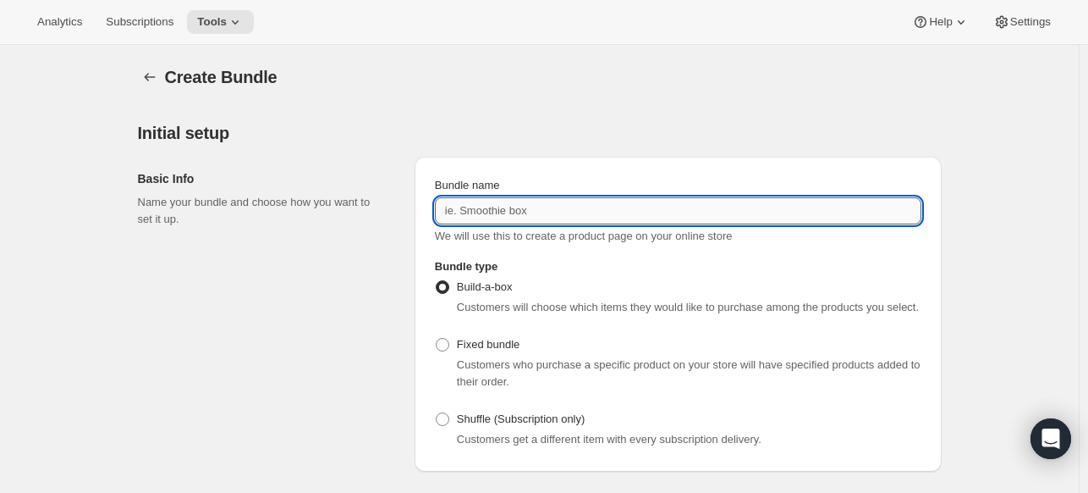
click at [504, 201] on input "Bundle name" at bounding box center [678, 210] width 487 height 27
type input "CSPC 16 OZ"
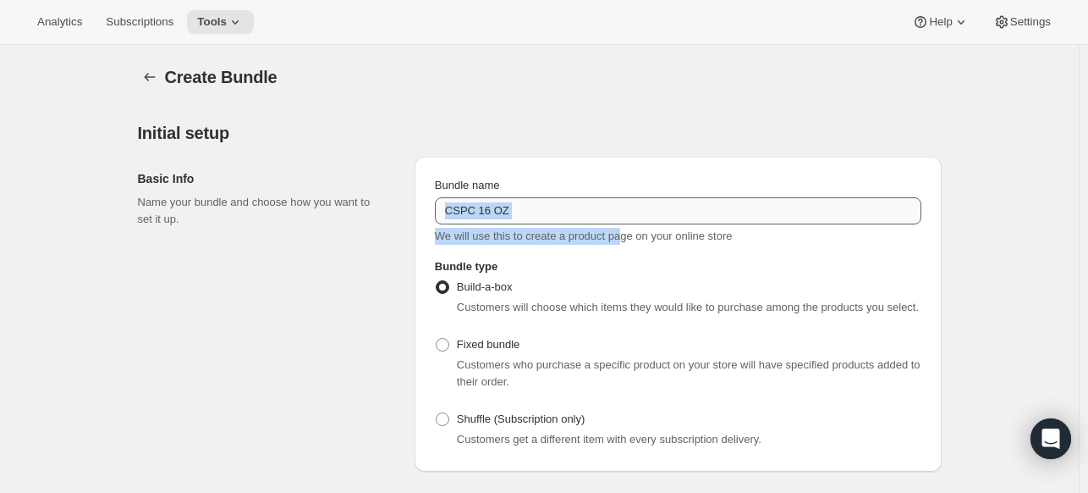
drag, startPoint x: 625, startPoint y: 233, endPoint x: 498, endPoint y: 218, distance: 127.8
click at [498, 218] on div "Bundle name CSPC 16 OZ We will use this to create a product page on your online…" at bounding box center [678, 211] width 487 height 68
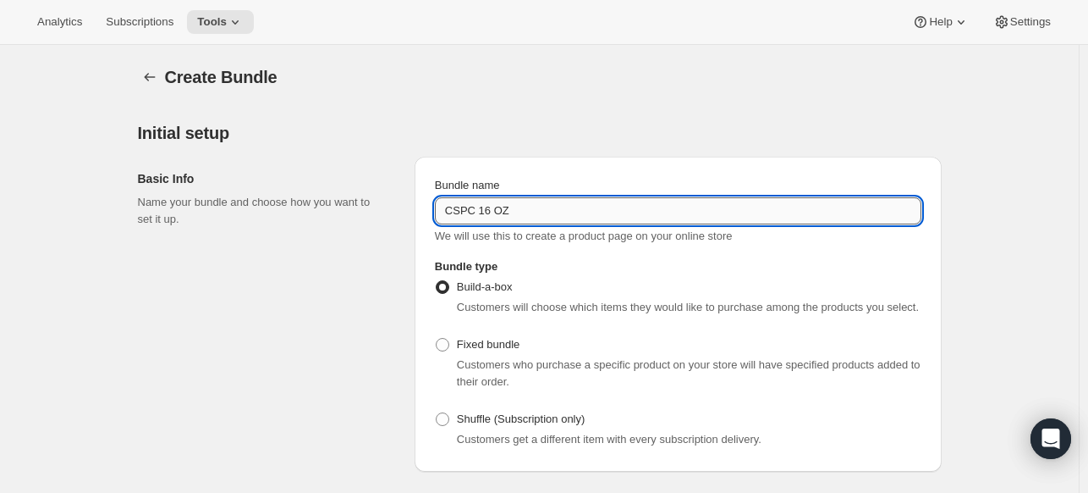
click at [515, 202] on input "CSPC 16 OZ" at bounding box center [678, 210] width 487 height 27
drag, startPoint x: 515, startPoint y: 202, endPoint x: 436, endPoint y: 206, distance: 79.6
click at [436, 206] on div "Bundle name CSPC 16 OZ We will use this to create a product page on your online…" at bounding box center [678, 210] width 500 height 81
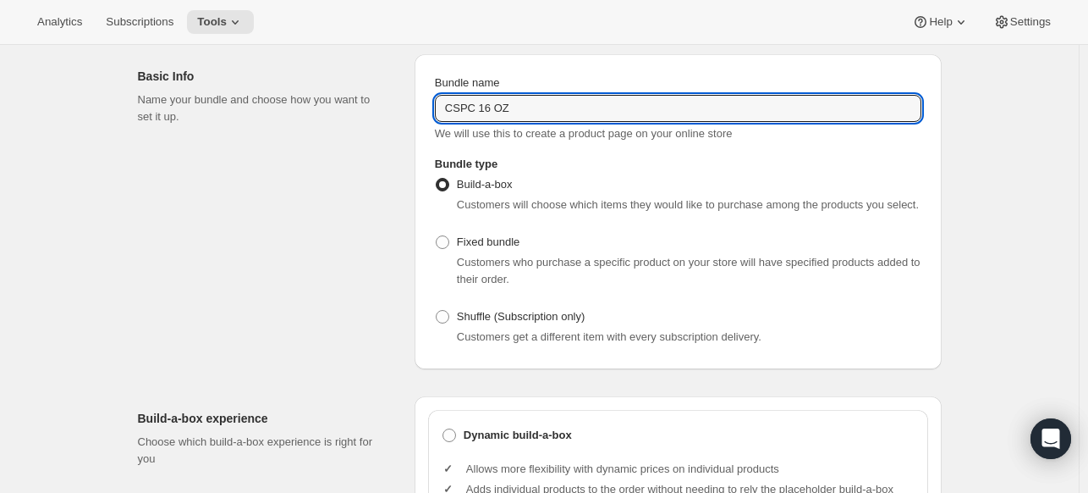
scroll to position [169, 0]
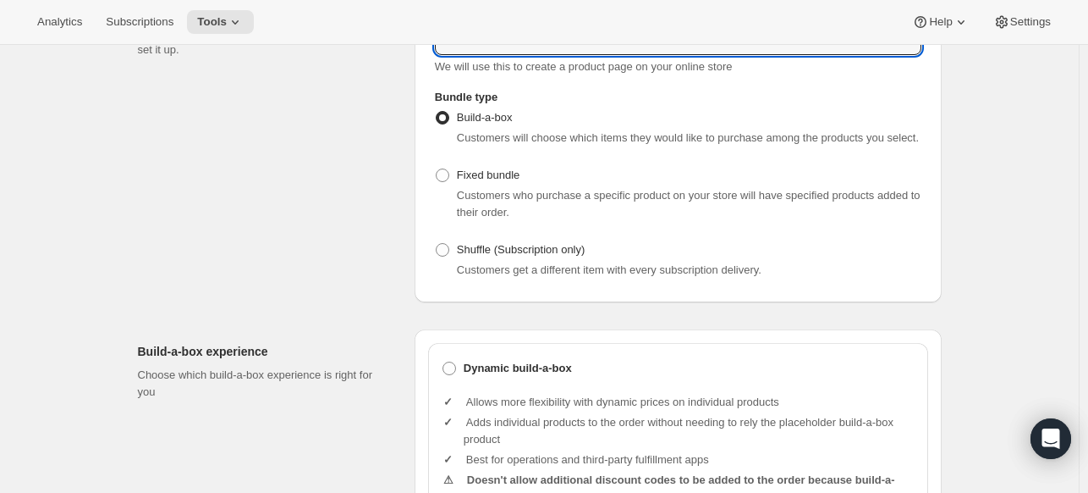
click at [509, 195] on span "Customers who purchase a specific product on your store will have specified pro…" at bounding box center [689, 204] width 464 height 30
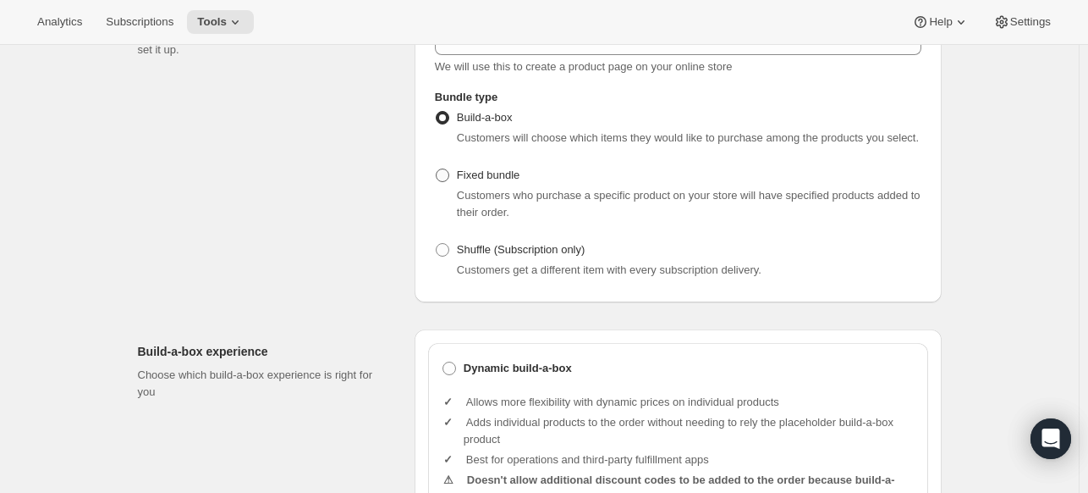
click at [490, 184] on label "Fixed bundle" at bounding box center [477, 175] width 85 height 24
click at [437, 169] on input "Fixed bundle" at bounding box center [436, 168] width 1 height 1
radio input "true"
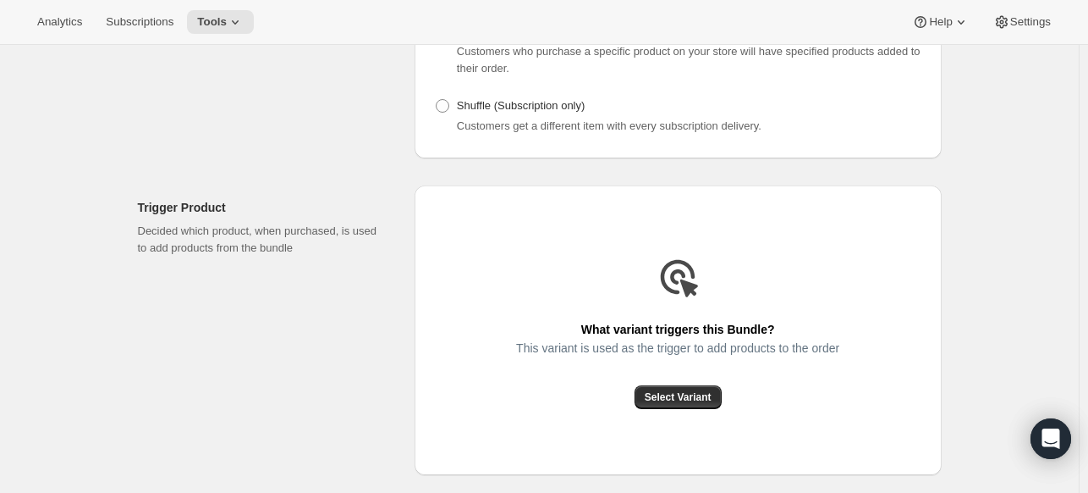
scroll to position [339, 0]
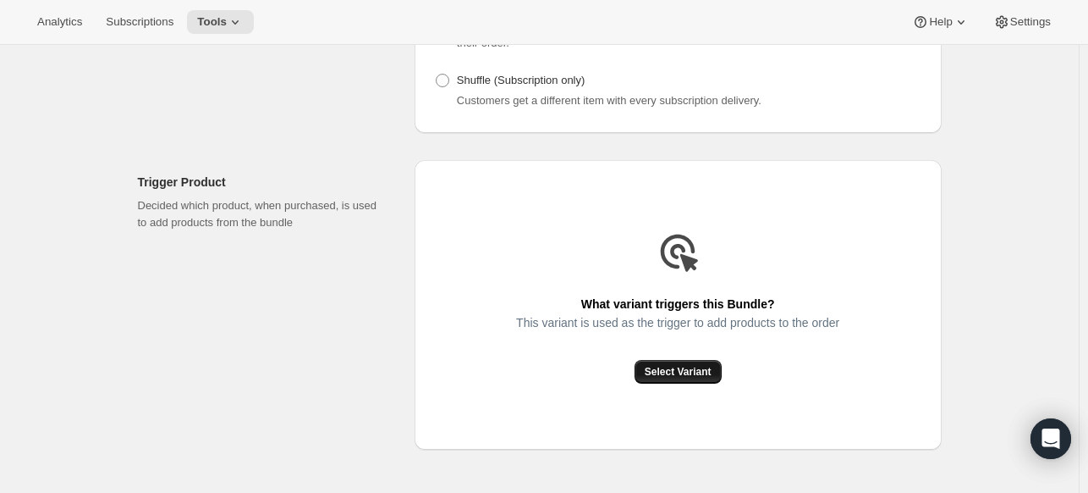
click at [663, 372] on span "Select Variant" at bounding box center [678, 372] width 67 height 14
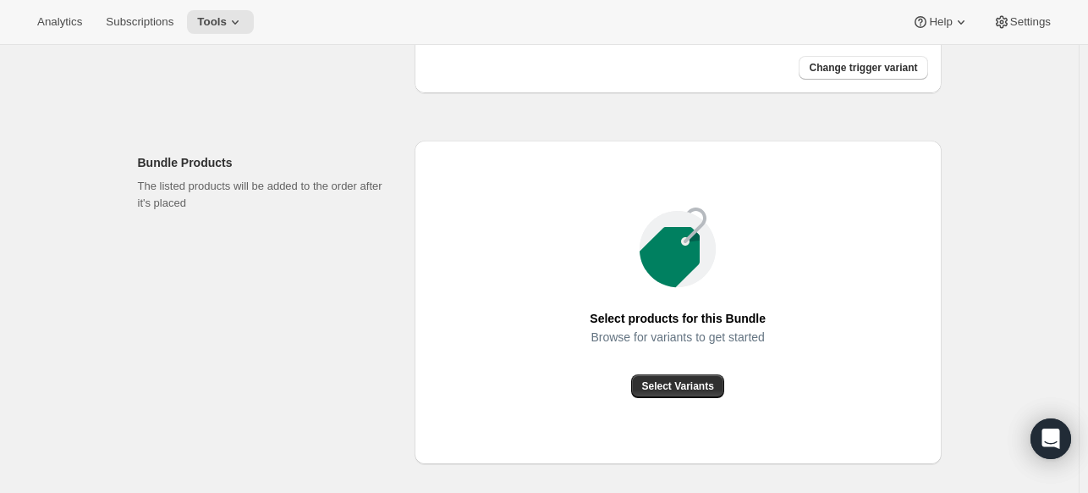
scroll to position [658, 0]
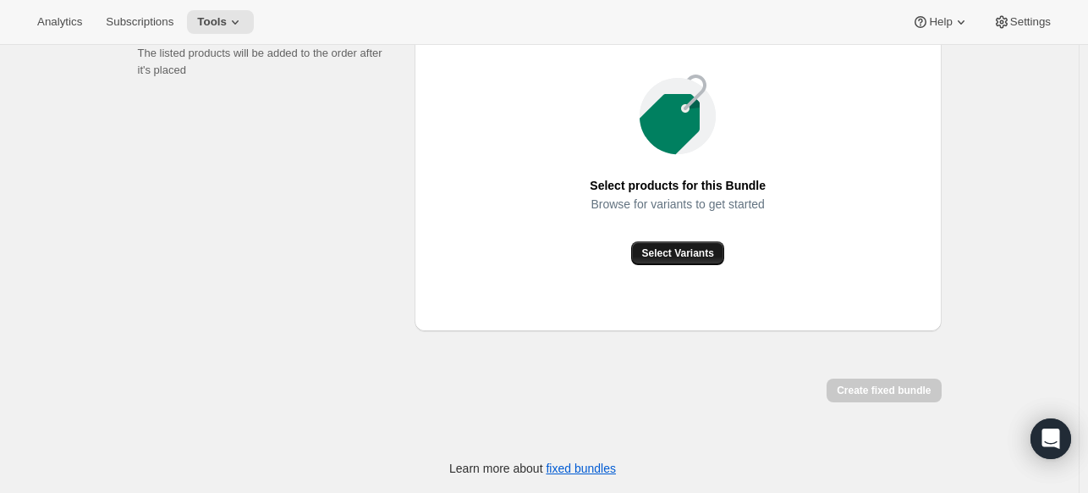
click at [680, 255] on span "Select Variants" at bounding box center [677, 253] width 72 height 14
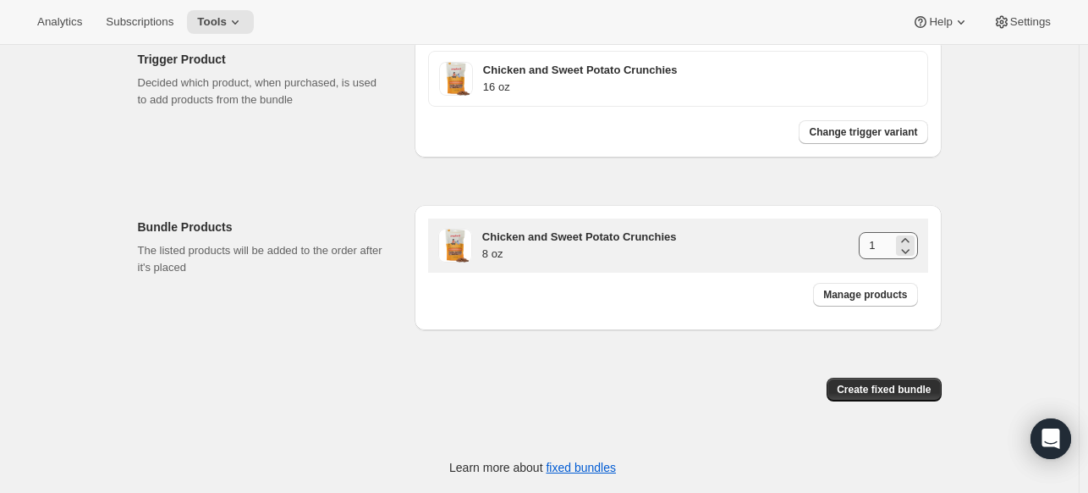
scroll to position [460, 0]
click at [911, 239] on icon at bounding box center [905, 241] width 17 height 17
type input "2"
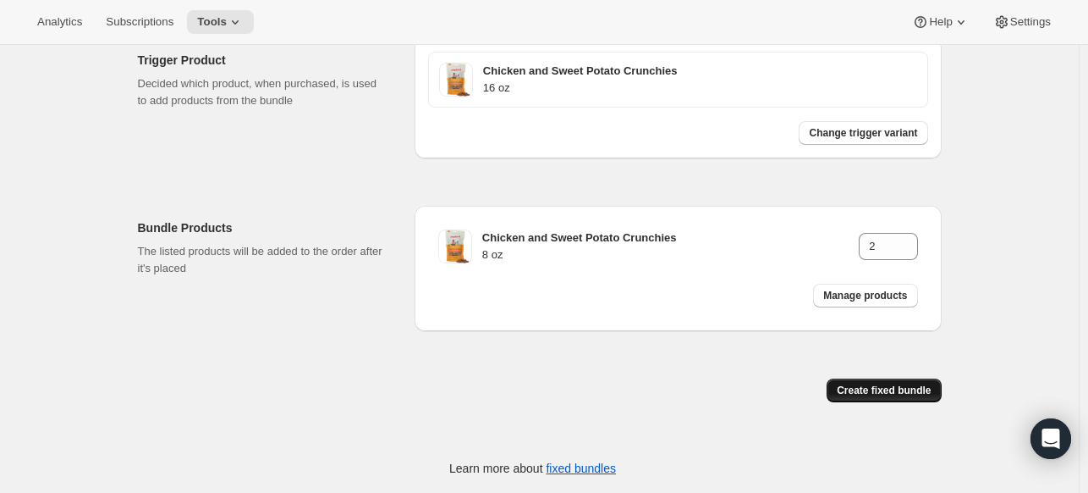
click at [906, 394] on span "Create fixed bundle" at bounding box center [884, 390] width 94 height 14
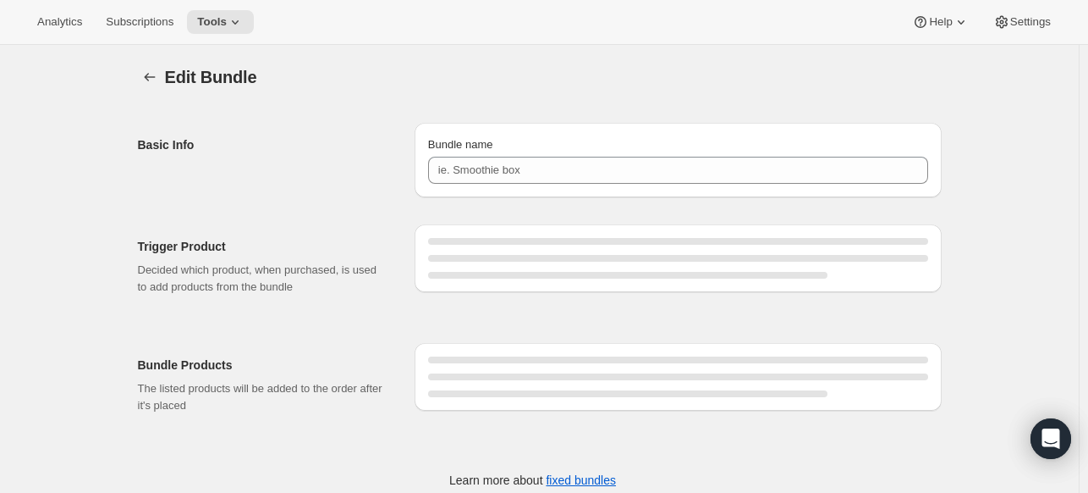
type input "CSPC 16 OZ"
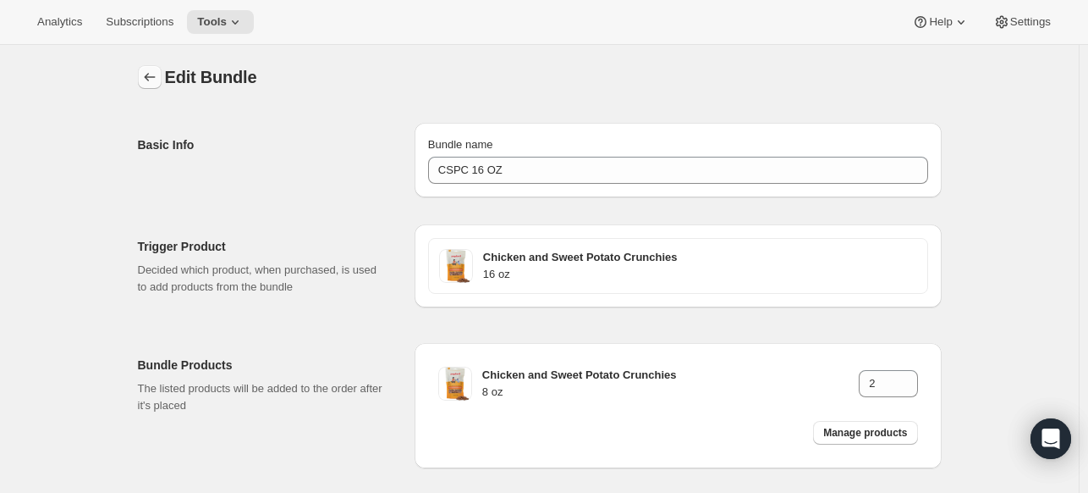
click at [154, 80] on icon "Bundles" at bounding box center [149, 77] width 17 height 17
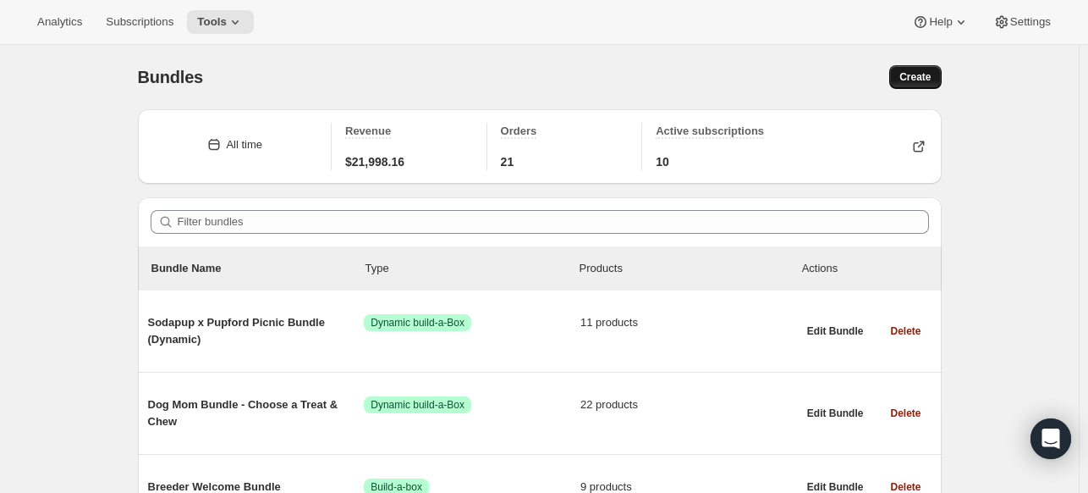
click at [917, 66] on div "Bundles. This page is ready Bundles Create" at bounding box center [540, 77] width 804 height 64
click at [917, 66] on button "Create" at bounding box center [915, 77] width 52 height 24
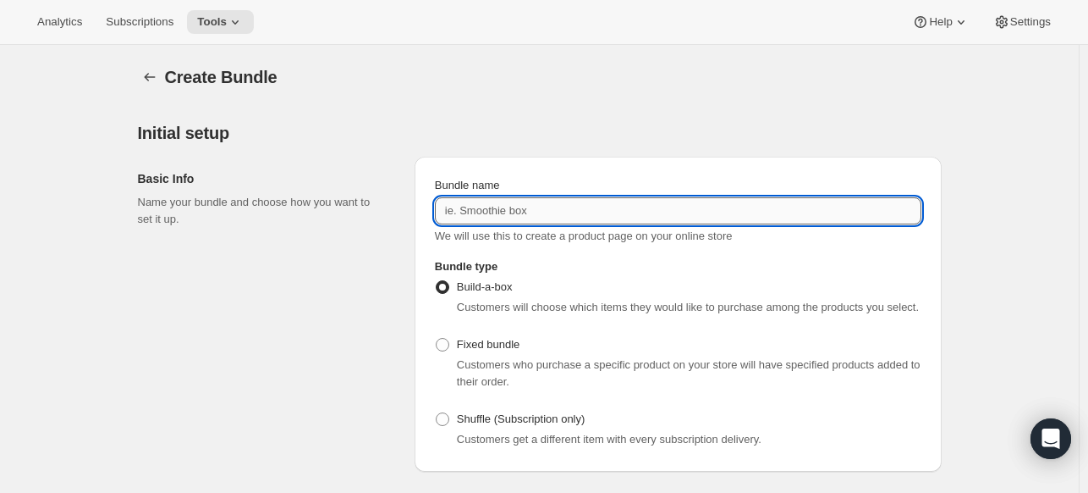
click at [525, 211] on input "Bundle name" at bounding box center [678, 210] width 487 height 27
paste input "CSPC 16 OZ"
type input "CSPC 16 OZ"
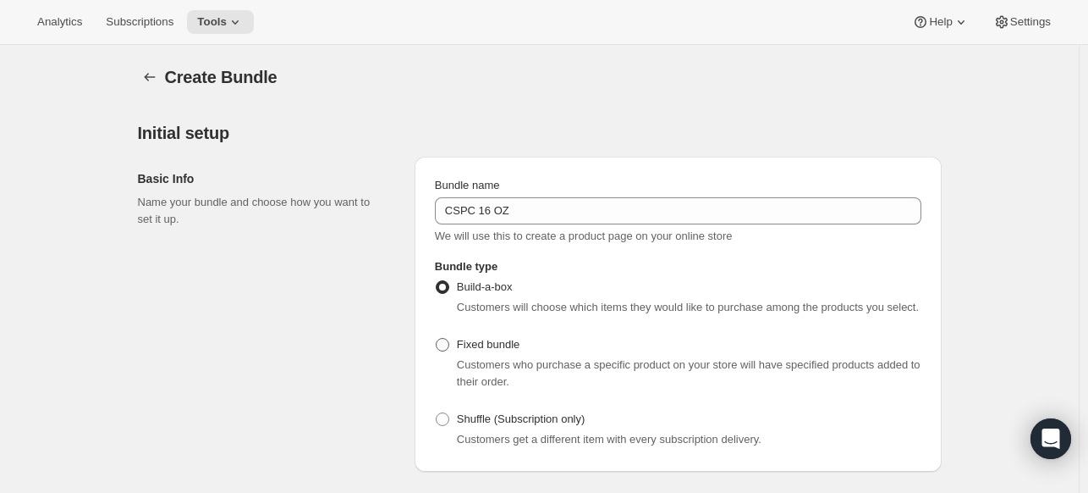
click at [465, 345] on span "Fixed bundle" at bounding box center [488, 344] width 63 height 13
click at [437, 339] on input "Fixed bundle" at bounding box center [436, 338] width 1 height 1
radio input "true"
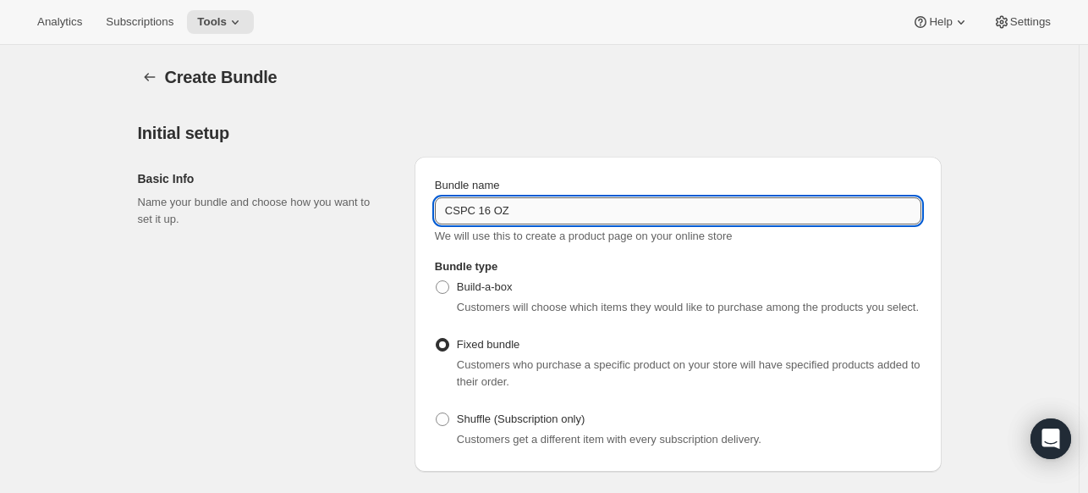
click at [477, 216] on input "CSPC 16 OZ" at bounding box center [678, 210] width 487 height 27
click at [482, 210] on input "CSPC 16 OZ" at bounding box center [678, 210] width 487 height 27
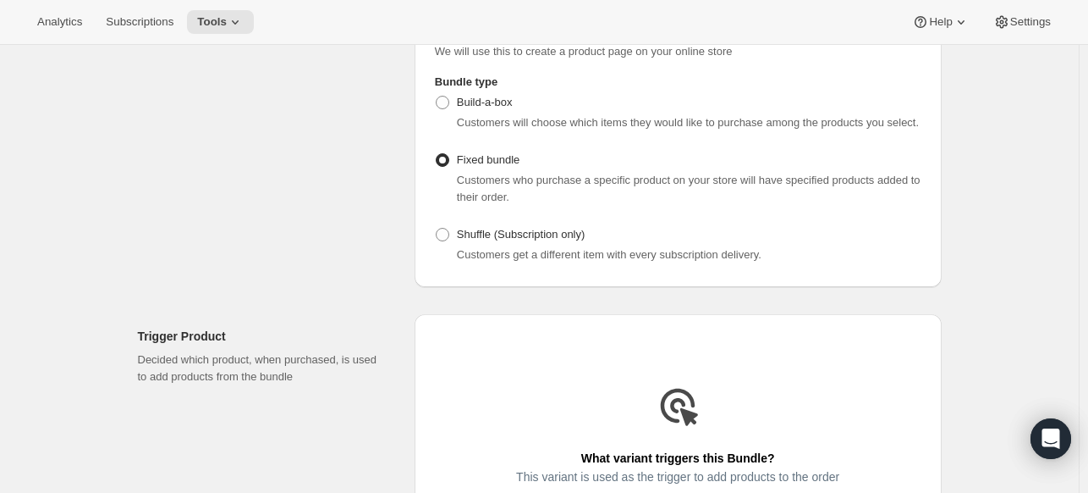
scroll to position [423, 0]
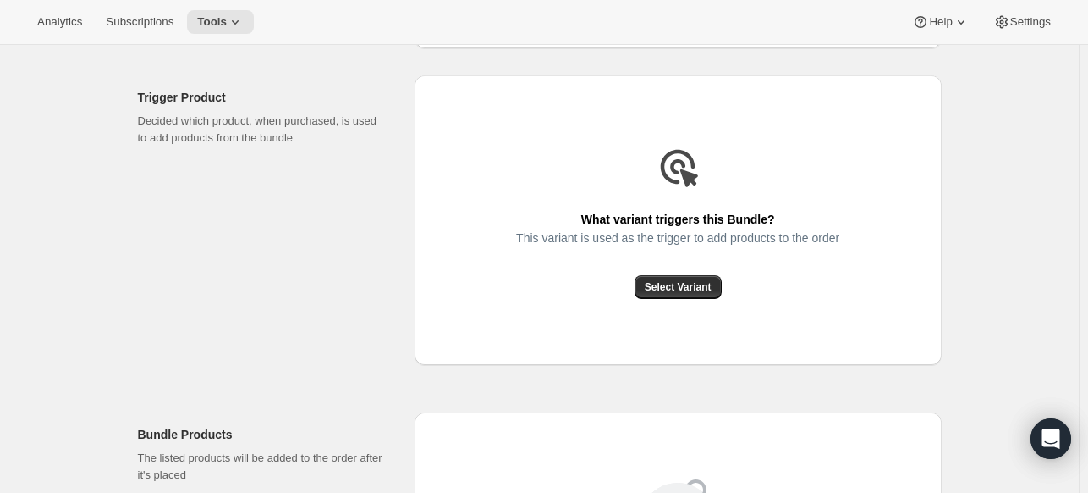
type input "CSPC 32 OZ"
click at [621, 267] on div "This variant is used as the trigger to add products to the order" at bounding box center [677, 253] width 323 height 44
click at [646, 278] on button "Select Variant" at bounding box center [678, 287] width 87 height 24
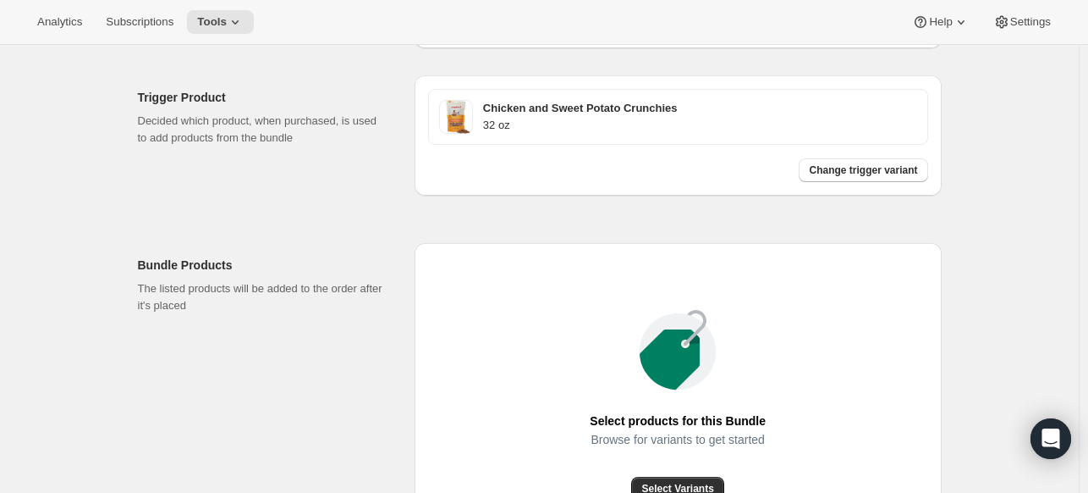
scroll to position [658, 0]
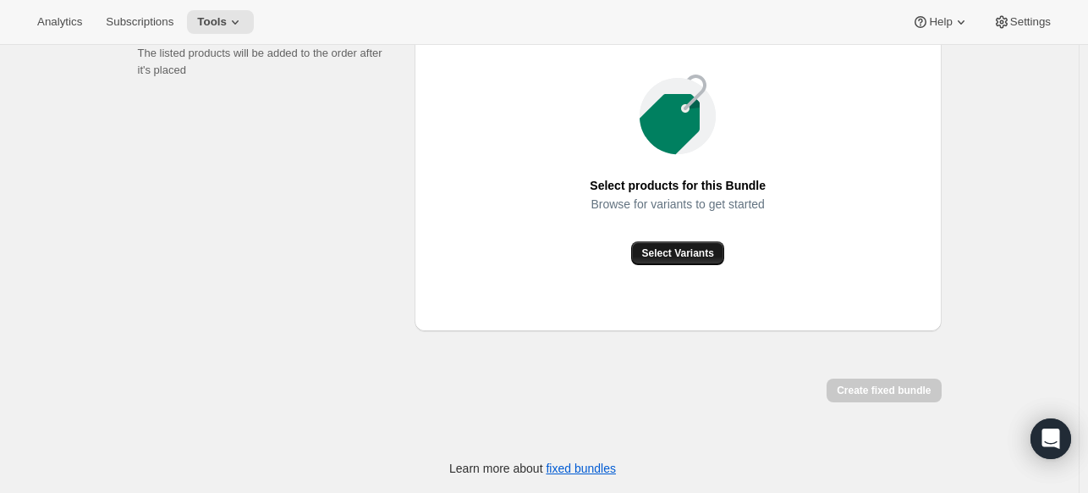
click at [672, 246] on span "Select Variants" at bounding box center [677, 253] width 72 height 14
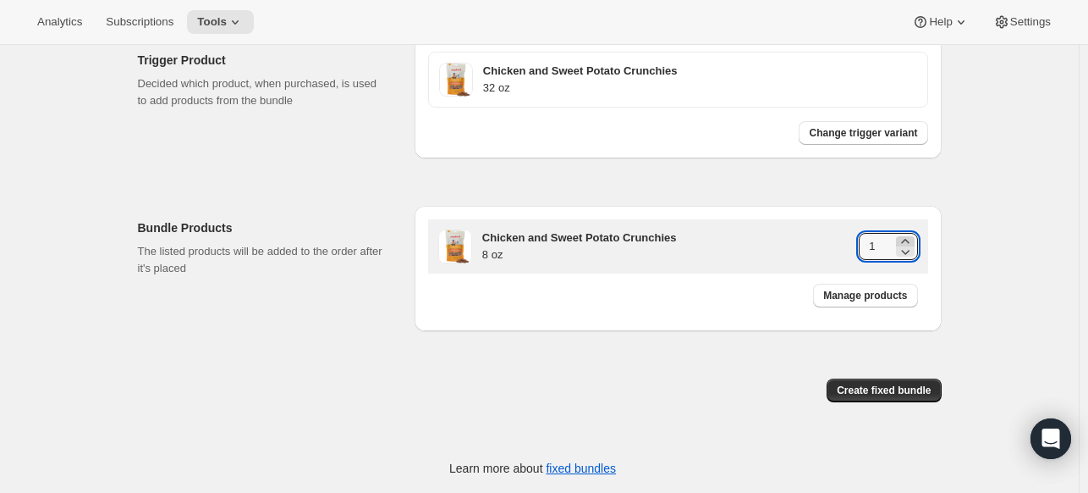
click at [909, 235] on icon at bounding box center [905, 241] width 17 height 17
click at [910, 235] on icon at bounding box center [905, 241] width 17 height 17
type input "4"
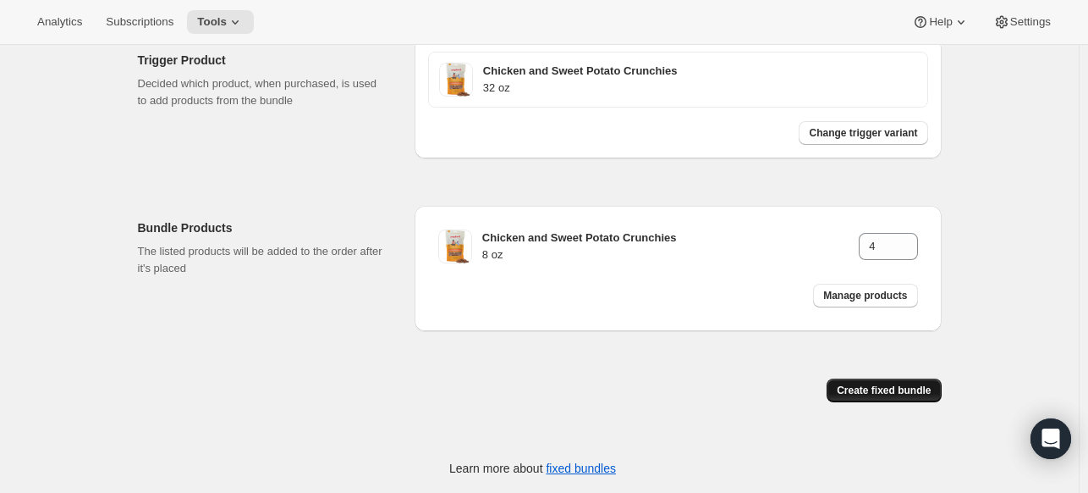
click at [896, 386] on span "Create fixed bundle" at bounding box center [884, 390] width 94 height 14
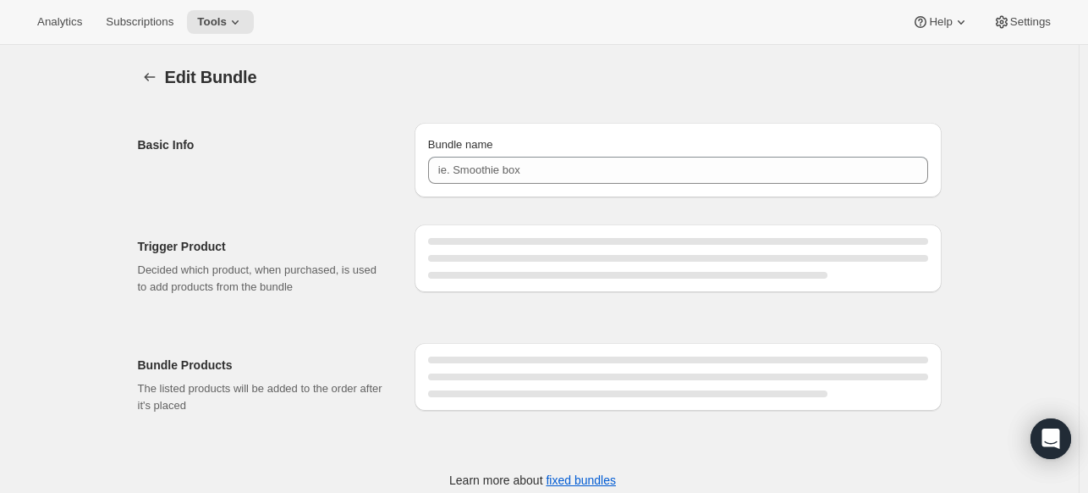
type input "CSPC 32 OZ"
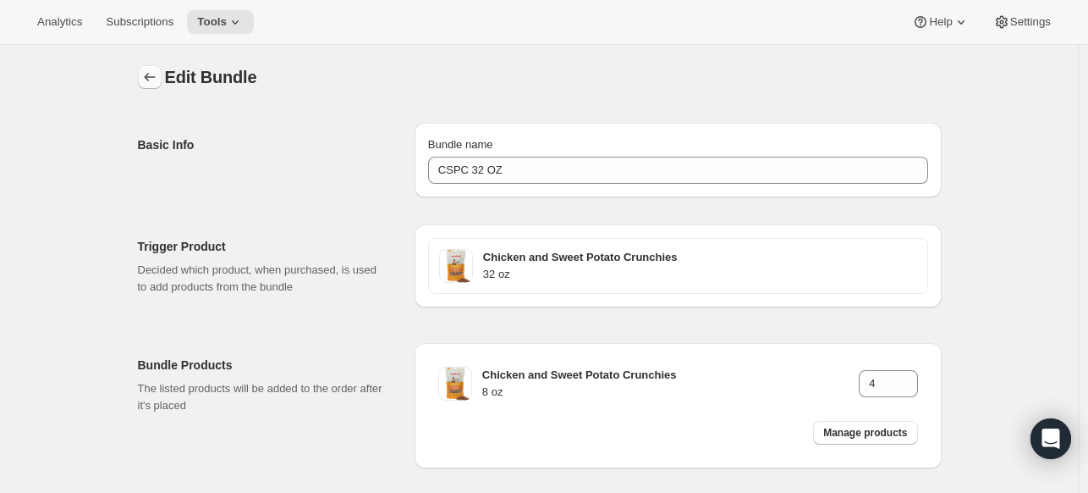
click at [146, 80] on icon "Bundles" at bounding box center [149, 77] width 17 height 17
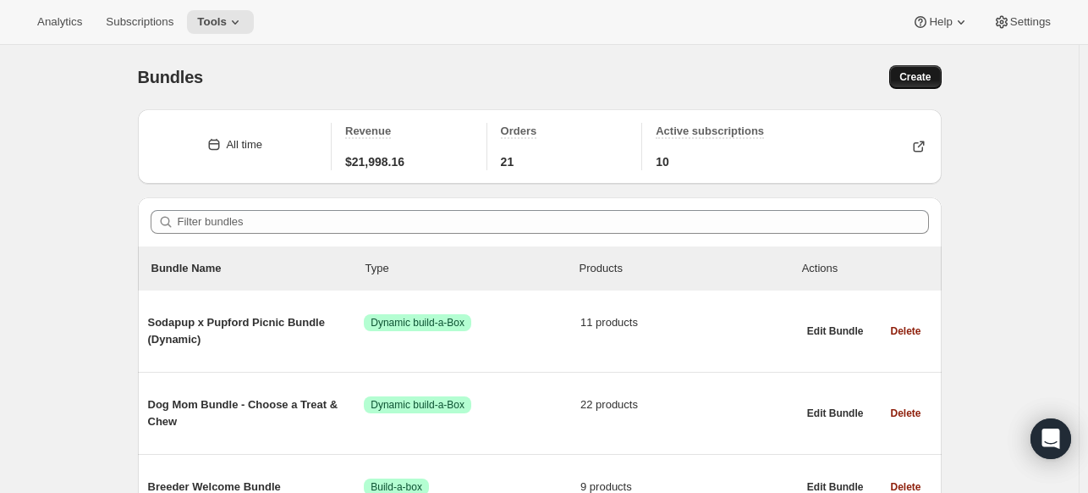
click at [901, 74] on button "Create" at bounding box center [915, 77] width 52 height 24
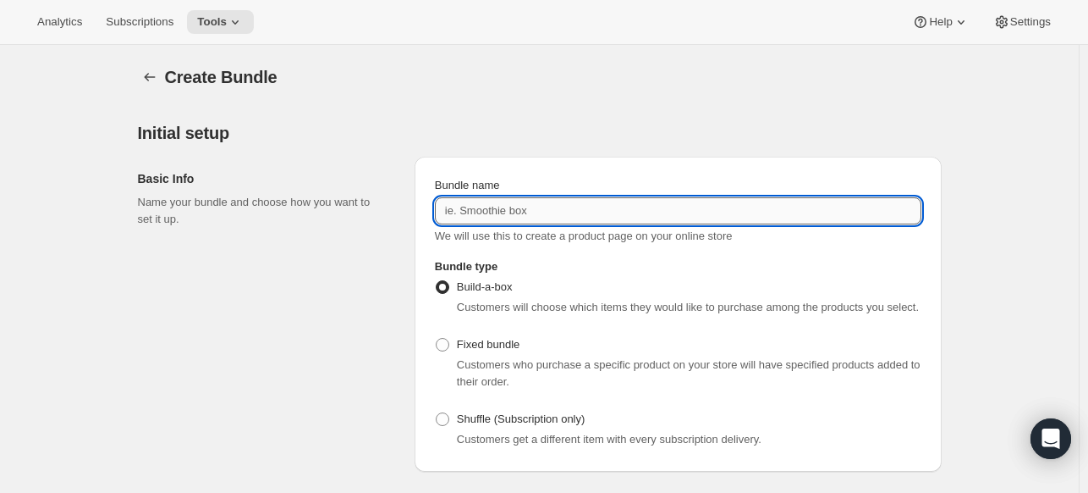
click at [535, 206] on input "Bundle name" at bounding box center [678, 210] width 487 height 27
drag, startPoint x: 533, startPoint y: 205, endPoint x: 325, endPoint y: 129, distance: 221.7
type input "BBRC 16 OZ"
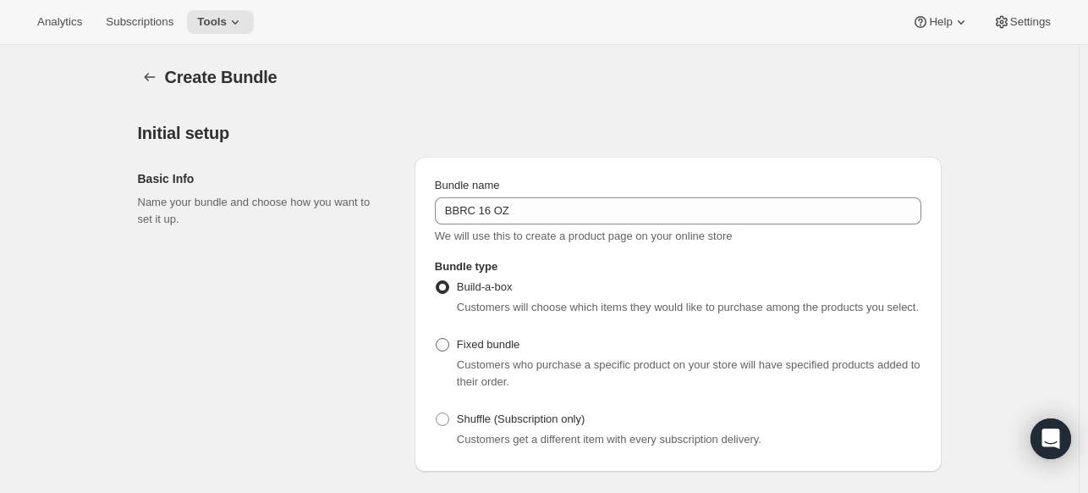
click at [496, 350] on span "Fixed bundle" at bounding box center [488, 344] width 63 height 13
click at [437, 339] on input "Fixed bundle" at bounding box center [436, 338] width 1 height 1
radio input "true"
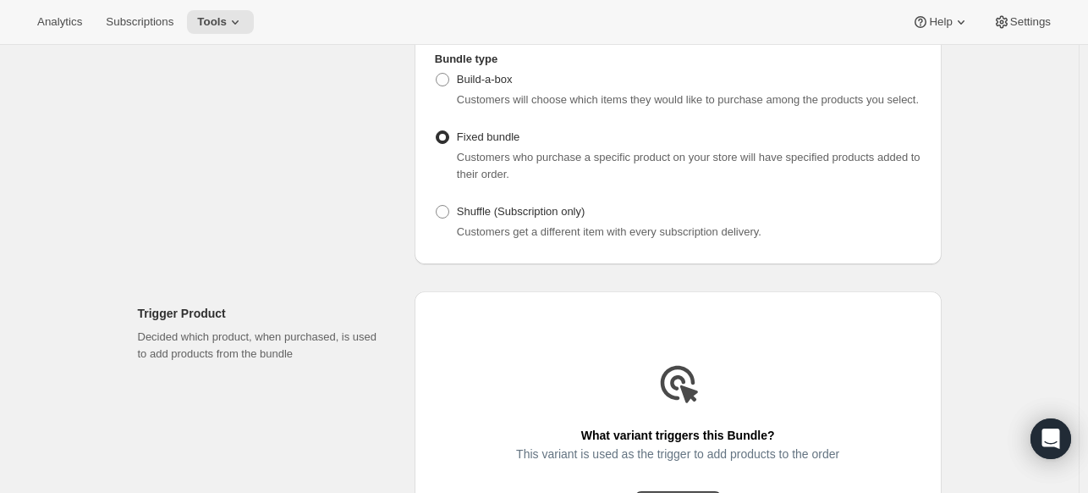
scroll to position [339, 0]
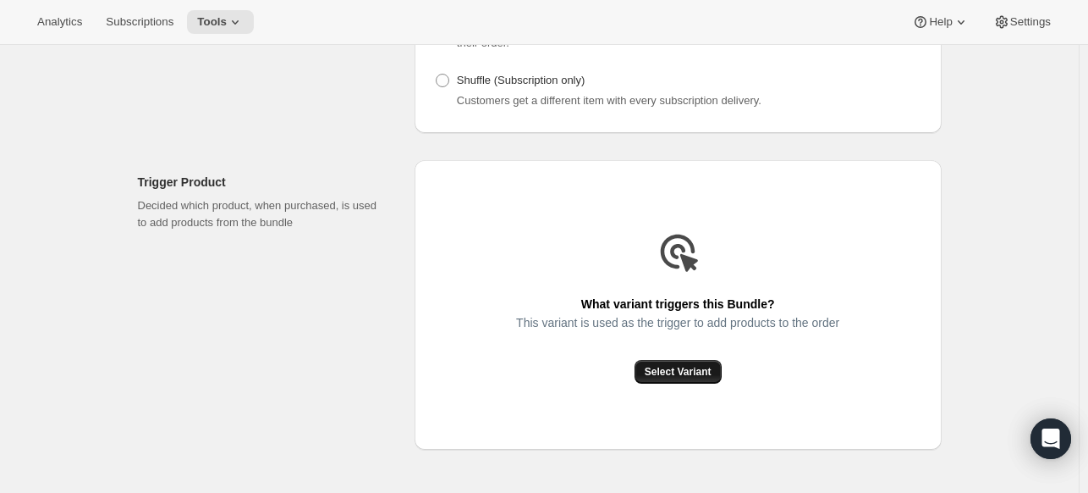
click at [674, 378] on button "Select Variant" at bounding box center [678, 372] width 87 height 24
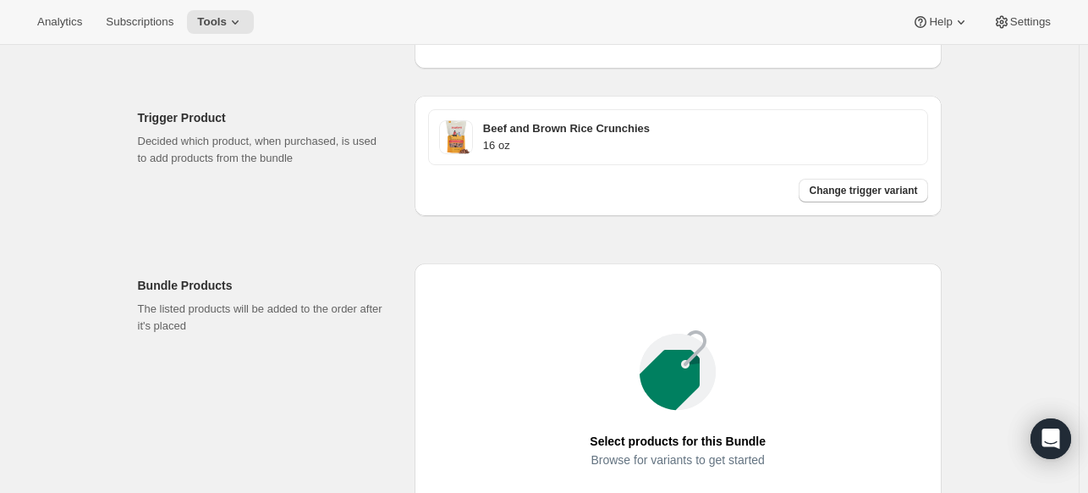
scroll to position [658, 0]
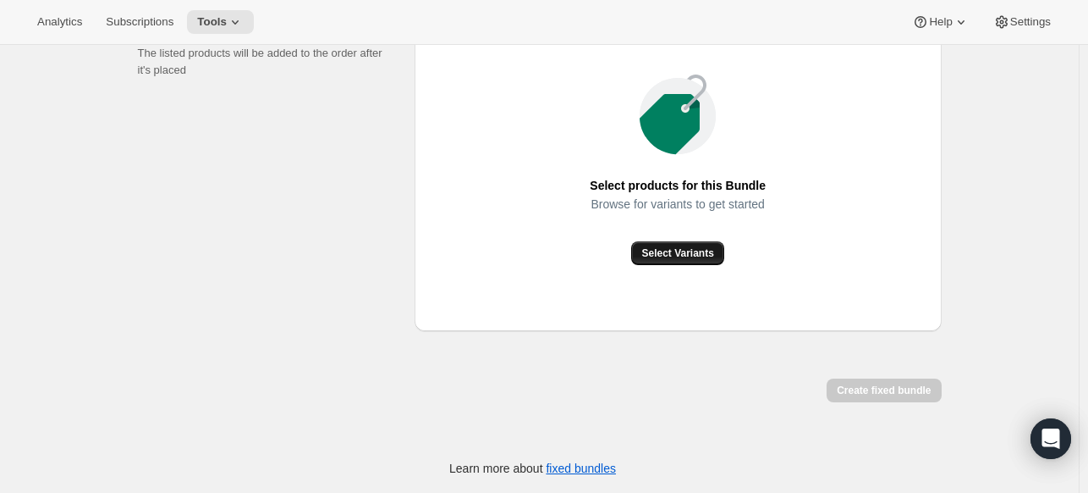
click at [700, 254] on span "Select Variants" at bounding box center [677, 253] width 72 height 14
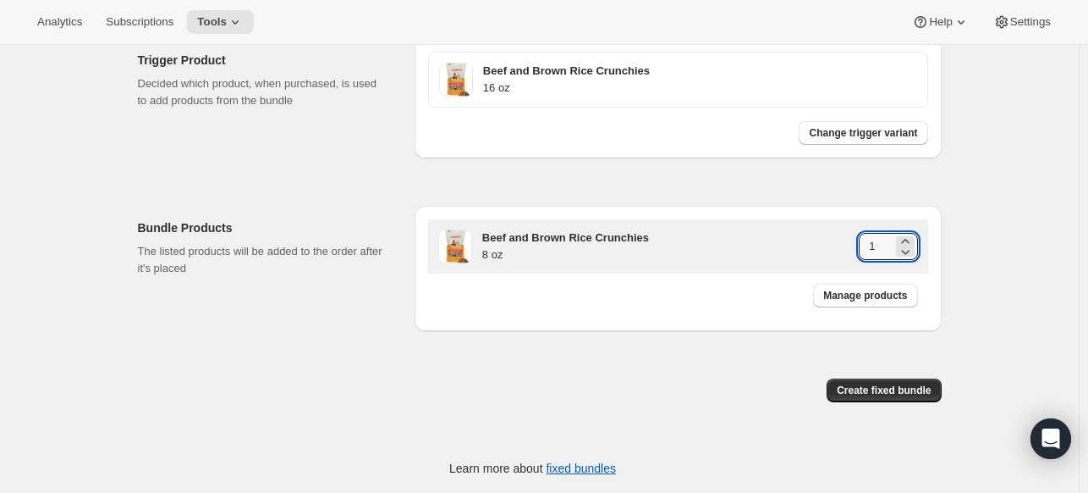
drag, startPoint x: 915, startPoint y: 238, endPoint x: 917, endPoint y: 256, distance: 18.8
click at [914, 239] on icon at bounding box center [905, 241] width 17 height 17
type input "2"
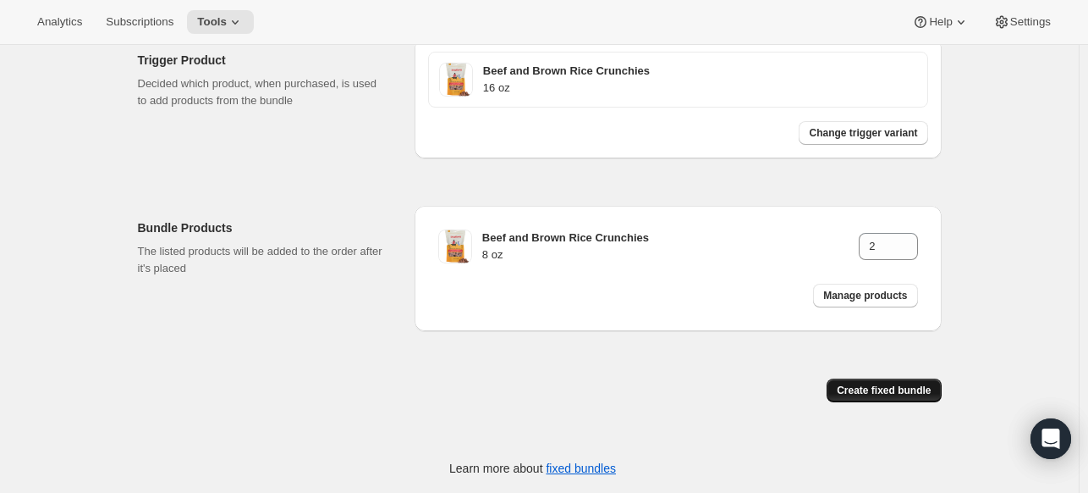
click at [921, 388] on span "Create fixed bundle" at bounding box center [884, 390] width 94 height 14
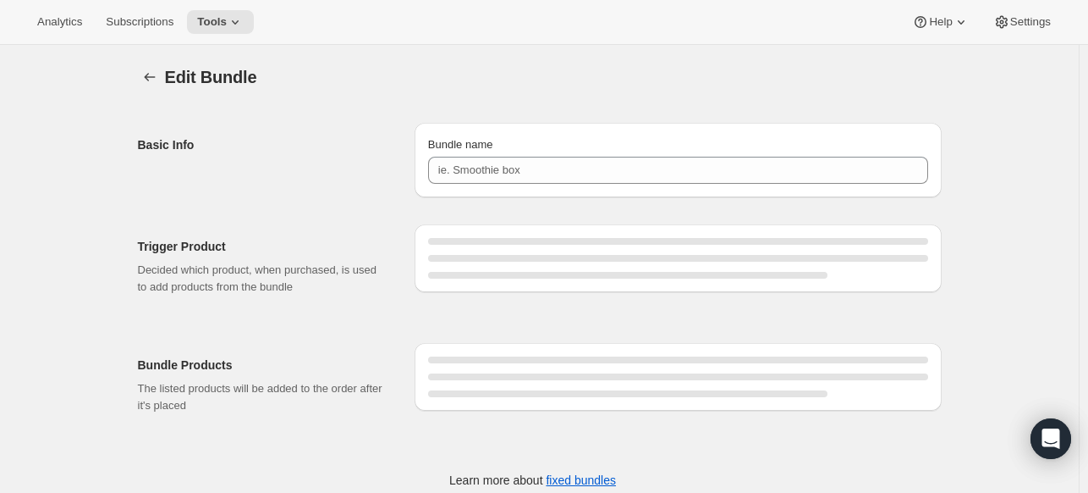
type input "BBRC 16 OZ"
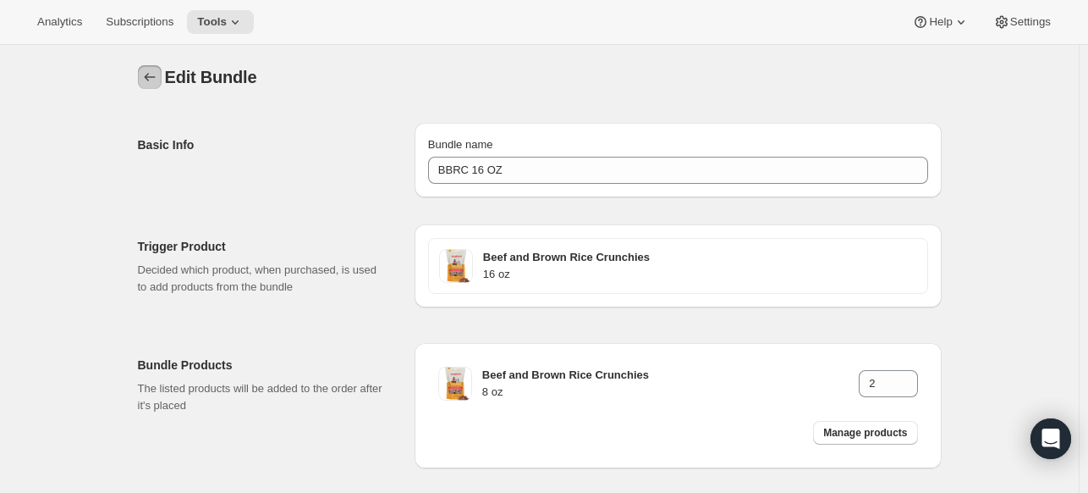
click at [142, 71] on button "Bundles" at bounding box center [150, 77] width 24 height 24
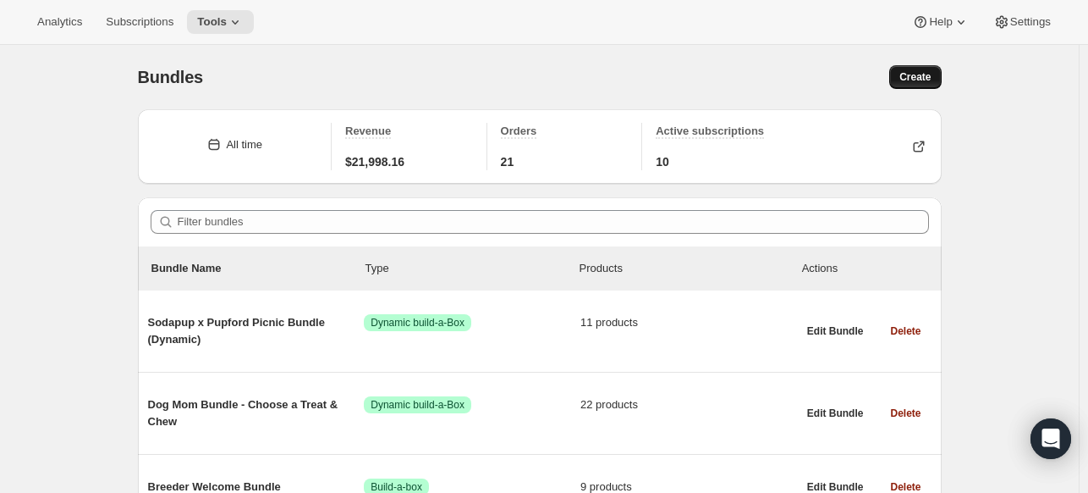
click at [914, 75] on span "Create" at bounding box center [915, 77] width 31 height 14
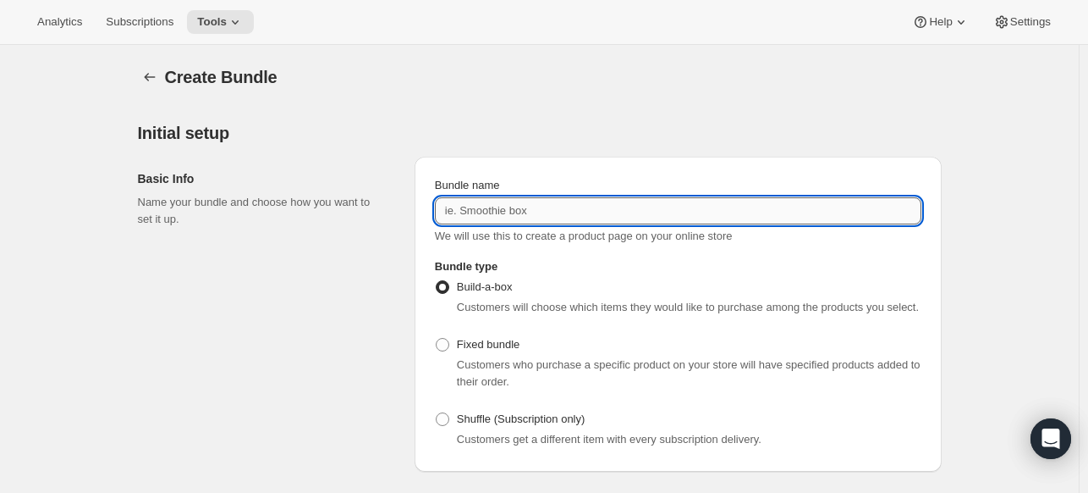
click at [493, 206] on input "Bundle name" at bounding box center [678, 210] width 487 height 27
paste input "BBRC 16 OZ"
click at [487, 210] on input "BBRC 16 OZ" at bounding box center [678, 210] width 487 height 27
click at [484, 212] on input "BBRC 16 OZ" at bounding box center [678, 210] width 487 height 27
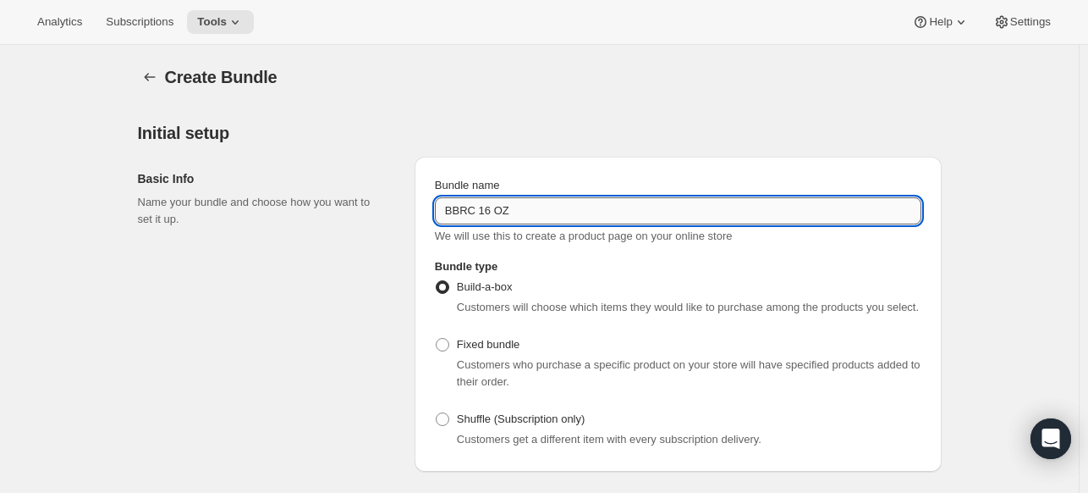
click at [484, 212] on input "BBRC 16 OZ" at bounding box center [678, 210] width 487 height 27
type input "BBRC 32 OZ"
click at [465, 344] on span "Fixed bundle" at bounding box center [488, 344] width 63 height 13
click at [437, 339] on input "Fixed bundle" at bounding box center [436, 338] width 1 height 1
radio input "true"
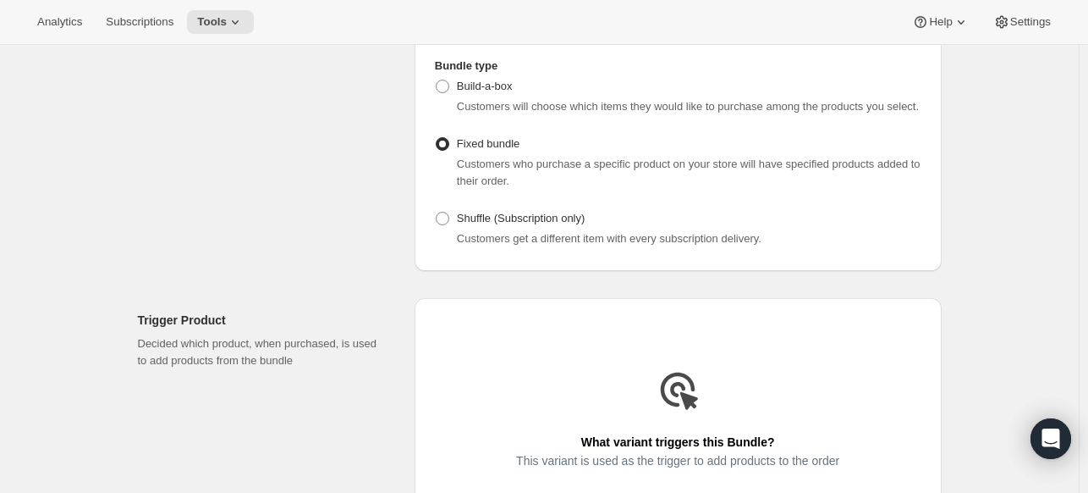
scroll to position [339, 0]
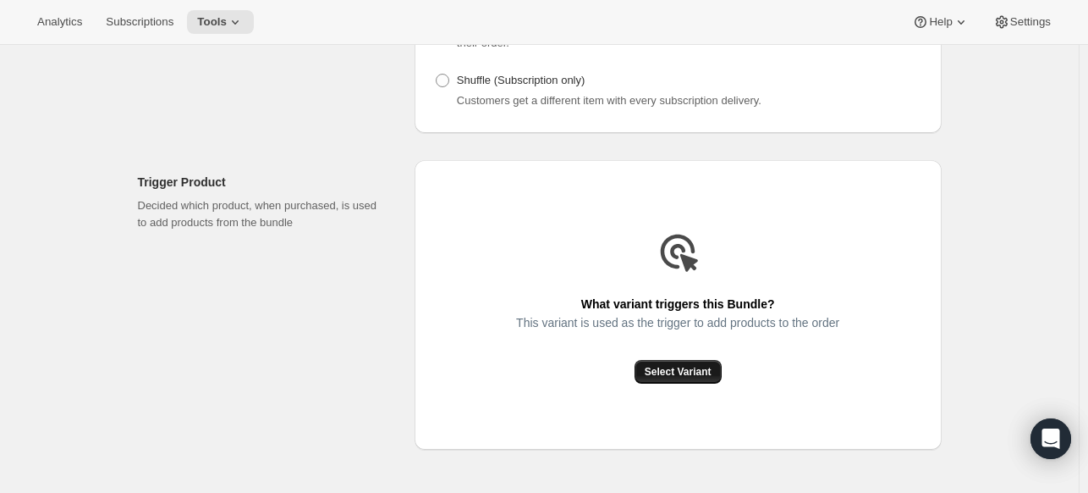
click at [680, 366] on span "Select Variant" at bounding box center [678, 372] width 67 height 14
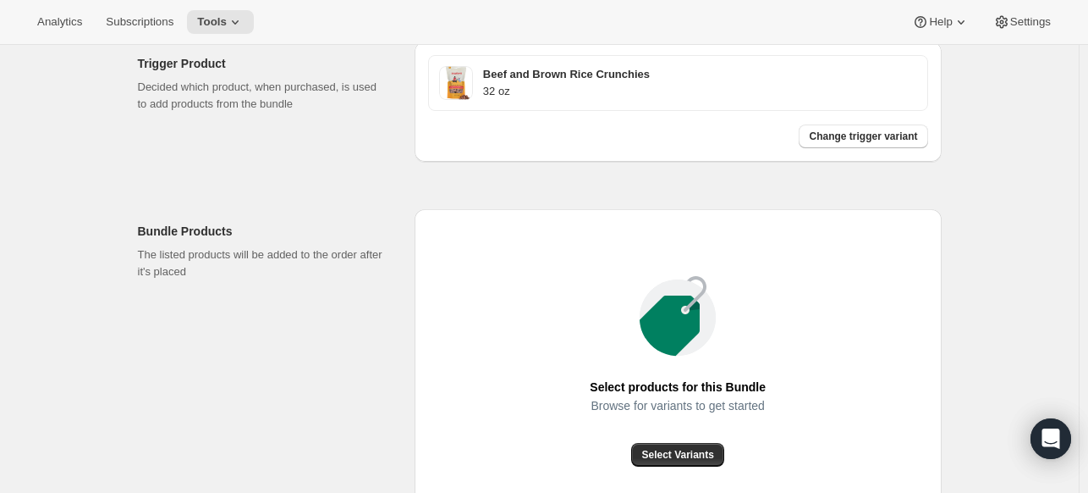
scroll to position [508, 0]
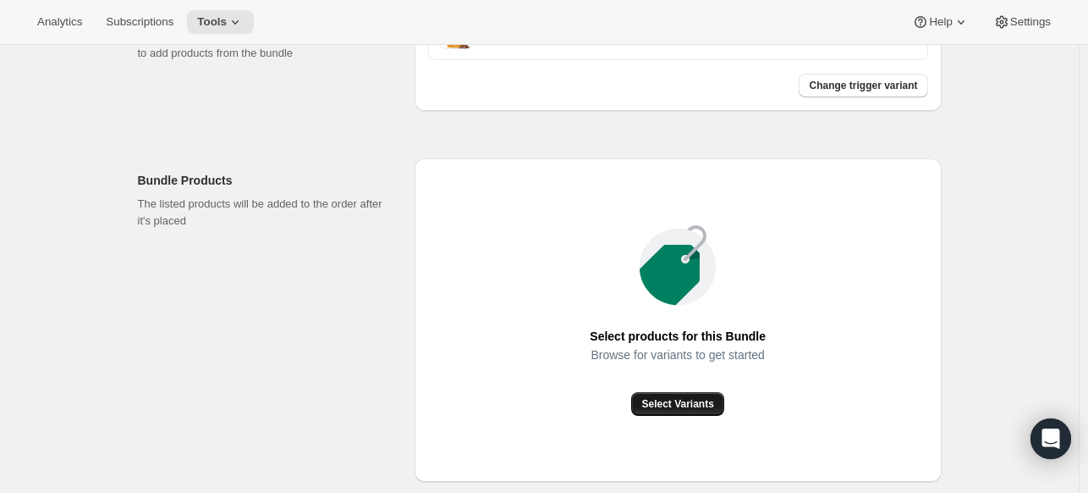
click at [691, 393] on button "Select Variants" at bounding box center [677, 404] width 92 height 24
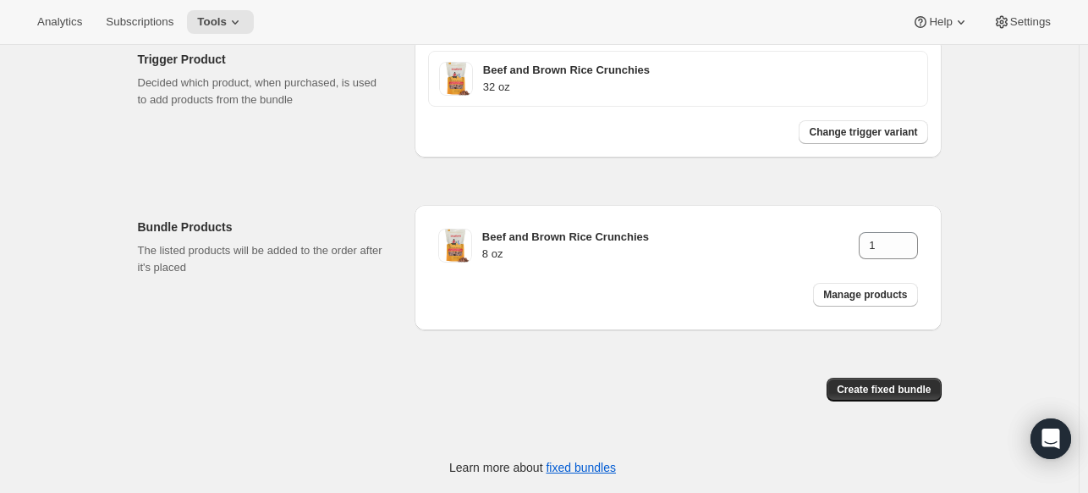
scroll to position [460, 0]
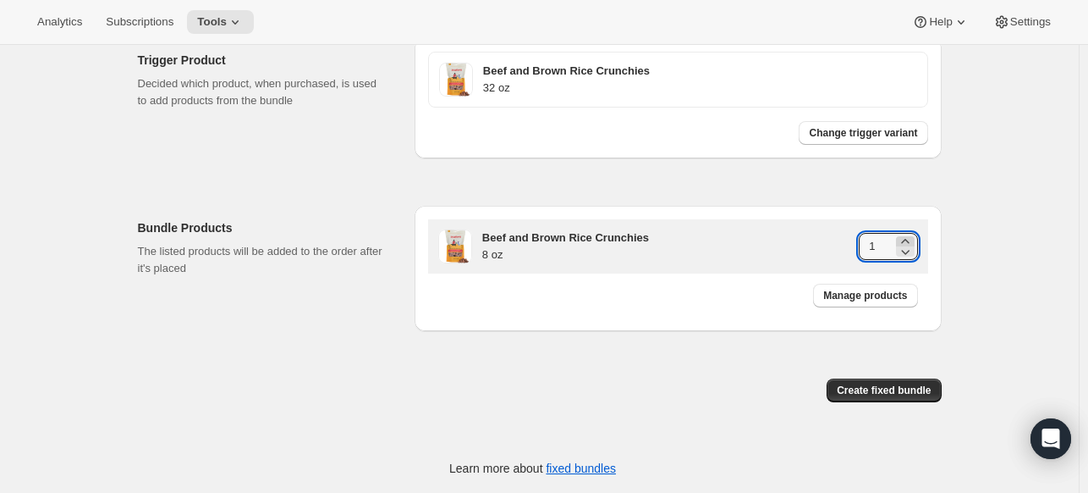
click at [911, 237] on icon at bounding box center [905, 241] width 17 height 17
type input "4"
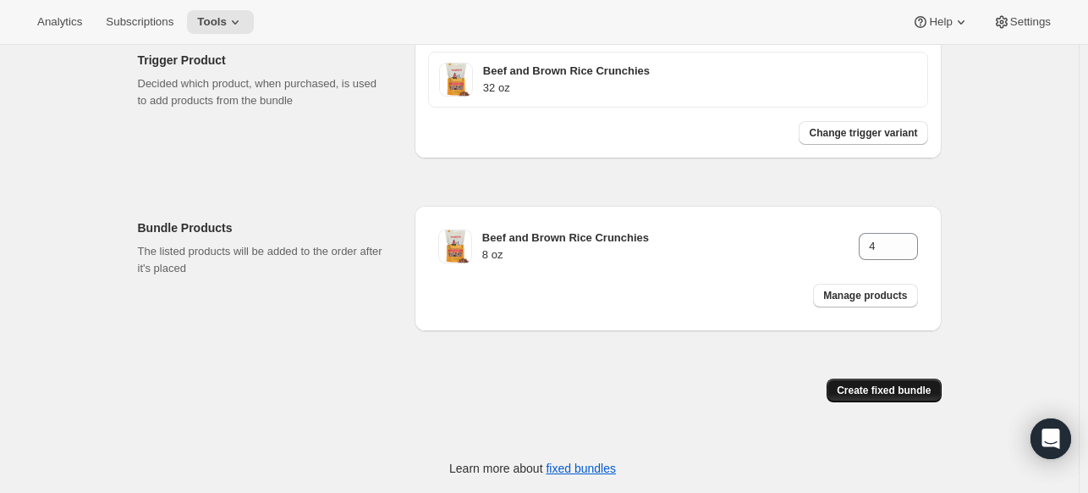
click at [890, 394] on span "Create fixed bundle" at bounding box center [884, 390] width 94 height 14
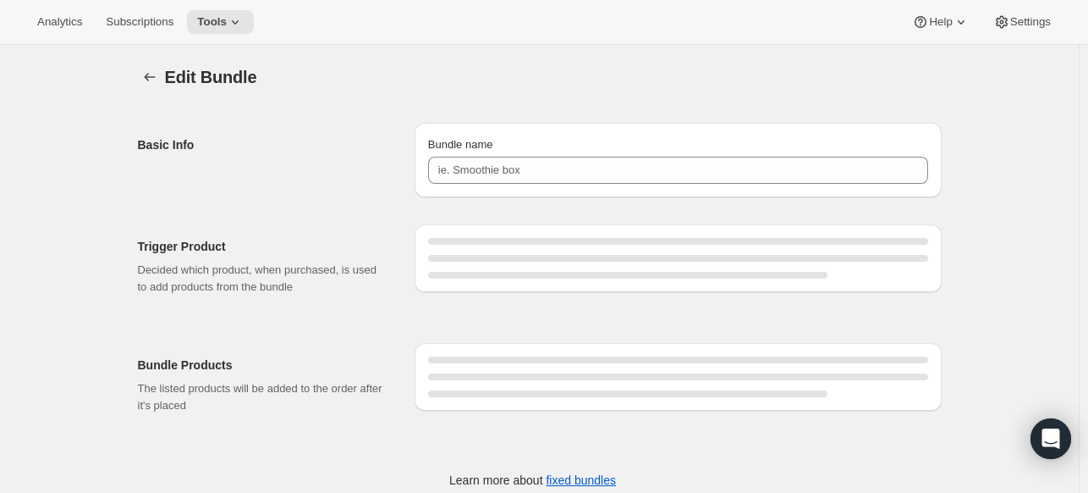
type input "BBRC 32 OZ"
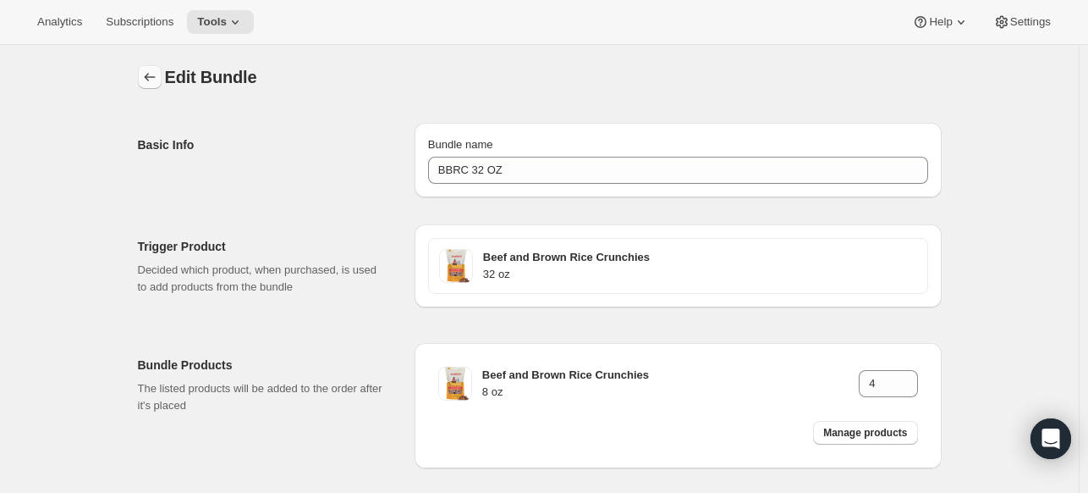
click at [158, 74] on icon "Bundles" at bounding box center [149, 77] width 17 height 17
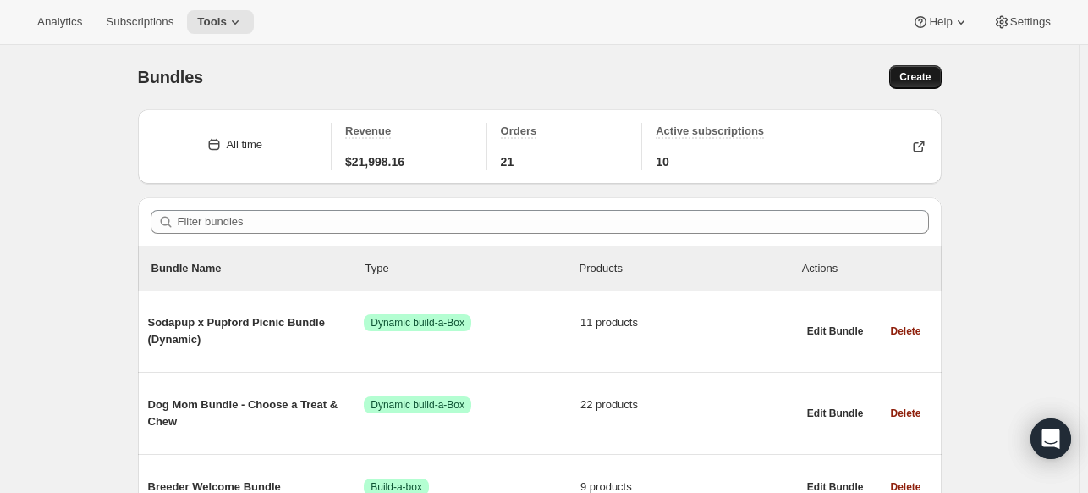
click at [906, 78] on span "Create" at bounding box center [915, 77] width 31 height 14
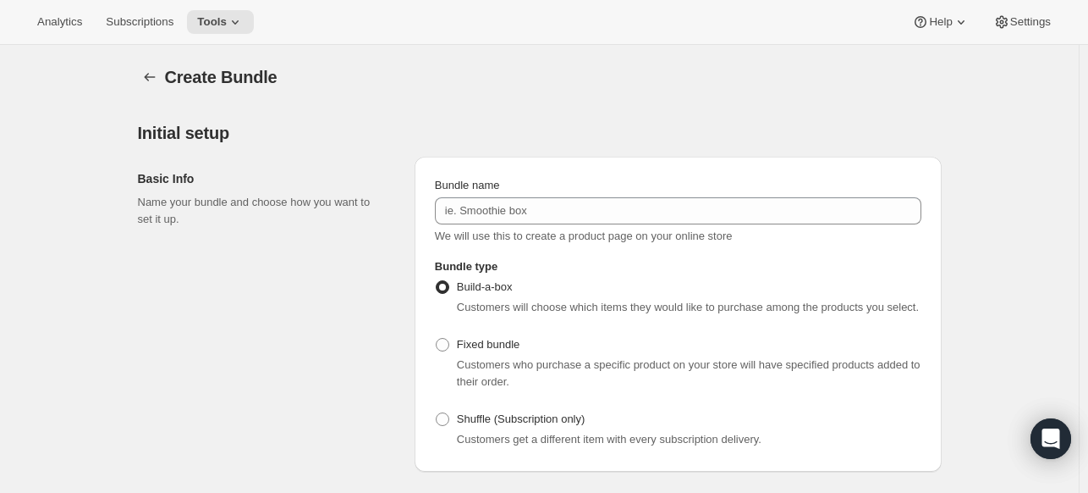
click at [675, 188] on div "Bundle name" at bounding box center [678, 185] width 487 height 17
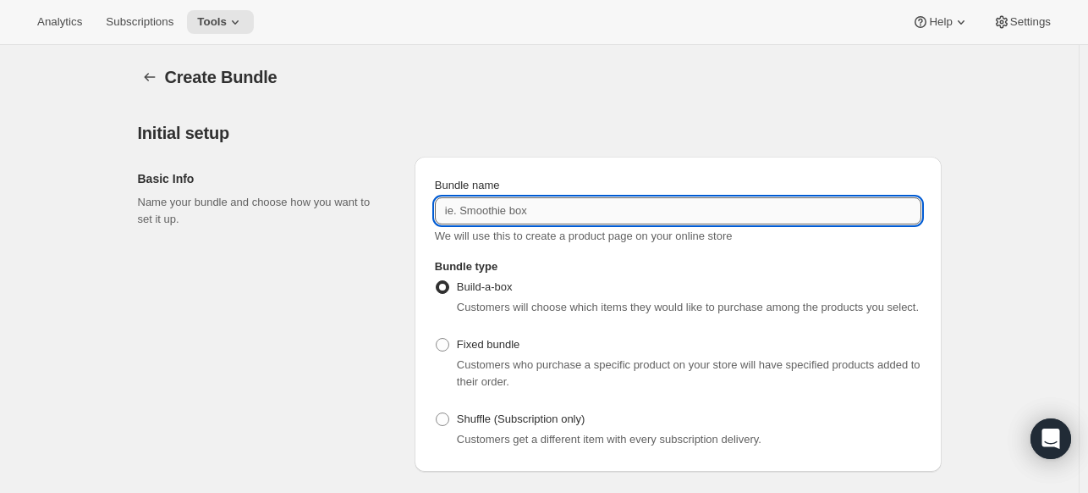
click at [671, 206] on input "Bundle name" at bounding box center [678, 210] width 487 height 27
type input "SCJ 16 OZ"
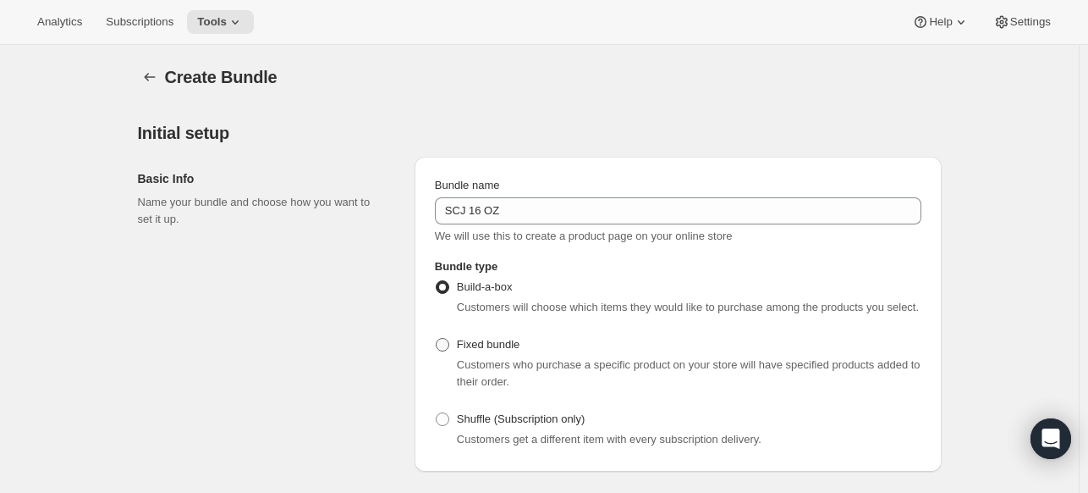
click at [467, 353] on label "Fixed bundle" at bounding box center [477, 345] width 85 height 24
click at [437, 339] on input "Fixed bundle" at bounding box center [436, 338] width 1 height 1
radio input "true"
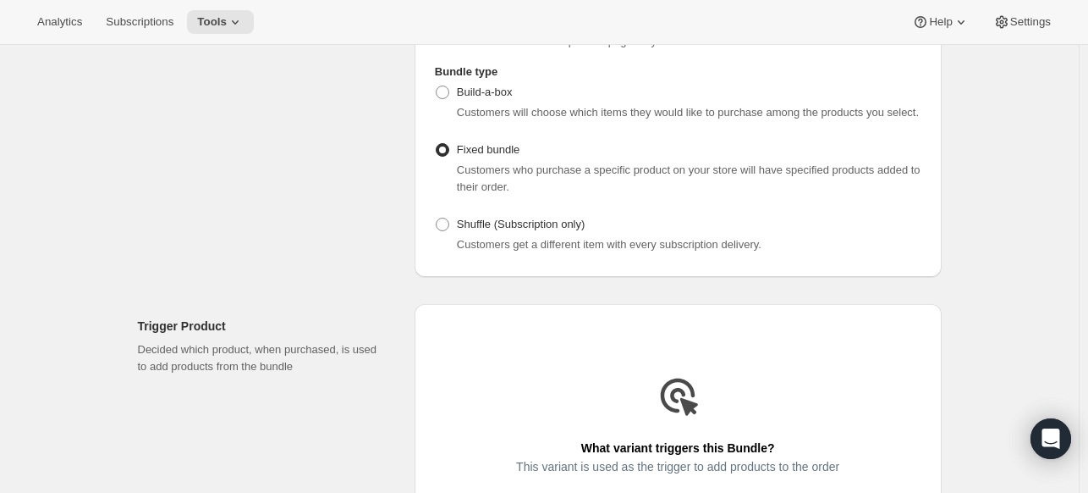
scroll to position [339, 0]
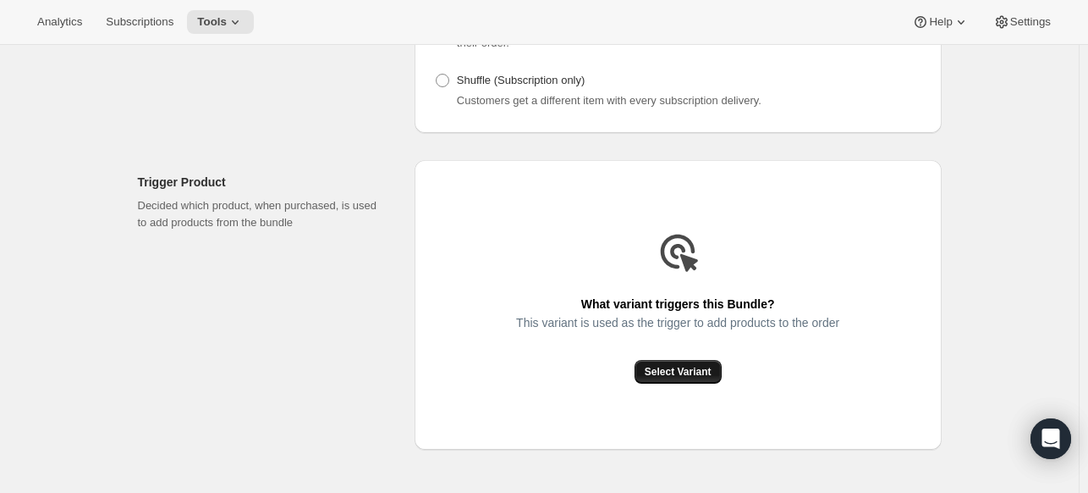
click at [710, 366] on span "Select Variant" at bounding box center [678, 372] width 67 height 14
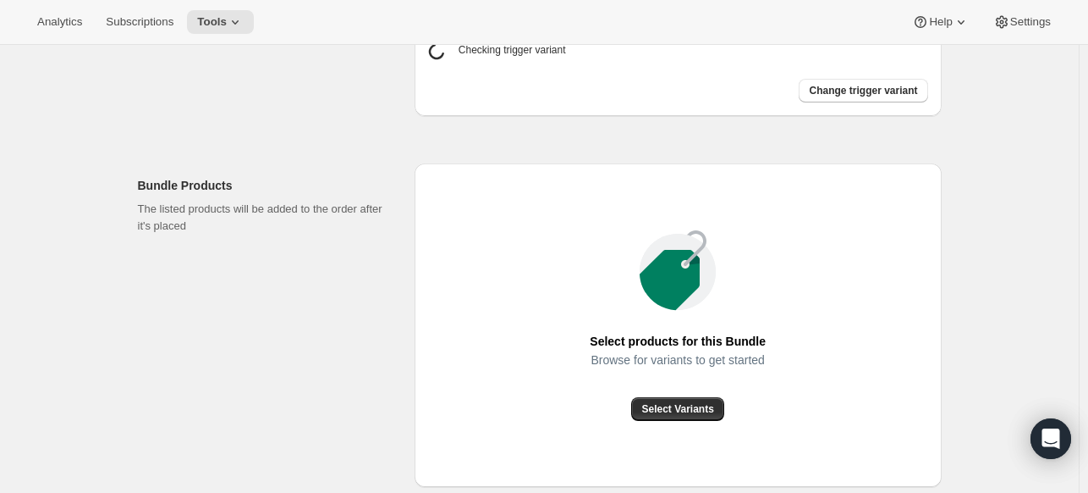
scroll to position [592, 0]
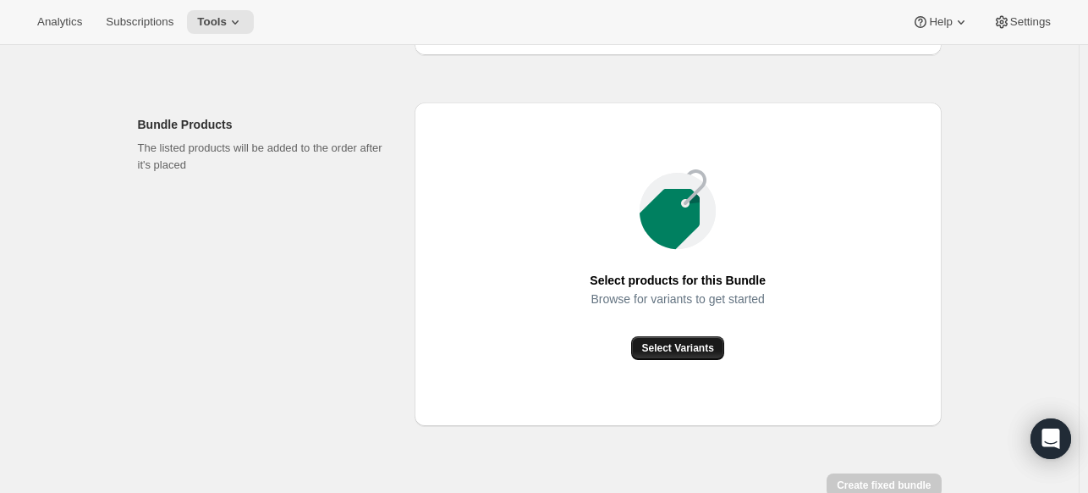
click at [680, 349] on span "Select Variants" at bounding box center [677, 348] width 72 height 14
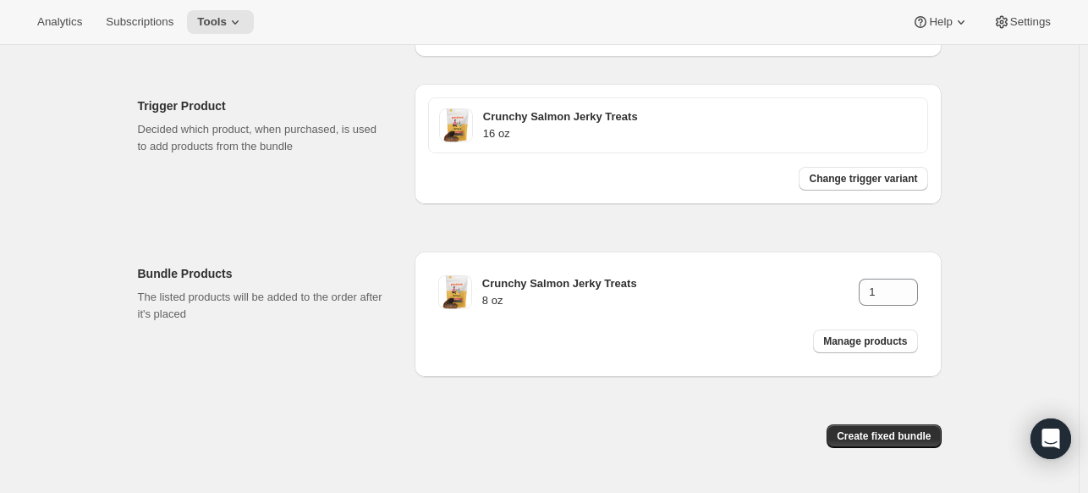
scroll to position [376, 0]
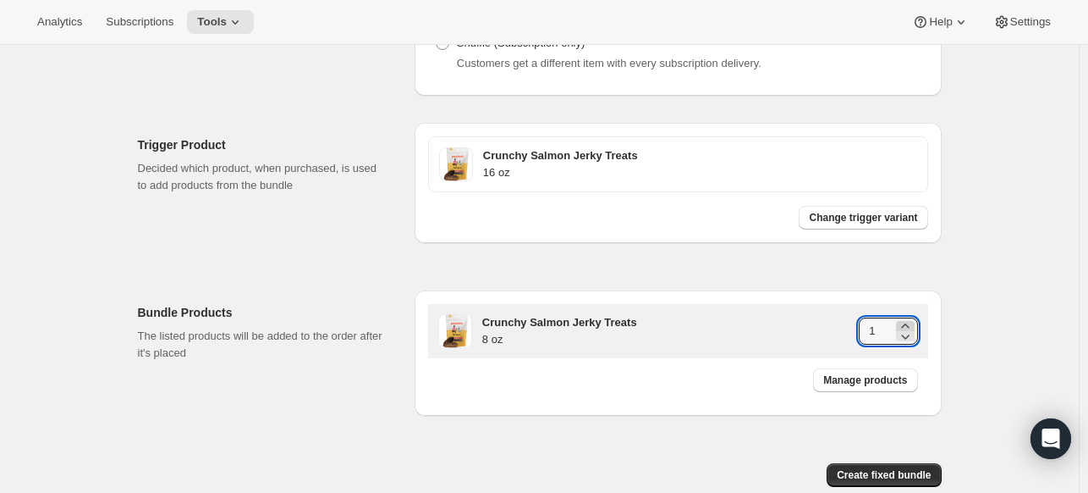
click at [907, 322] on icon at bounding box center [905, 325] width 17 height 17
type input "2"
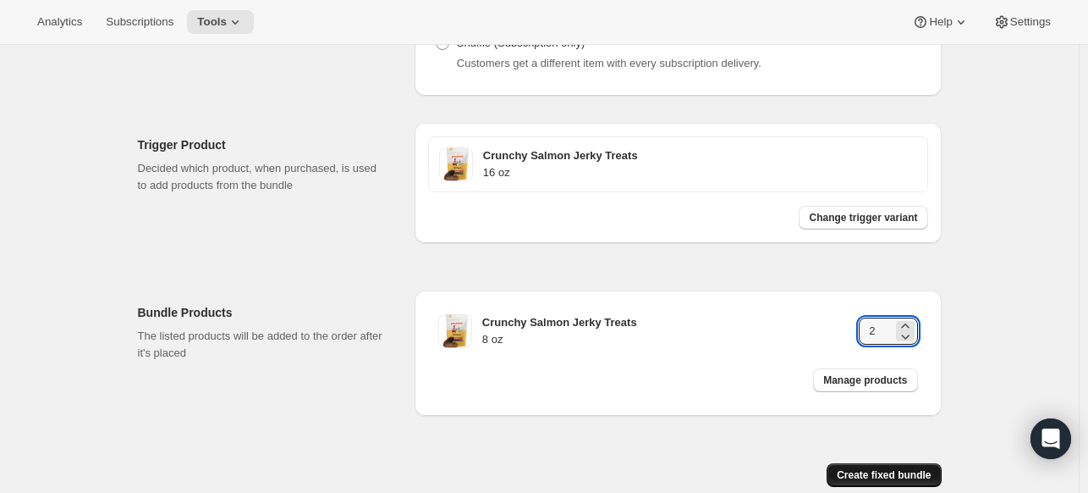
click at [901, 463] on button "Create fixed bundle" at bounding box center [884, 475] width 114 height 24
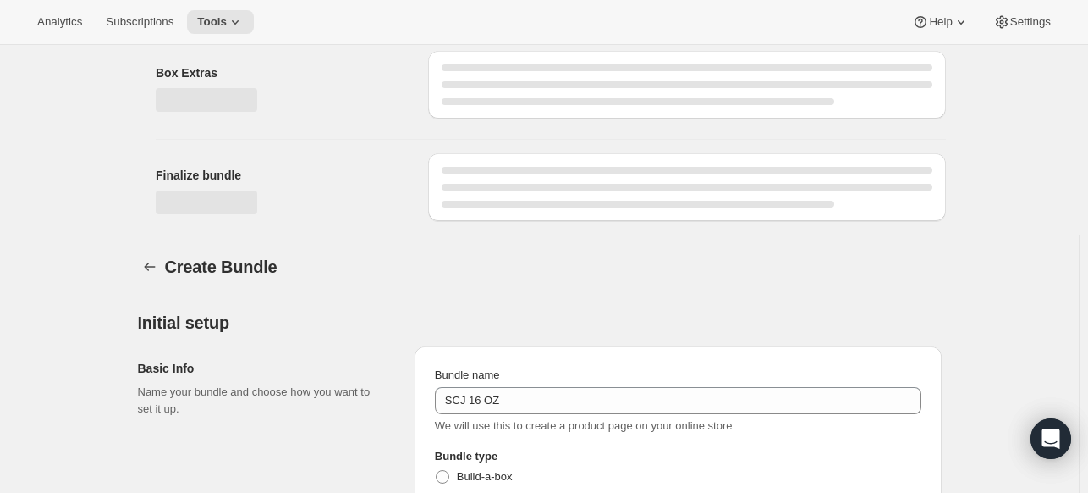
scroll to position [940, 0]
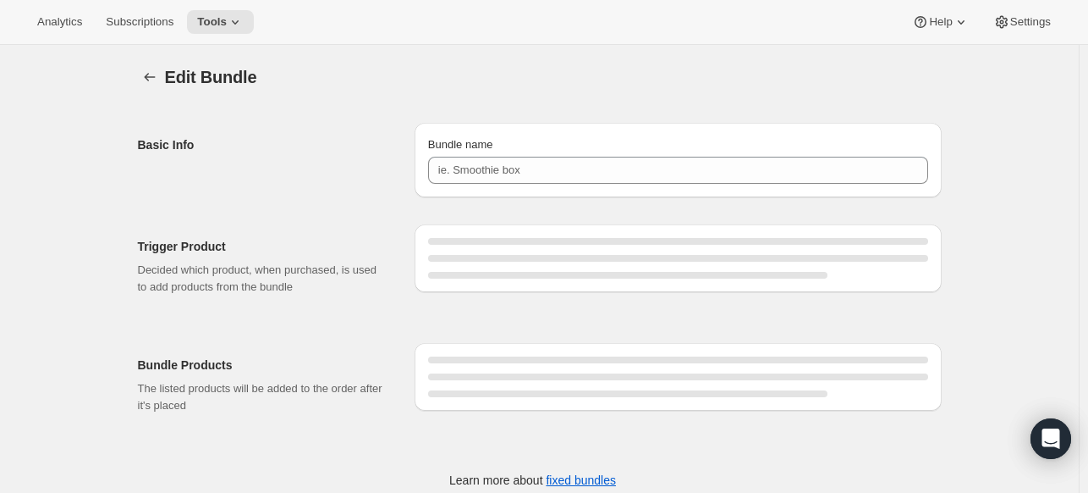
type input "SCJ 16 OZ"
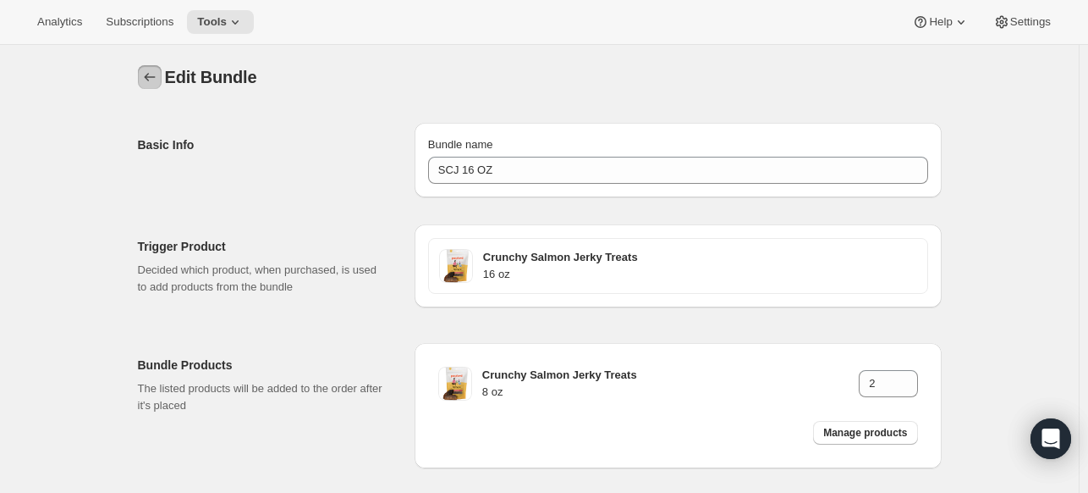
click at [150, 71] on icon "Bundles" at bounding box center [149, 77] width 17 height 17
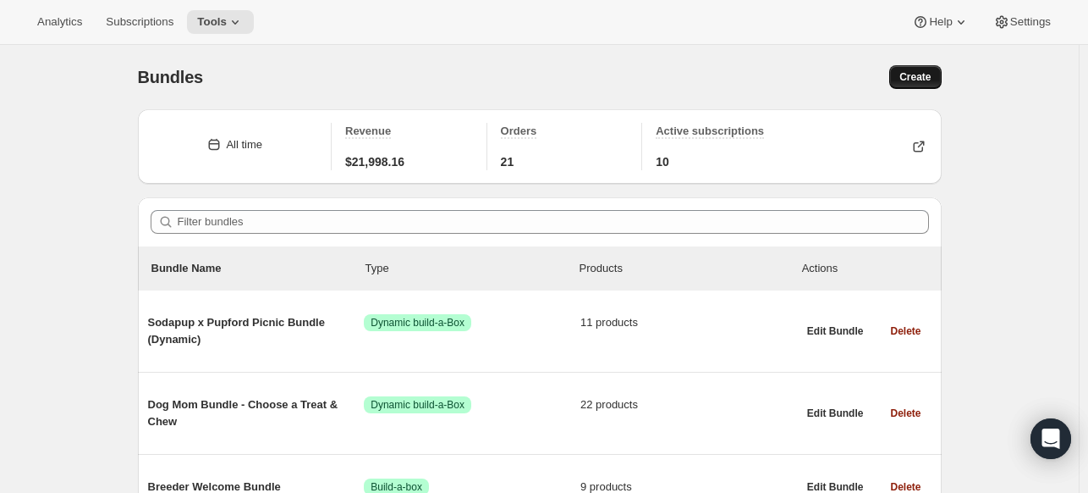
click at [914, 73] on span "Create" at bounding box center [915, 77] width 31 height 14
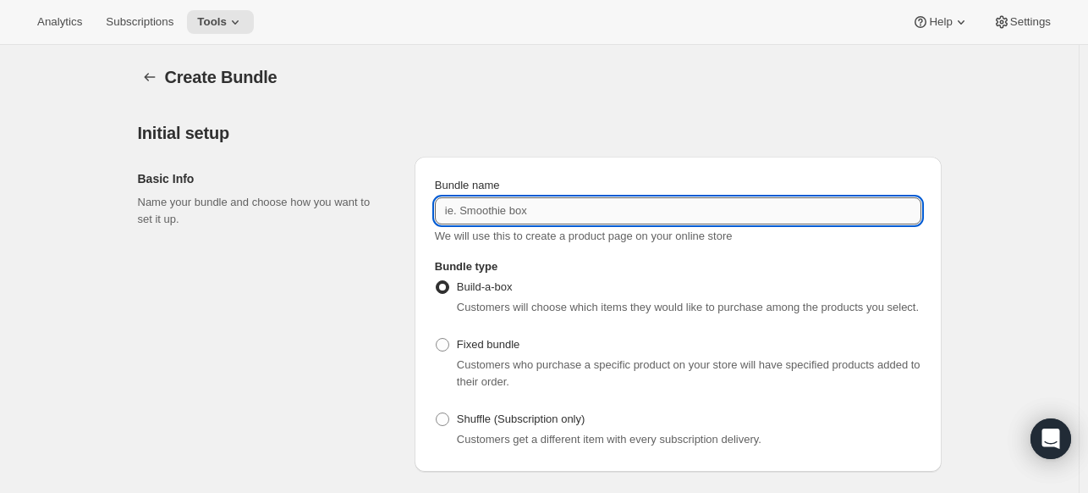
click at [681, 213] on input "Bundle name" at bounding box center [678, 210] width 487 height 27
type input "BC 12 PACK"
click at [433, 366] on div "Bundle type Build-a-box Customers will choose which items they would like to pu…" at bounding box center [678, 354] width 500 height 206
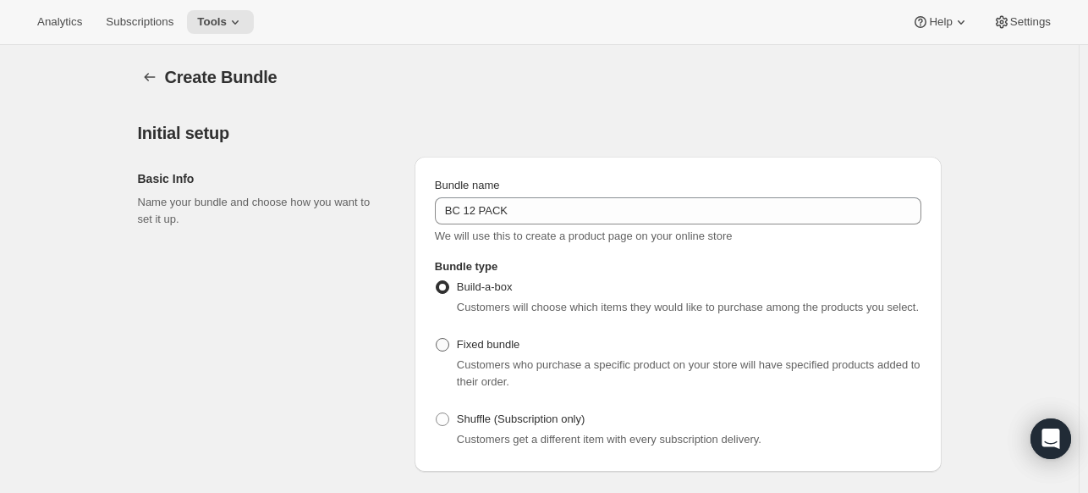
click at [459, 349] on label "Fixed bundle" at bounding box center [477, 345] width 85 height 24
click at [437, 339] on input "Fixed bundle" at bounding box center [436, 338] width 1 height 1
radio input "true"
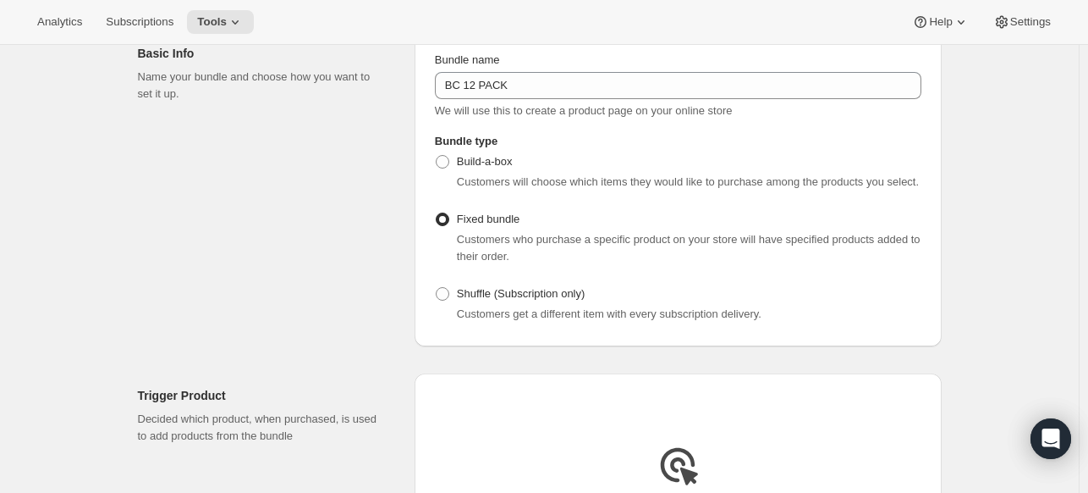
scroll to position [339, 0]
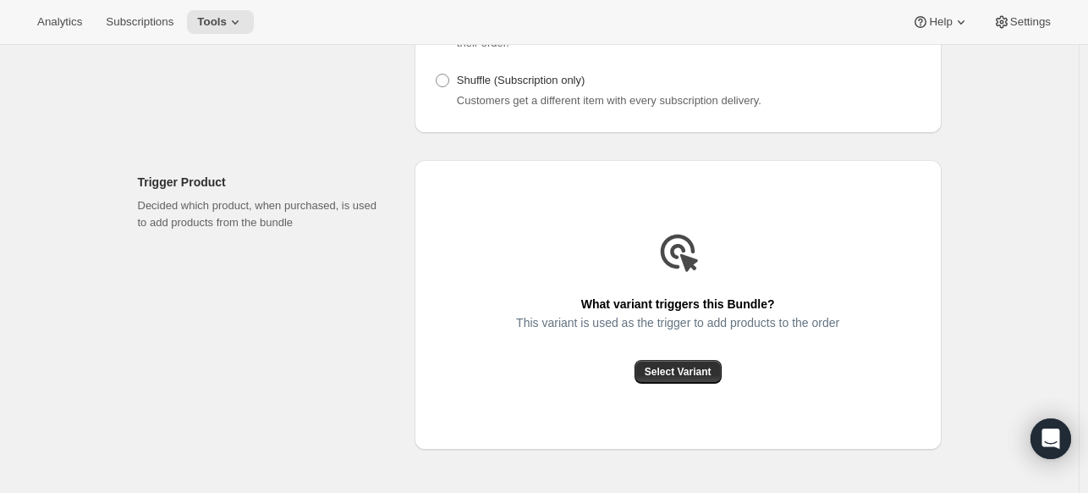
click at [639, 372] on div "Select Variant" at bounding box center [677, 372] width 323 height 24
click at [649, 372] on button "Select Variant" at bounding box center [678, 372] width 87 height 24
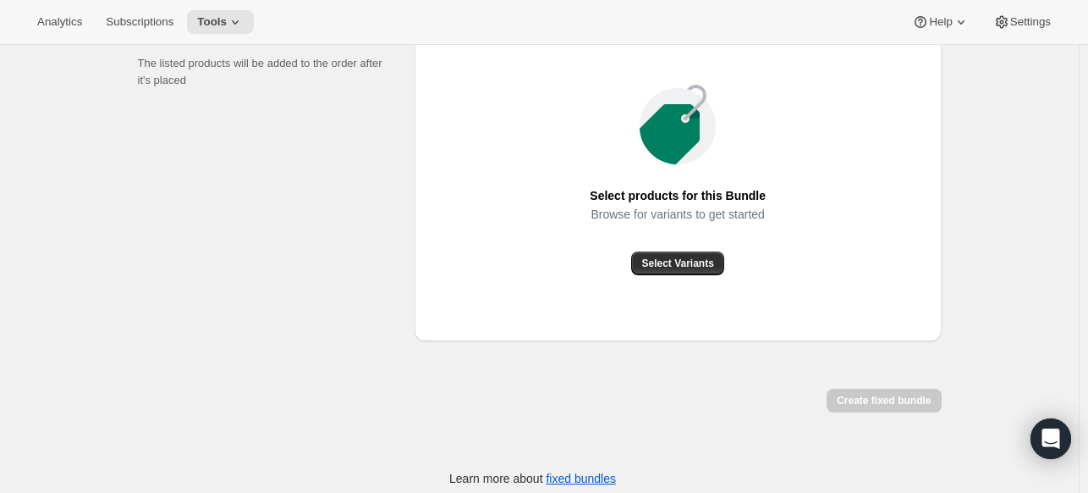
scroll to position [649, 0]
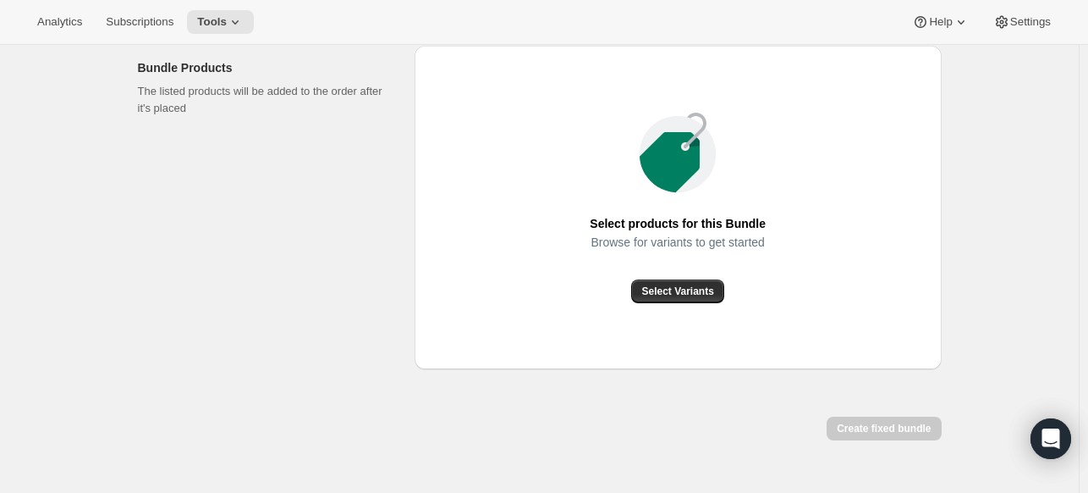
drag, startPoint x: 742, startPoint y: 270, endPoint x: 728, endPoint y: 270, distance: 14.4
click at [741, 279] on div "Select Variants" at bounding box center [678, 291] width 176 height 24
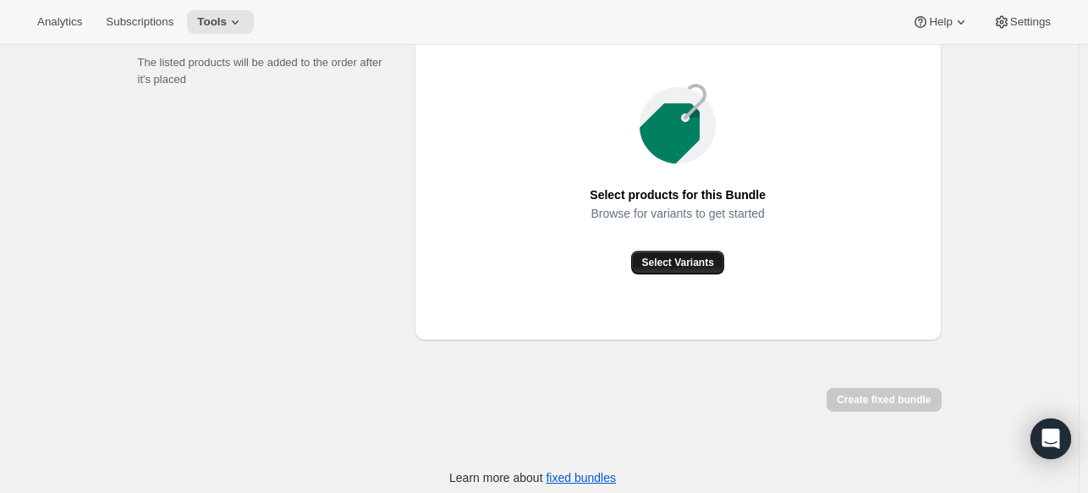
click at [716, 269] on button "Select Variants" at bounding box center [677, 262] width 92 height 24
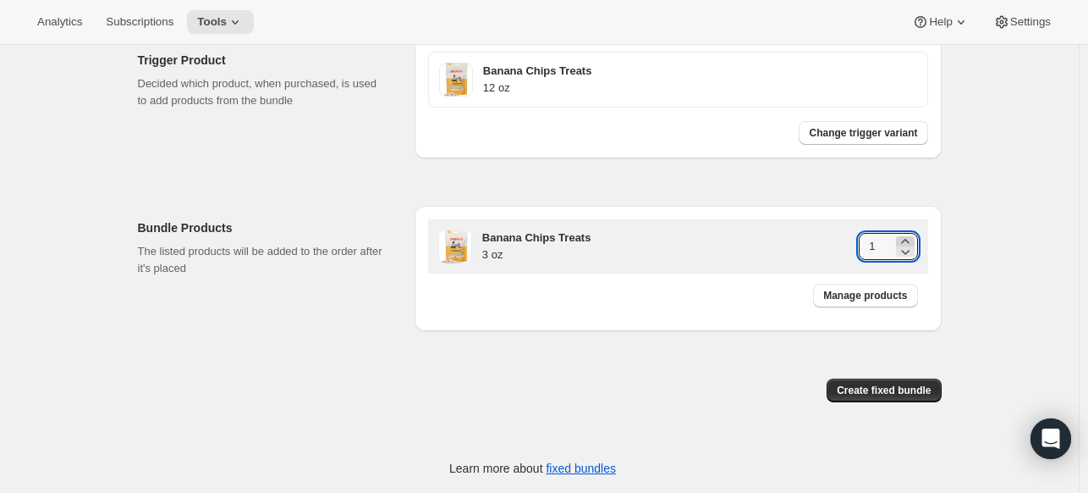
click at [910, 240] on icon at bounding box center [905, 241] width 17 height 17
type input "4"
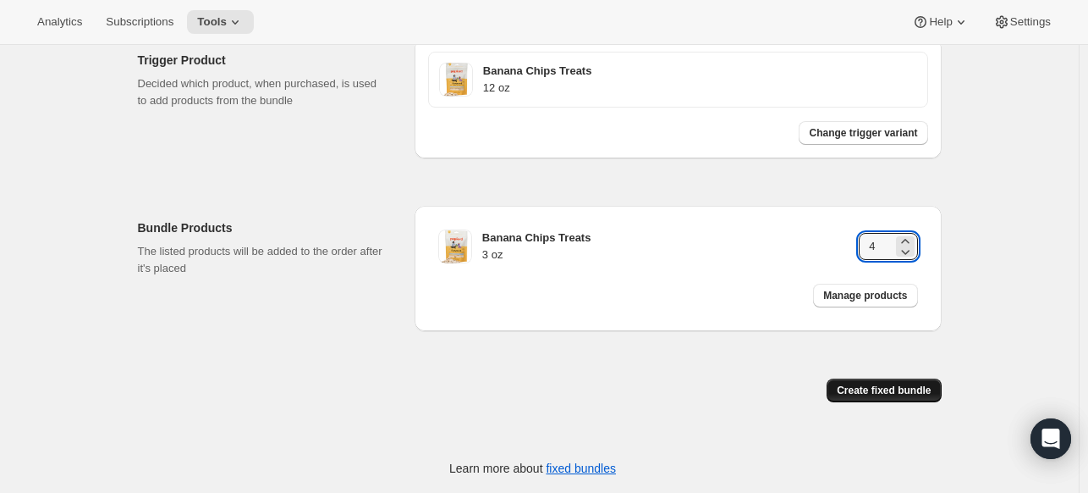
click at [900, 394] on span "Create fixed bundle" at bounding box center [884, 390] width 94 height 14
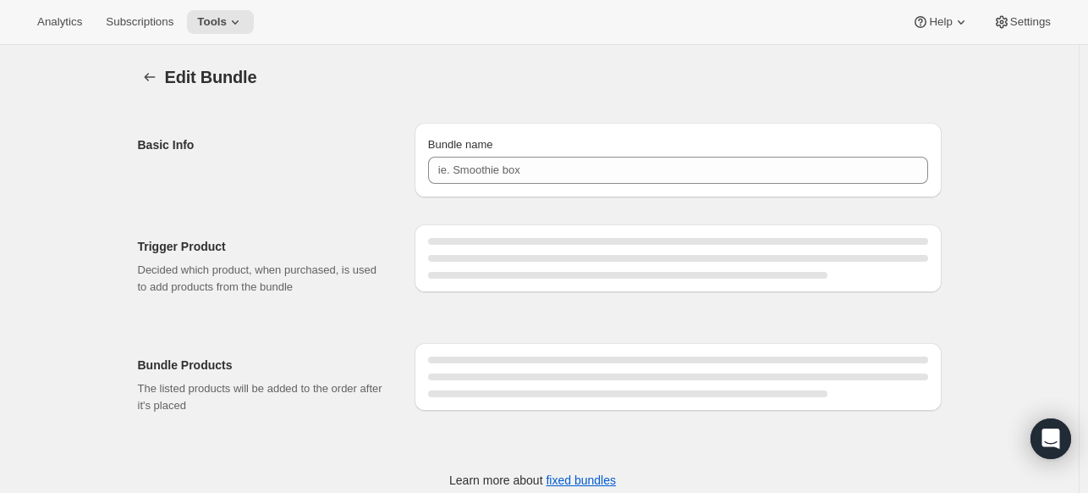
type input "BC 12 PACK"
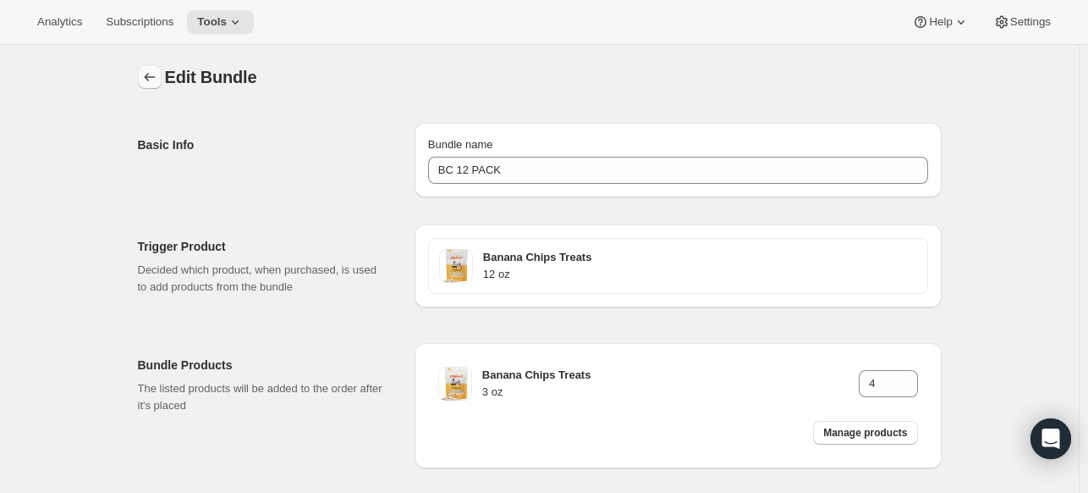
click at [147, 68] on button "Bundles" at bounding box center [150, 77] width 24 height 24
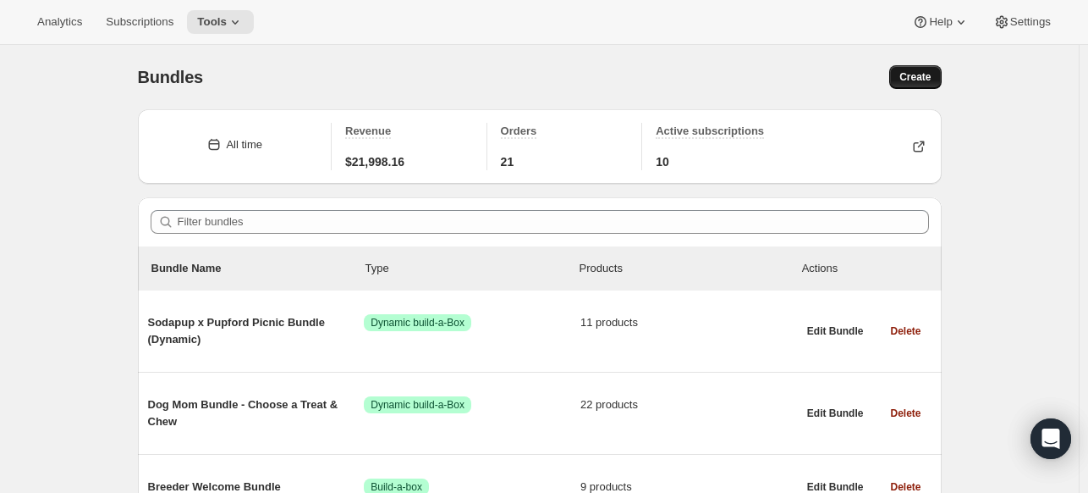
click at [922, 71] on span "Create" at bounding box center [915, 77] width 31 height 14
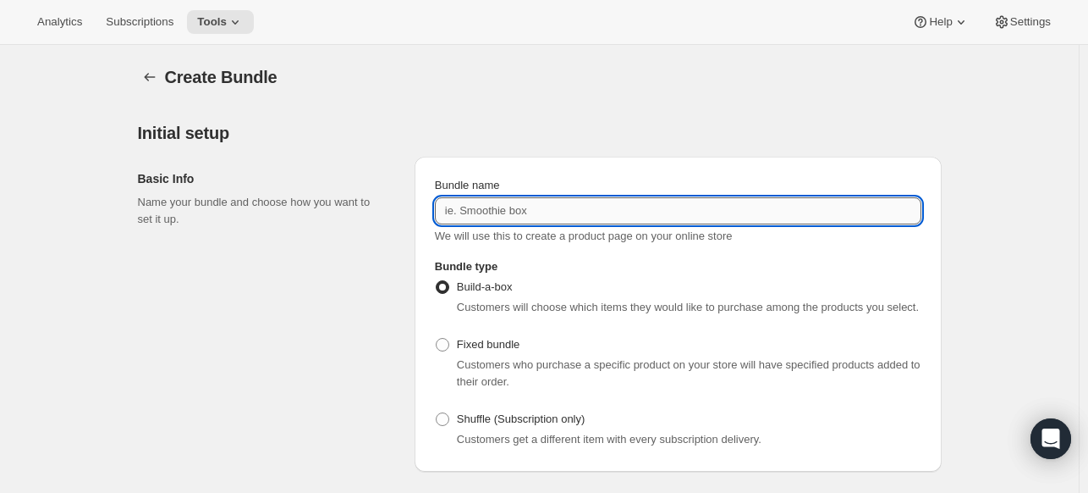
click at [812, 199] on input "Bundle name" at bounding box center [678, 210] width 487 height 27
type input "SPJ 16 OZ"
click at [508, 341] on span "Fixed bundle" at bounding box center [488, 344] width 63 height 13
click at [437, 339] on input "Fixed bundle" at bounding box center [436, 338] width 1 height 1
radio input "true"
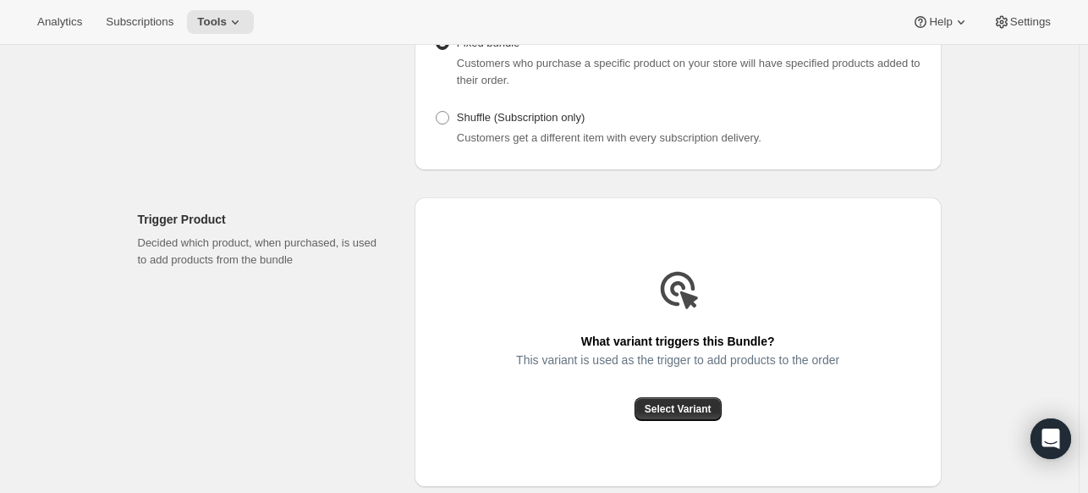
scroll to position [423, 0]
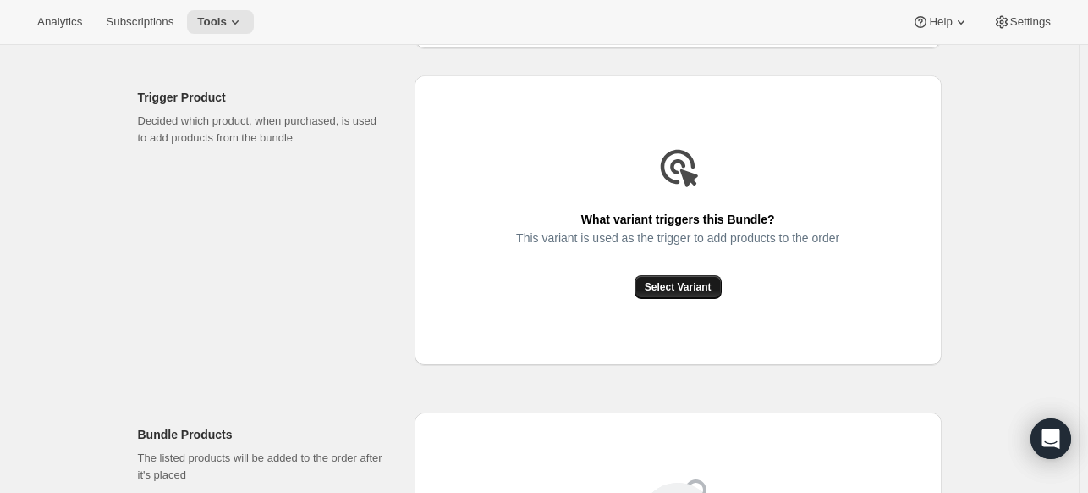
click at [654, 280] on button "Select Variant" at bounding box center [678, 287] width 87 height 24
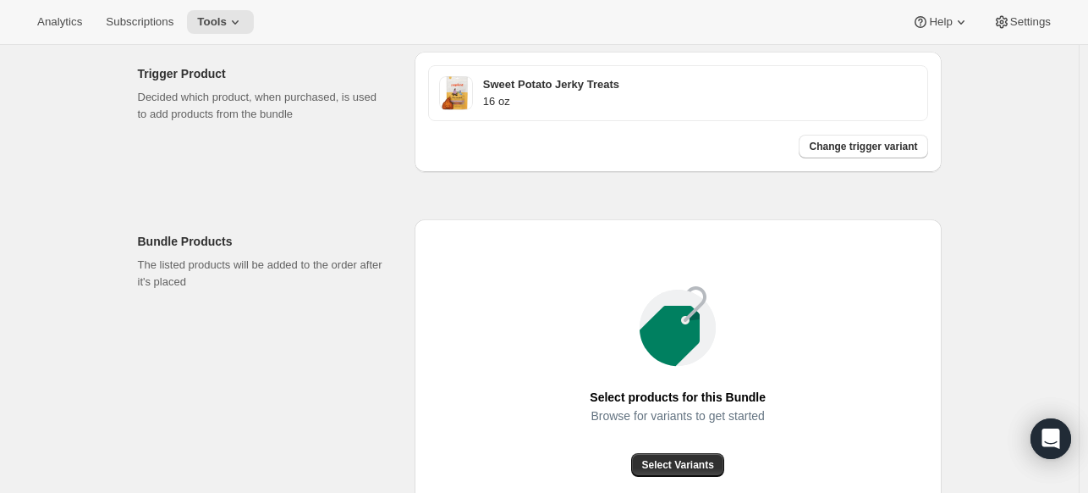
scroll to position [658, 0]
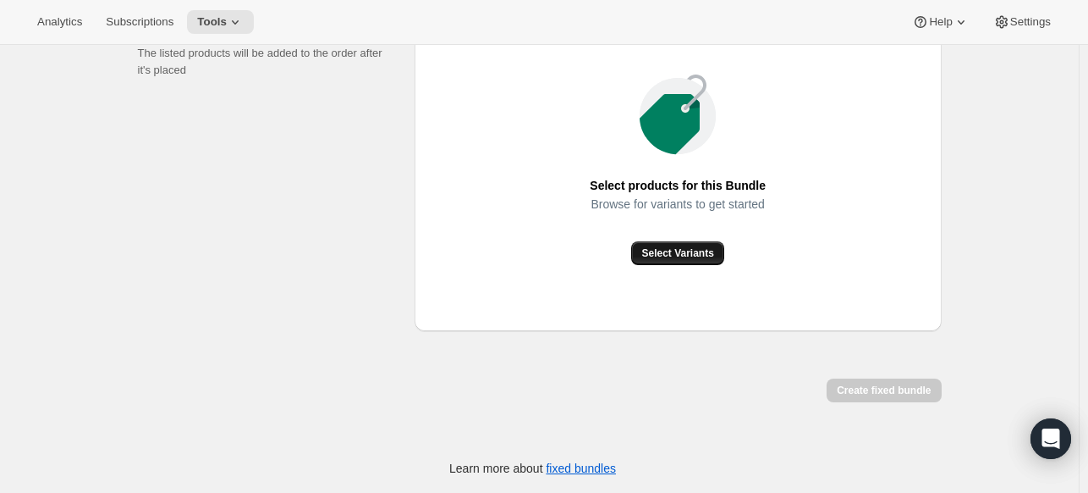
click at [643, 250] on button "Select Variants" at bounding box center [677, 253] width 92 height 24
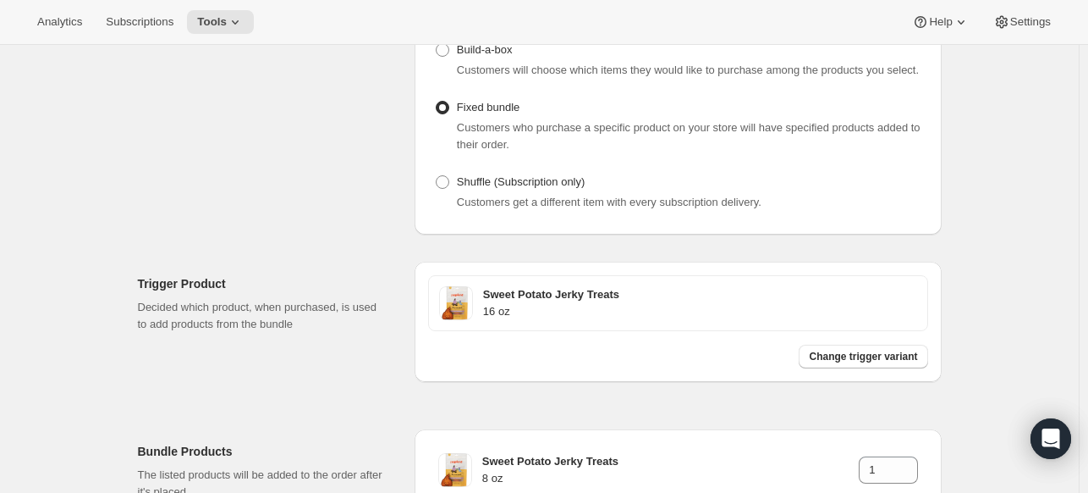
scroll to position [376, 0]
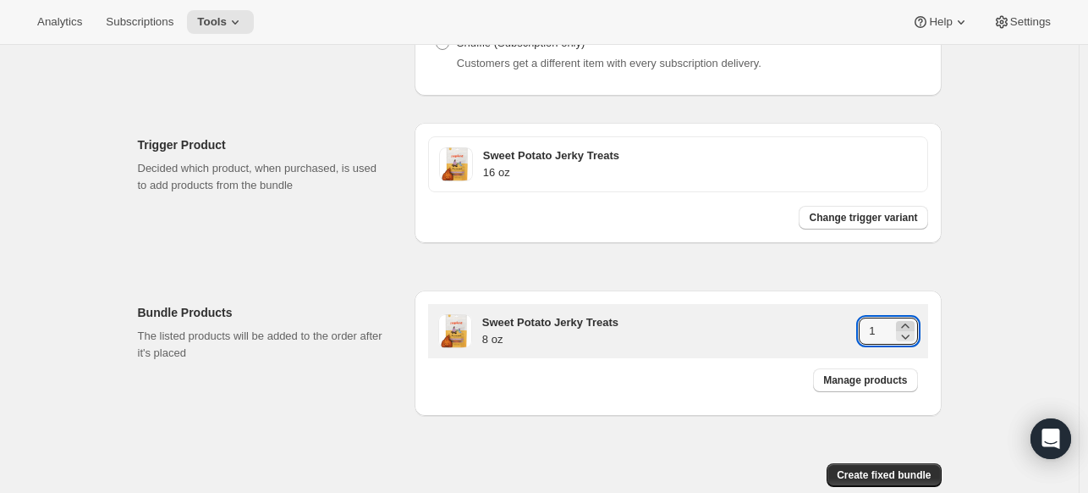
click at [913, 325] on icon at bounding box center [905, 325] width 17 height 17
type input "2"
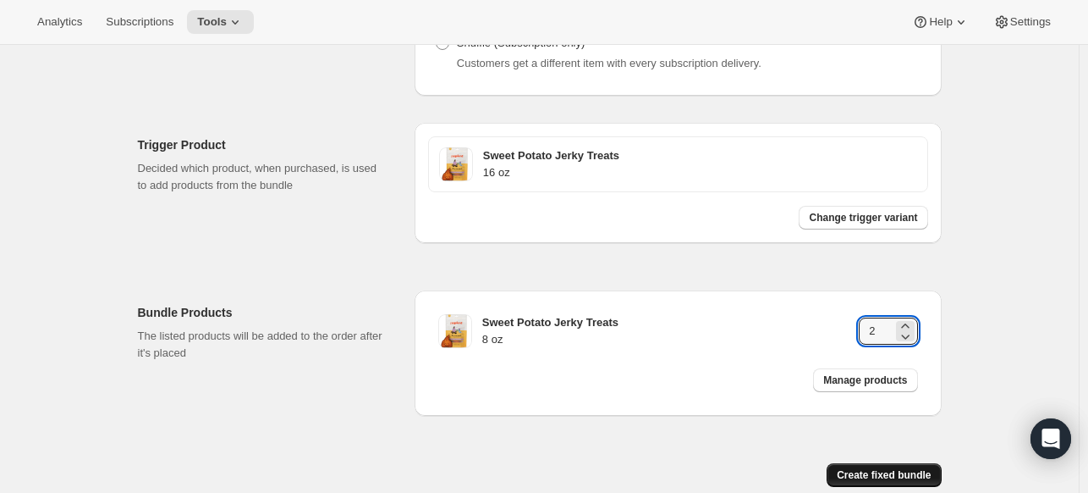
click at [905, 472] on span "Create fixed bundle" at bounding box center [884, 475] width 94 height 14
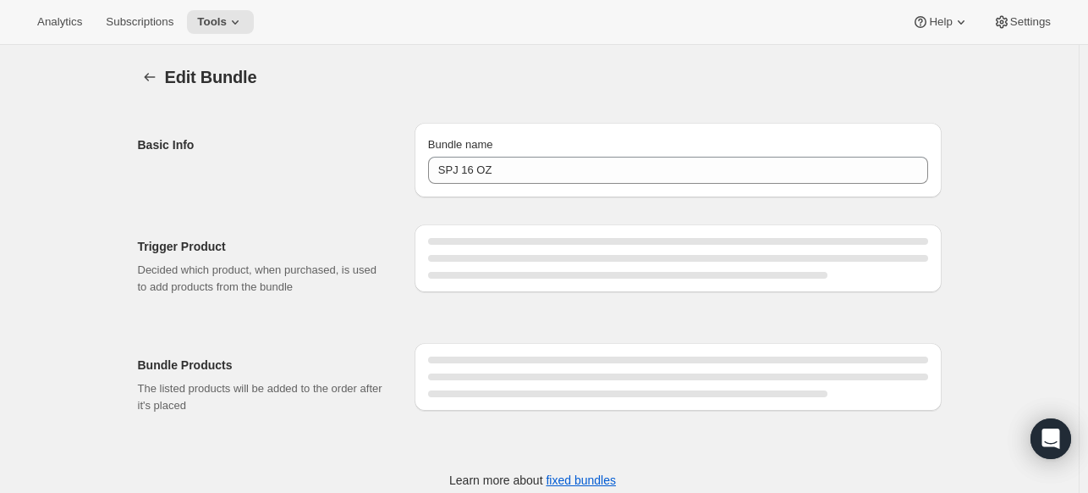
type input "SPJ 16 OZ"
